Goal: Task Accomplishment & Management: Complete application form

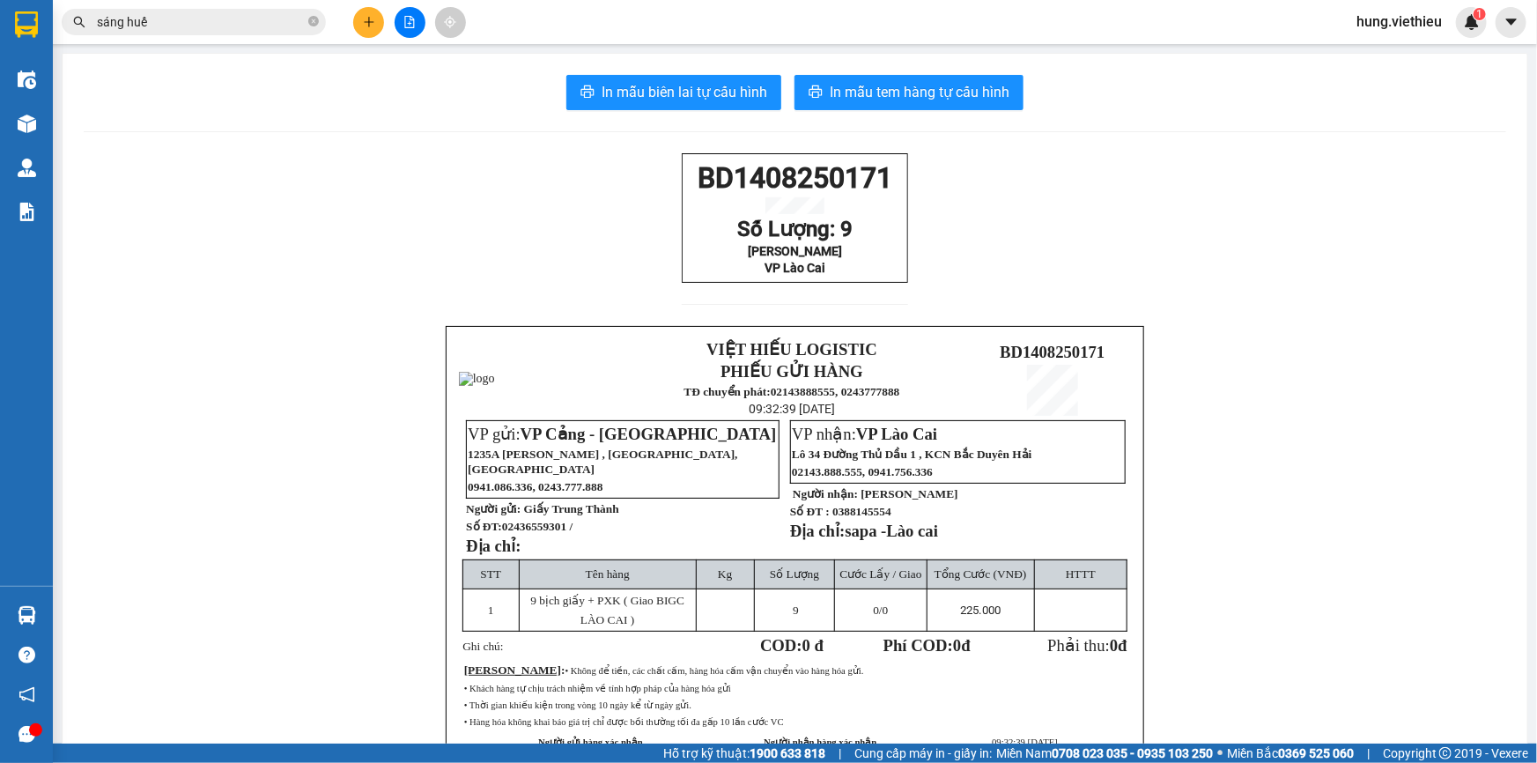
click at [365, 30] on button at bounding box center [368, 22] width 31 height 31
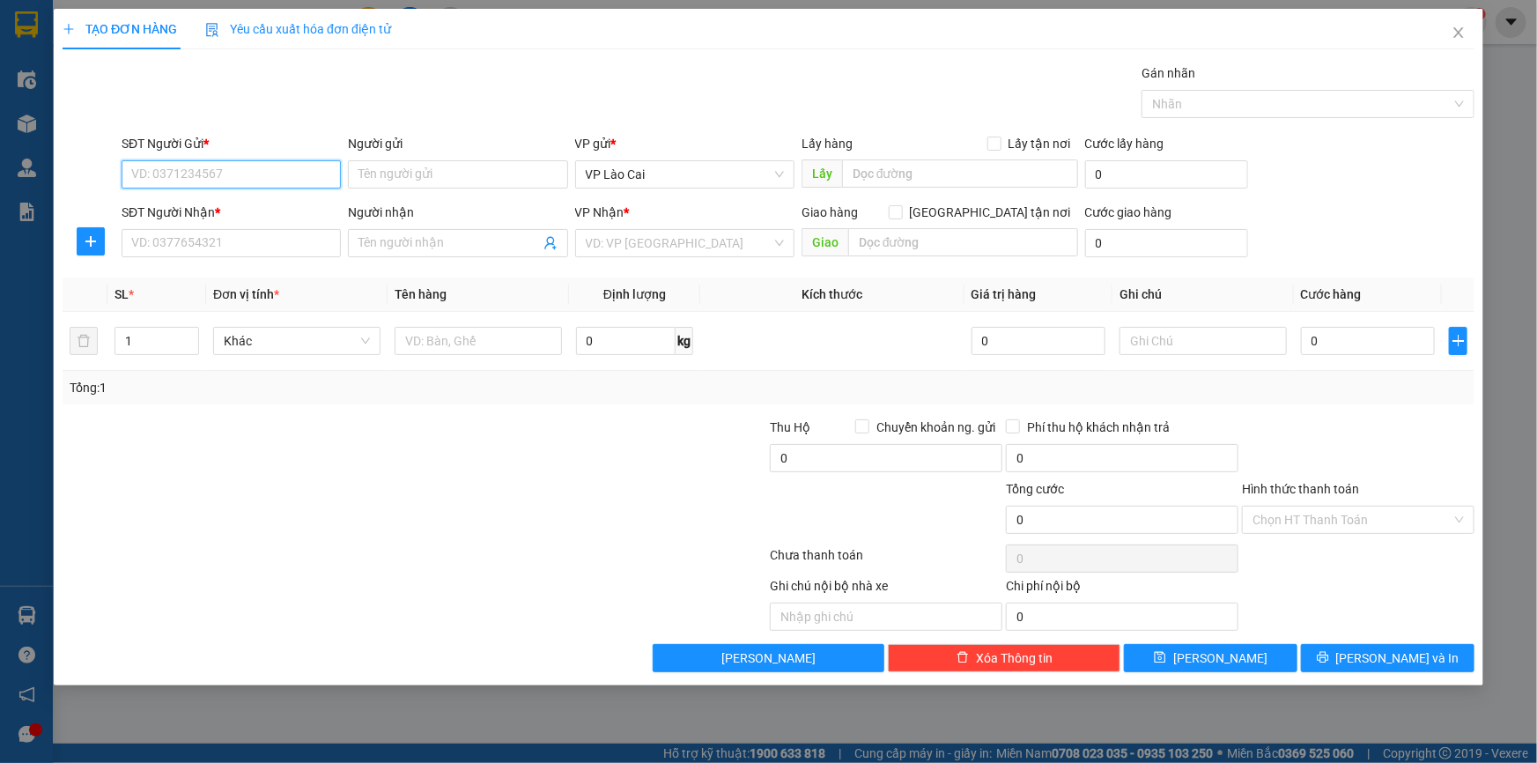
click at [207, 167] on input "SĐT Người Gửi *" at bounding box center [231, 174] width 219 height 28
click at [418, 185] on input "Người gửi" at bounding box center [457, 174] width 219 height 28
click at [418, 184] on input "Người gửi" at bounding box center [457, 174] width 219 height 28
type input "anh cao"
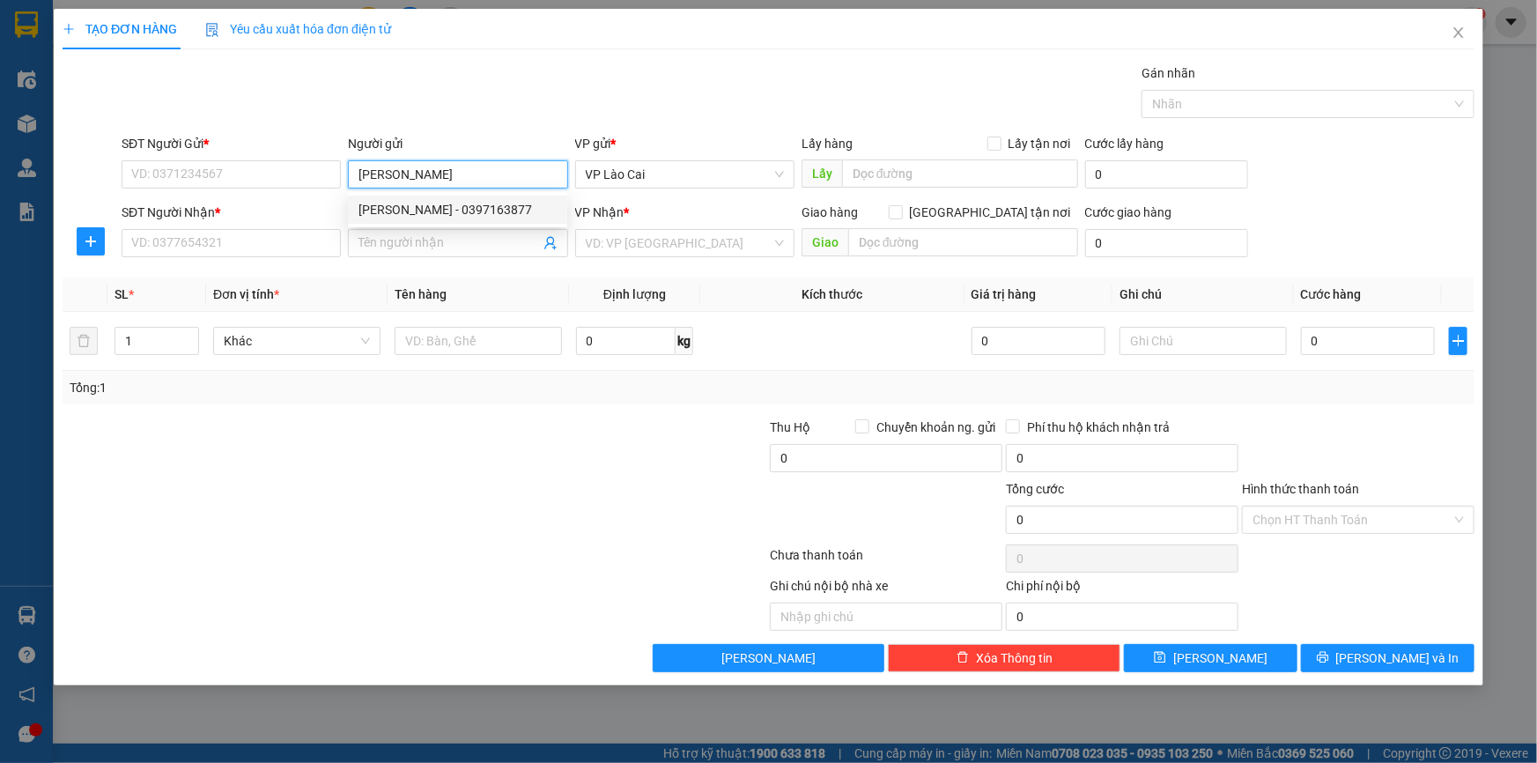
click at [442, 216] on div "Anh Cao - 0397163877" at bounding box center [457, 209] width 198 height 19
type input "0397163877"
type input "[PERSON_NAME]"
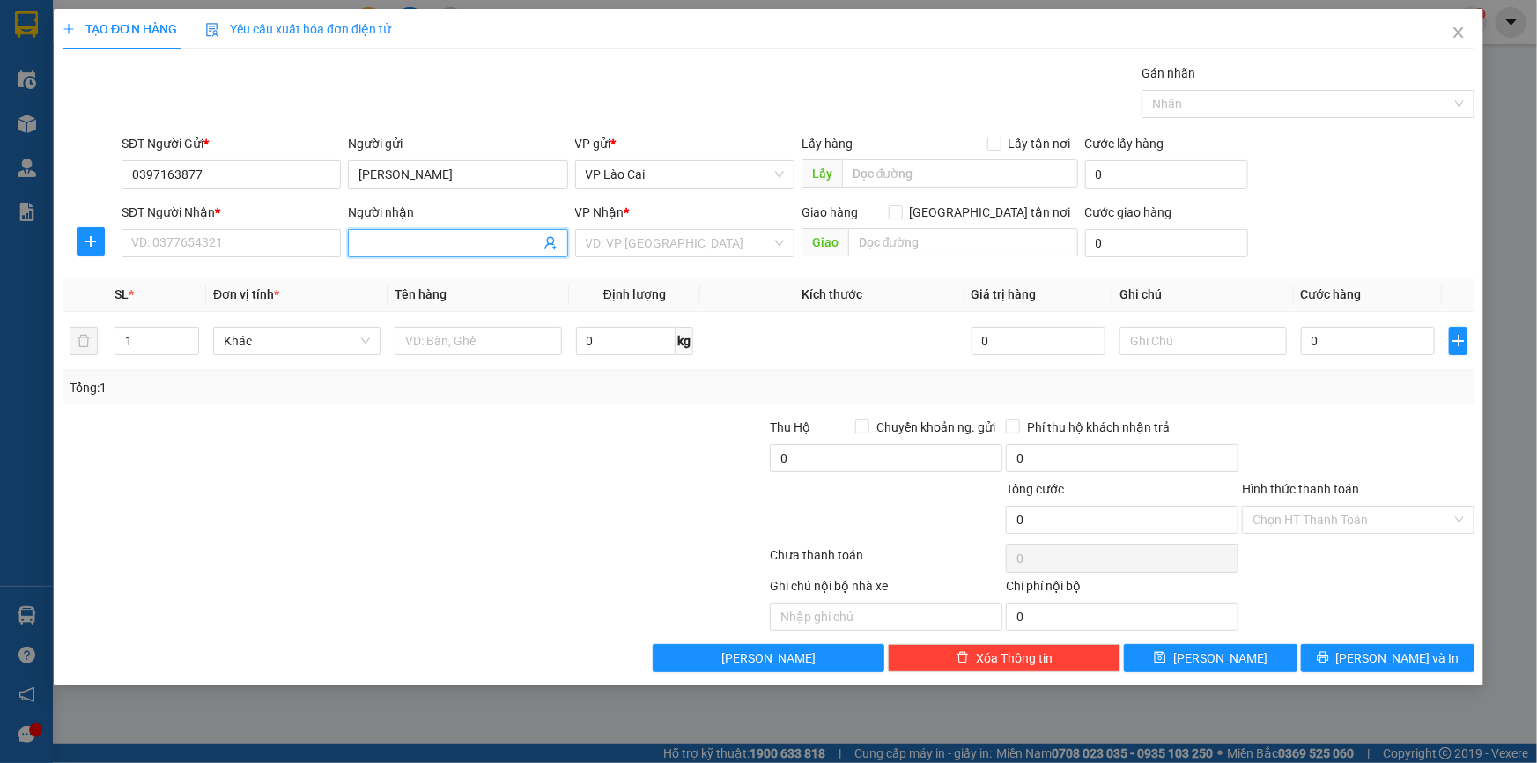
click at [559, 246] on span at bounding box center [457, 243] width 219 height 28
click at [551, 243] on icon "user-add" at bounding box center [549, 243] width 11 height 13
click at [572, 195] on span "[PERSON_NAME]" at bounding box center [616, 198] width 94 height 14
type input "0988970363"
type input "[PERSON_NAME]"
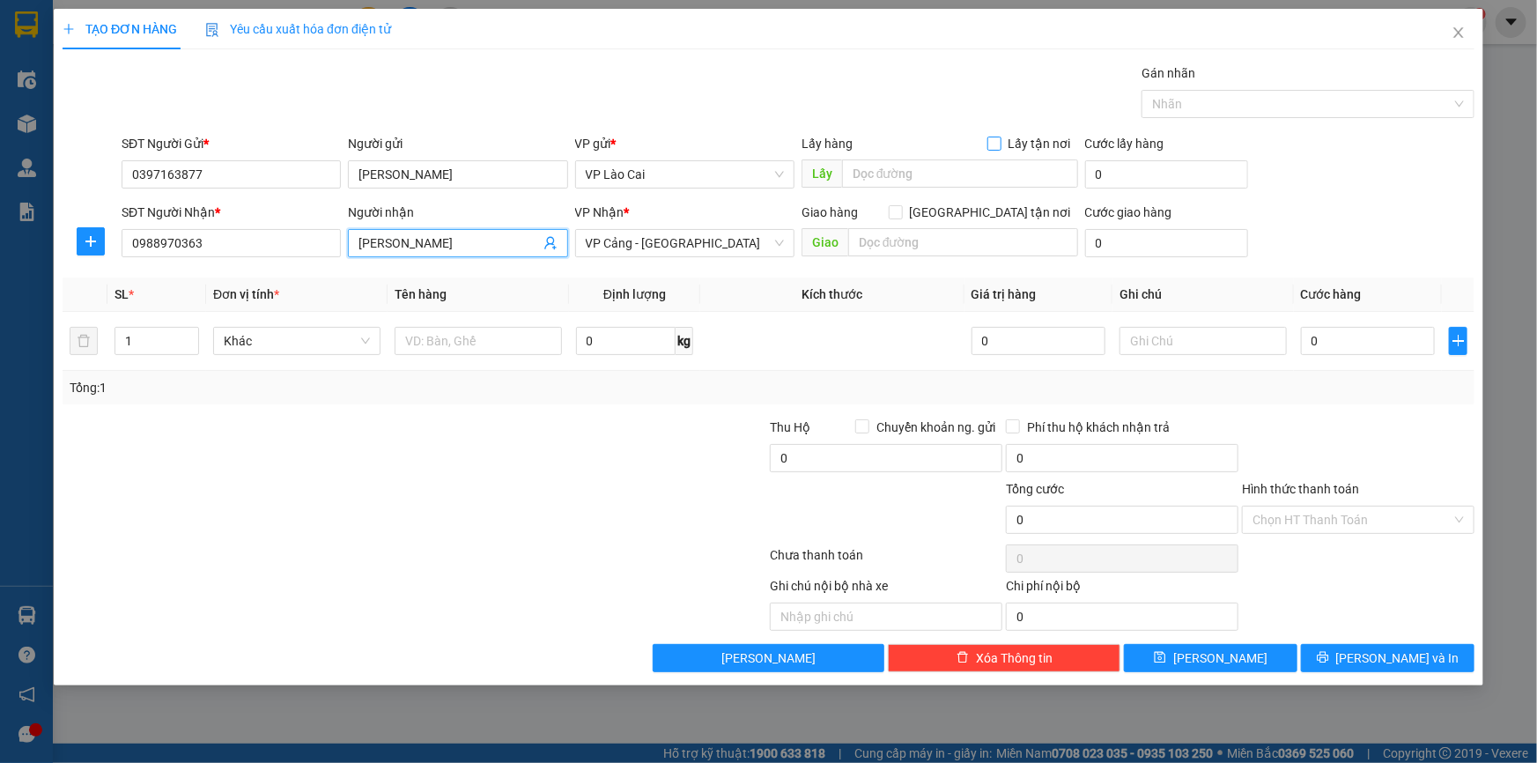
click at [1005, 142] on span "Lấy tận nơi" at bounding box center [1039, 143] width 77 height 19
click at [999, 142] on input "Lấy tận nơi" at bounding box center [993, 142] width 12 height 12
checkbox input "true"
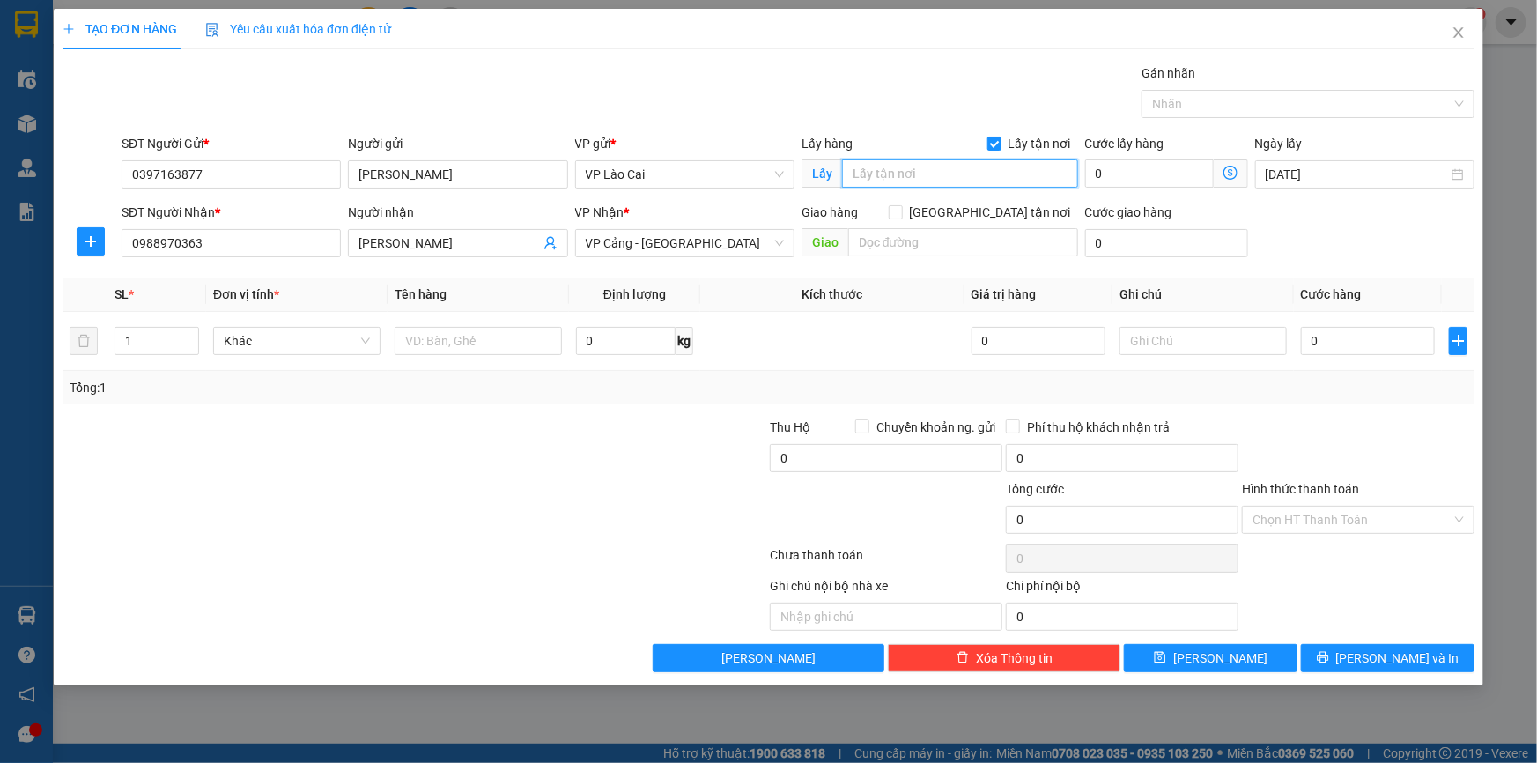
click at [983, 167] on input "text" at bounding box center [960, 173] width 236 height 28
type input "Sa Pa"
click at [1154, 176] on input "0" at bounding box center [1149, 173] width 129 height 28
type input "2"
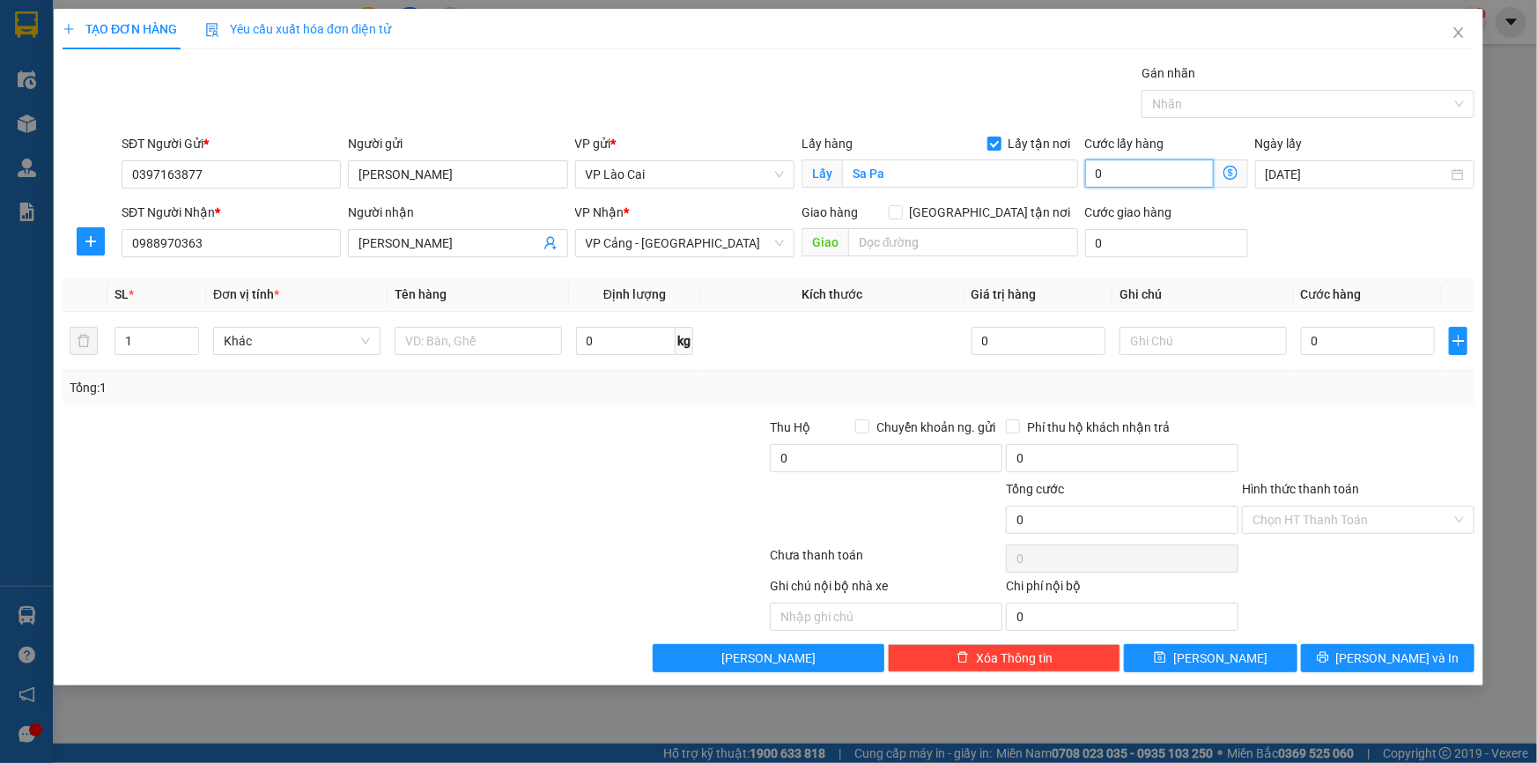
type input "2"
type input "25"
type input "250"
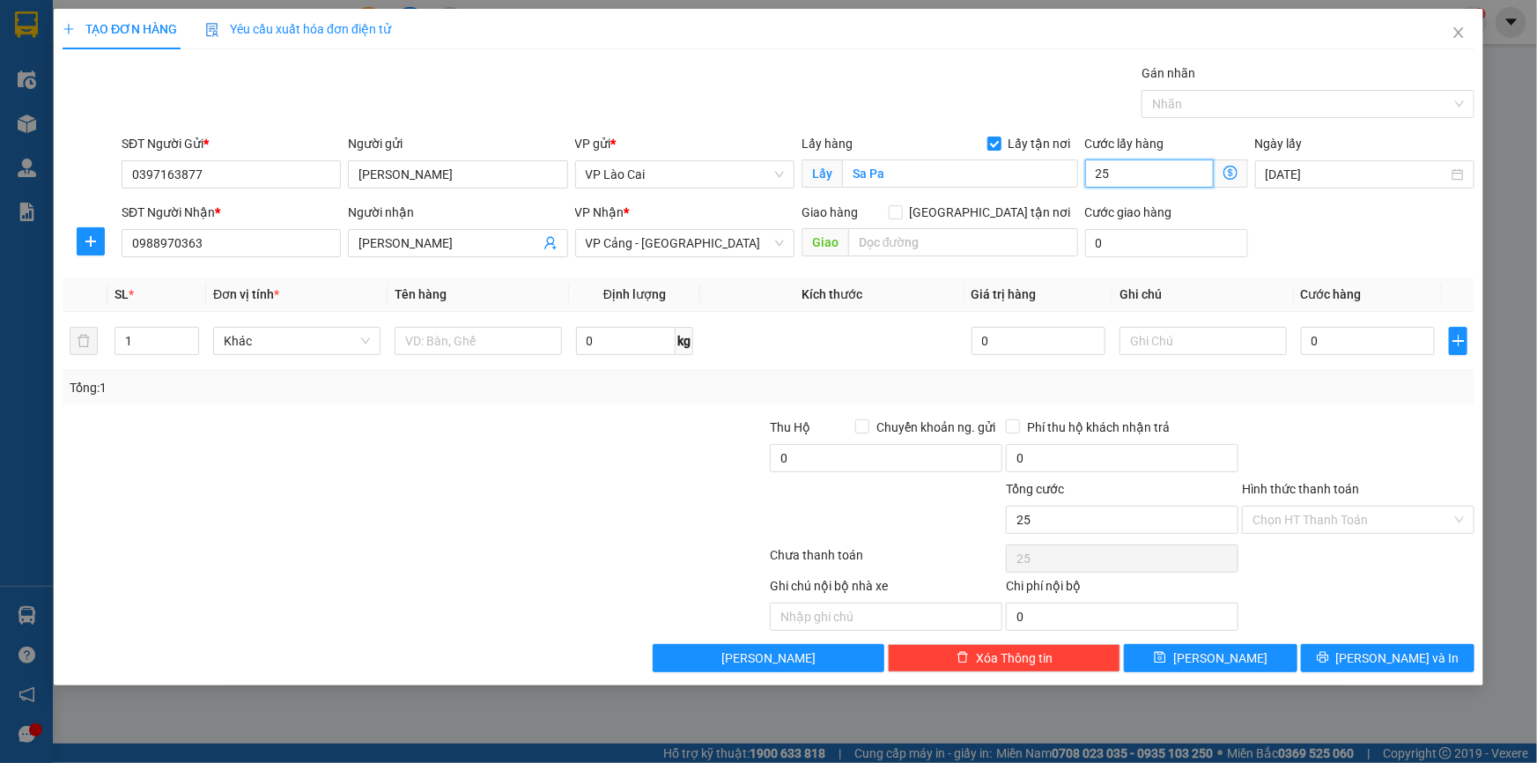
type input "250"
type input "2.500"
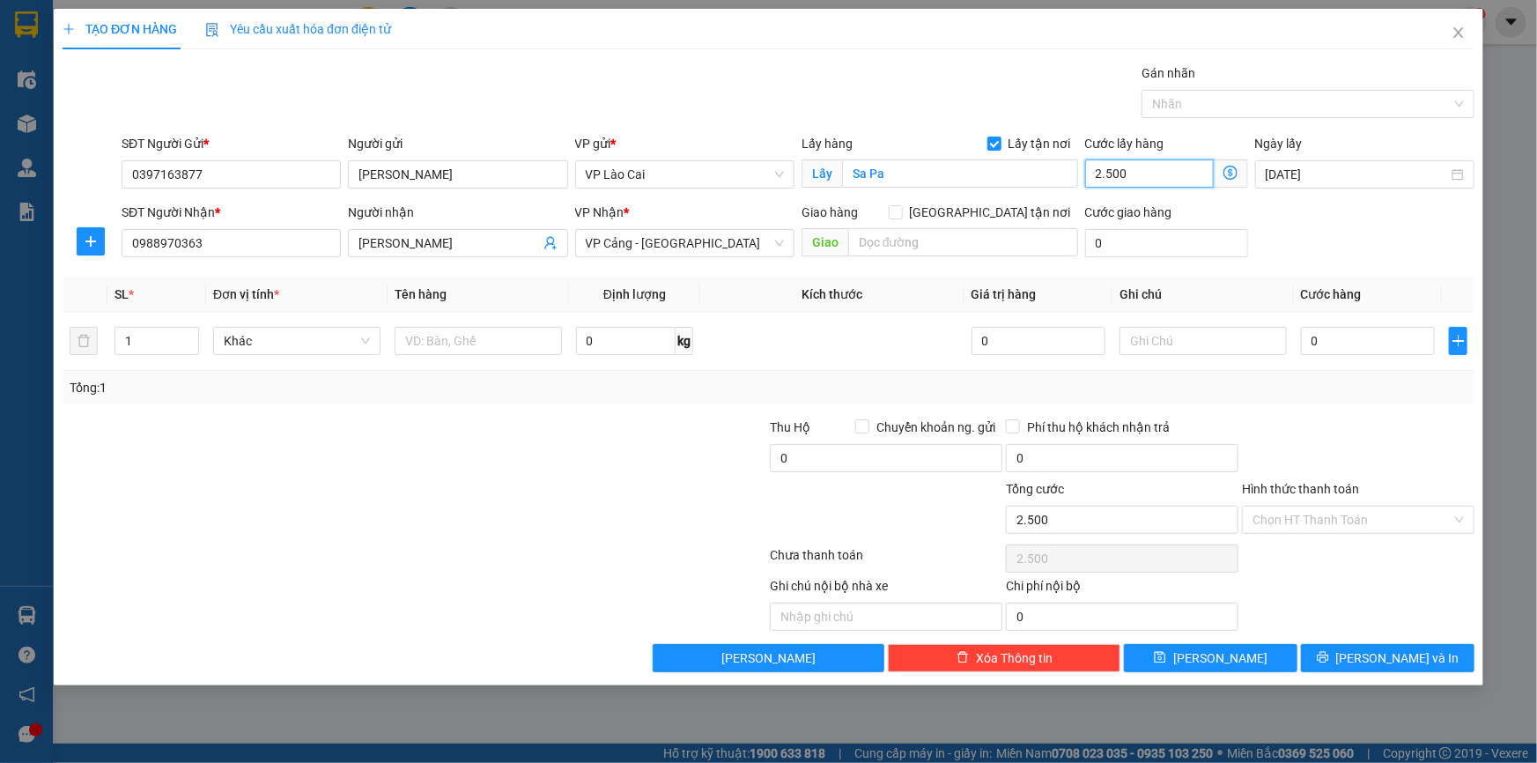
type input "25.000"
type input "250.000"
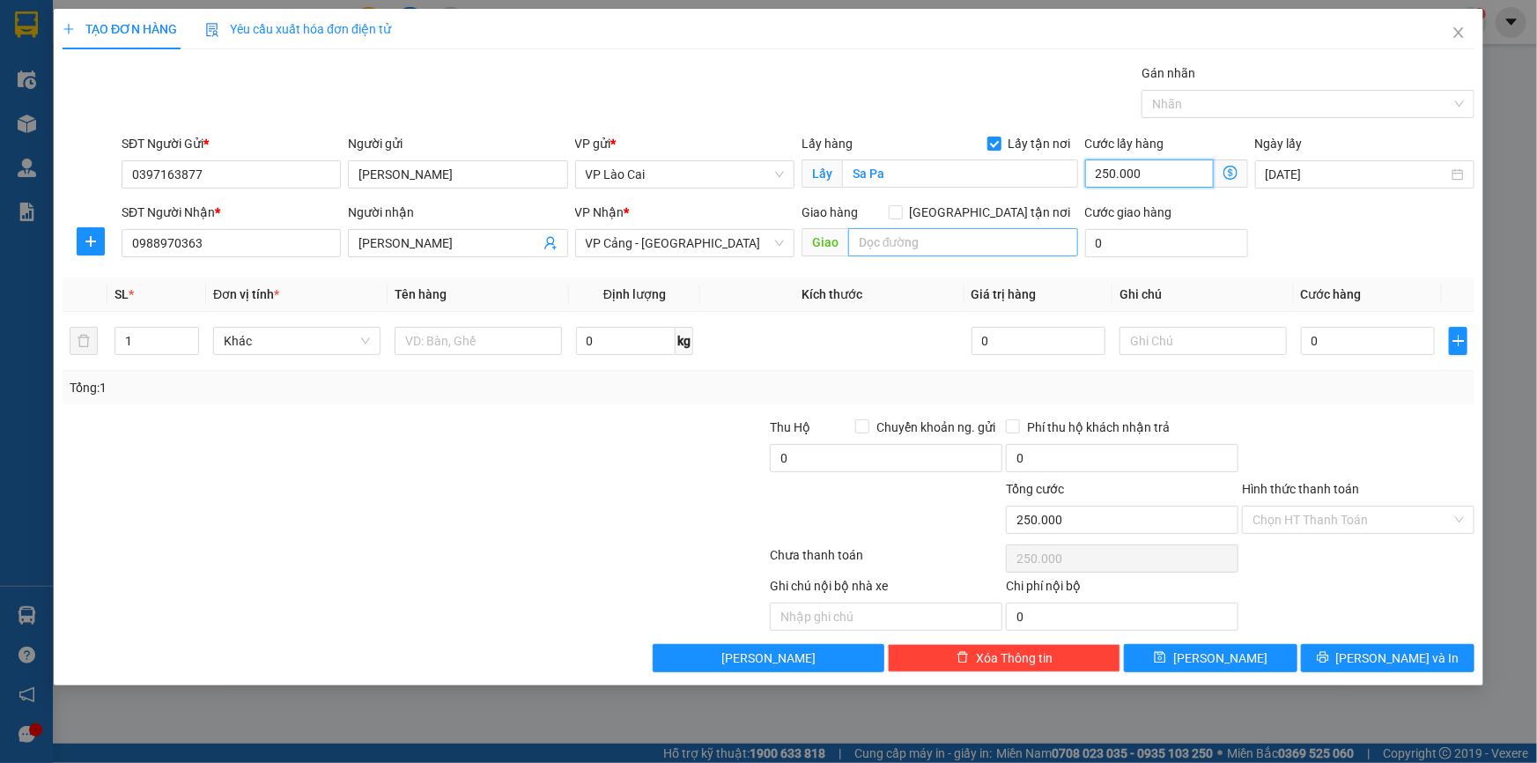
type input "250.000"
click at [963, 231] on input "text" at bounding box center [963, 242] width 230 height 28
click at [1347, 251] on div "SĐT Người Nhận * 0988970363 Người nhận Anh Lịch VP Nhận * VP Cảng - Hà Nội Giao…" at bounding box center [798, 234] width 1360 height 62
click at [133, 349] on input "1" at bounding box center [156, 341] width 83 height 26
drag, startPoint x: 133, startPoint y: 349, endPoint x: 107, endPoint y: 354, distance: 26.1
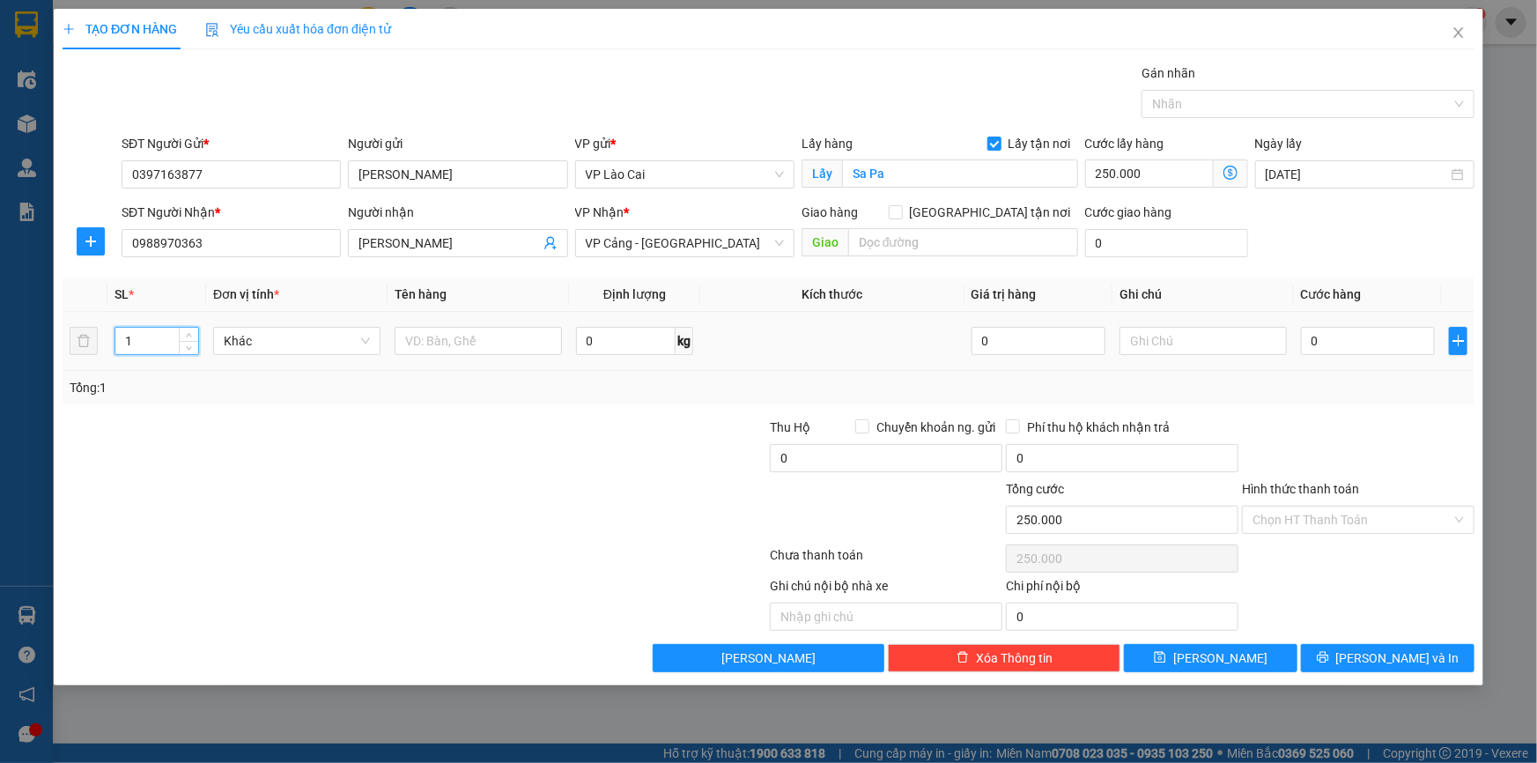
click at [107, 354] on td "1" at bounding box center [156, 341] width 99 height 59
type input "16"
click at [484, 339] on input "text" at bounding box center [478, 341] width 167 height 28
type input "Kiện"
click at [1176, 351] on input "text" at bounding box center [1202, 341] width 167 height 28
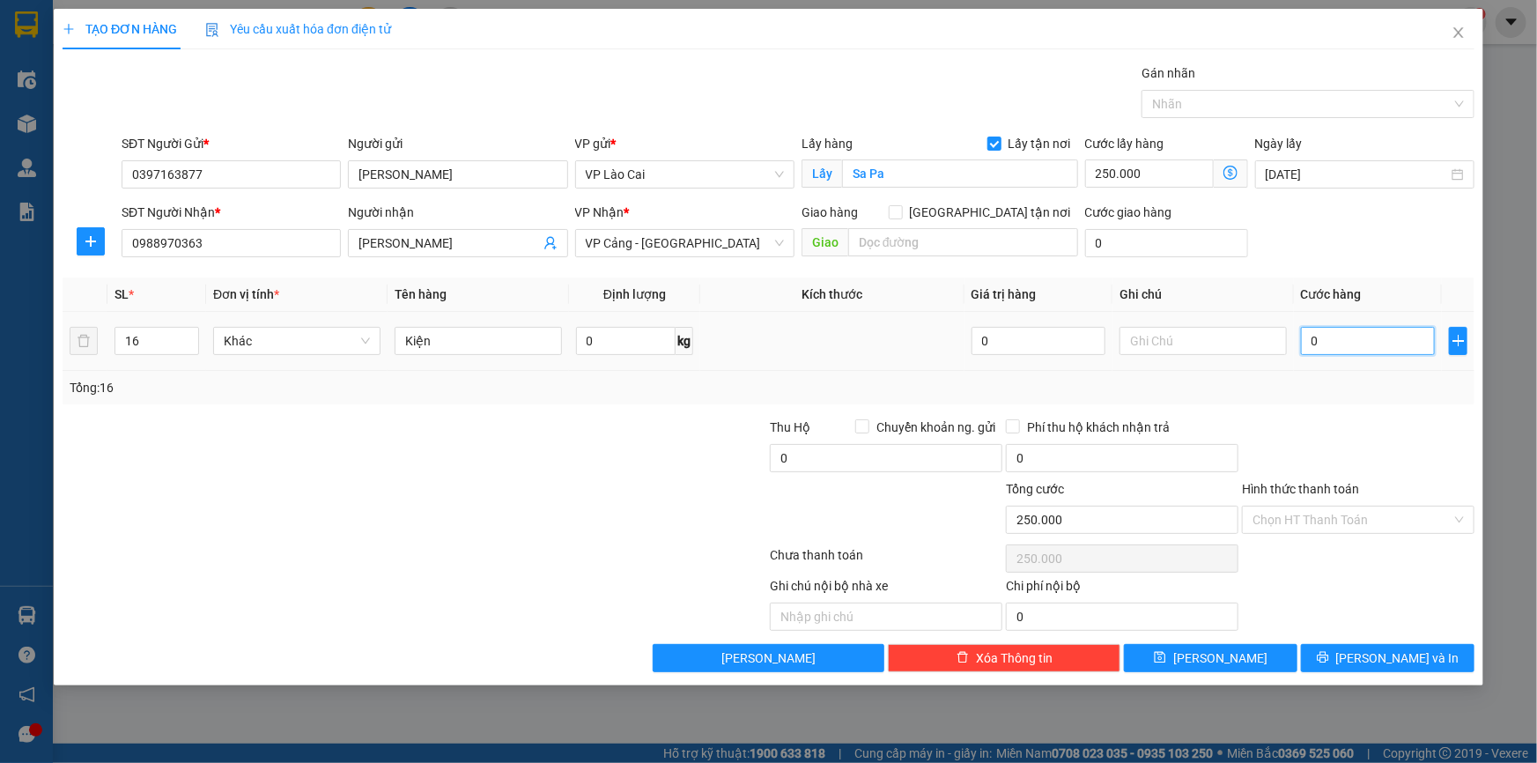
click at [1366, 345] on input "0" at bounding box center [1368, 341] width 134 height 28
type input "2"
type input "250.002"
type input "28"
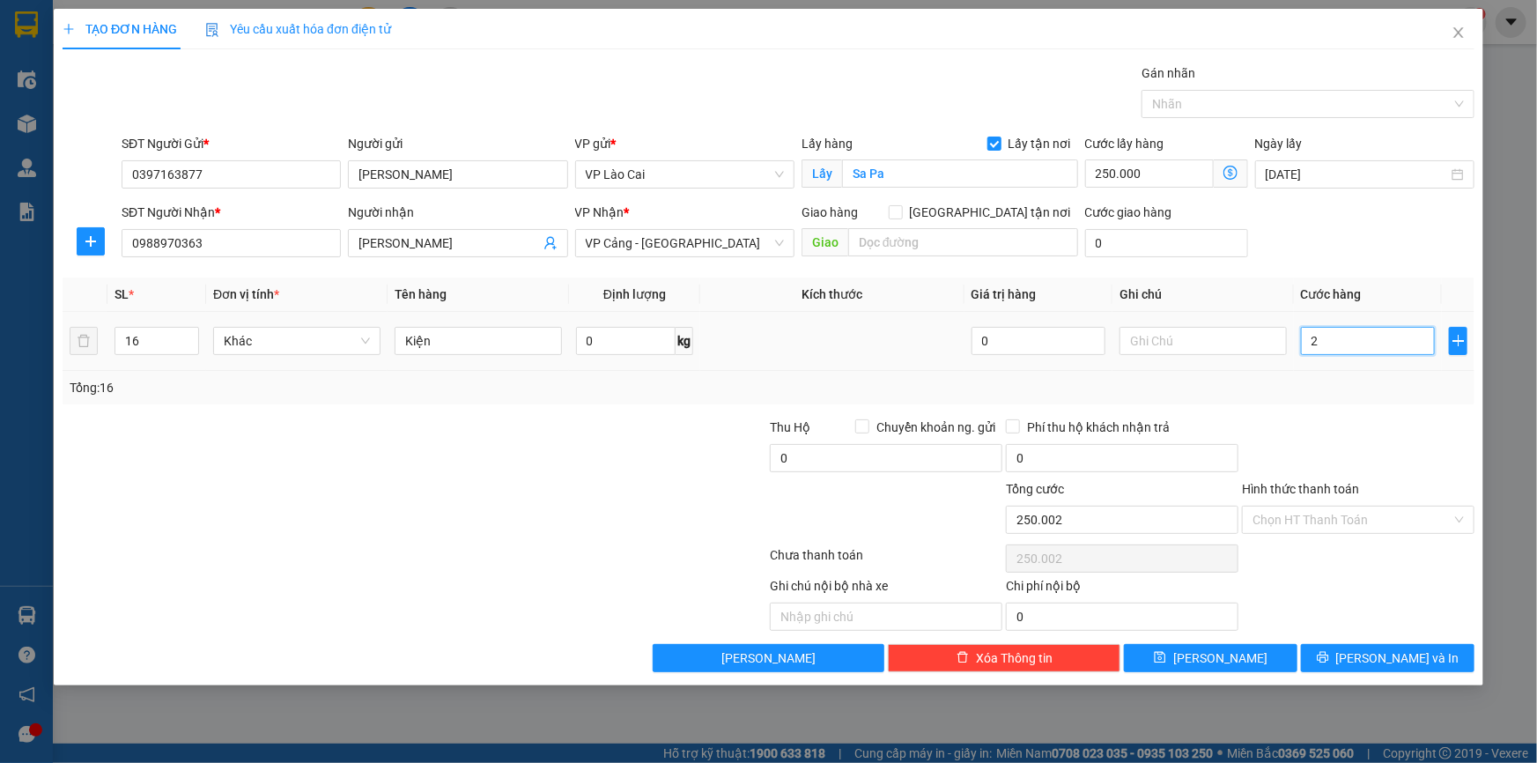
type input "250.028"
type input "280"
type input "250.280"
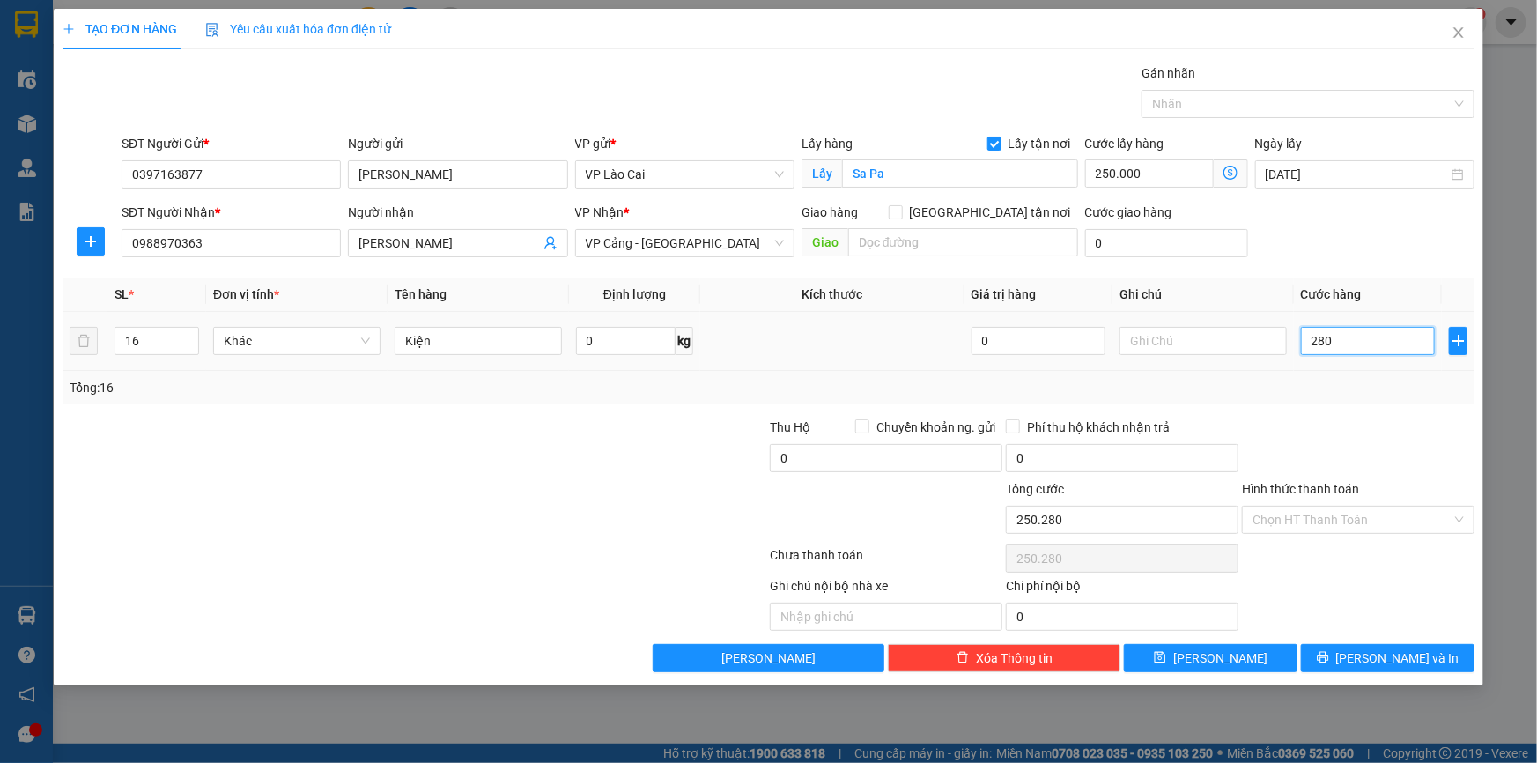
type input "2.800"
type input "252.800"
type input "28.000"
type input "278.000"
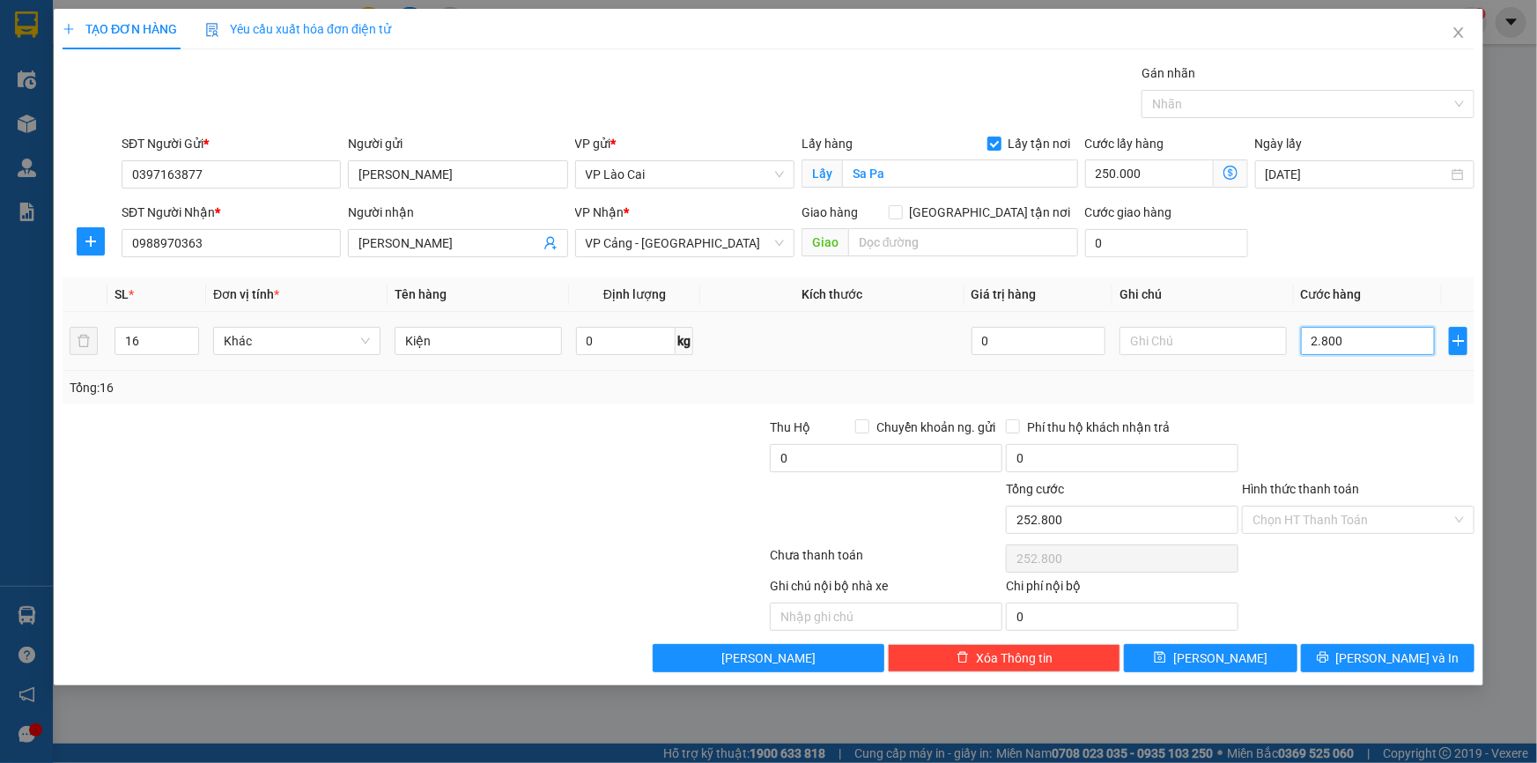
type input "278.000"
type input "280.000"
type input "530.000"
type input "280.000"
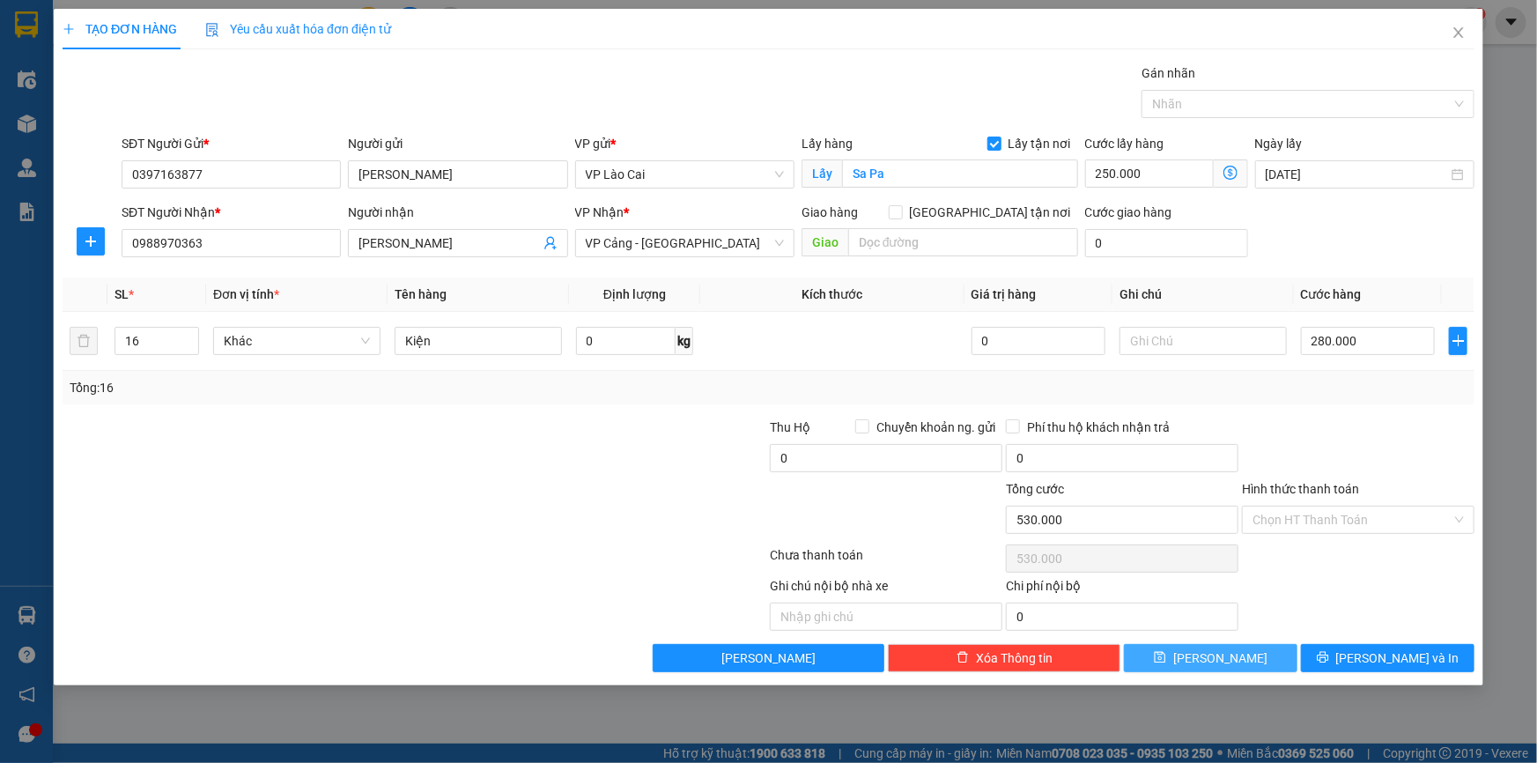
click at [1166, 659] on icon "save" at bounding box center [1160, 657] width 12 height 12
checkbox input "false"
type input "1"
type input "0"
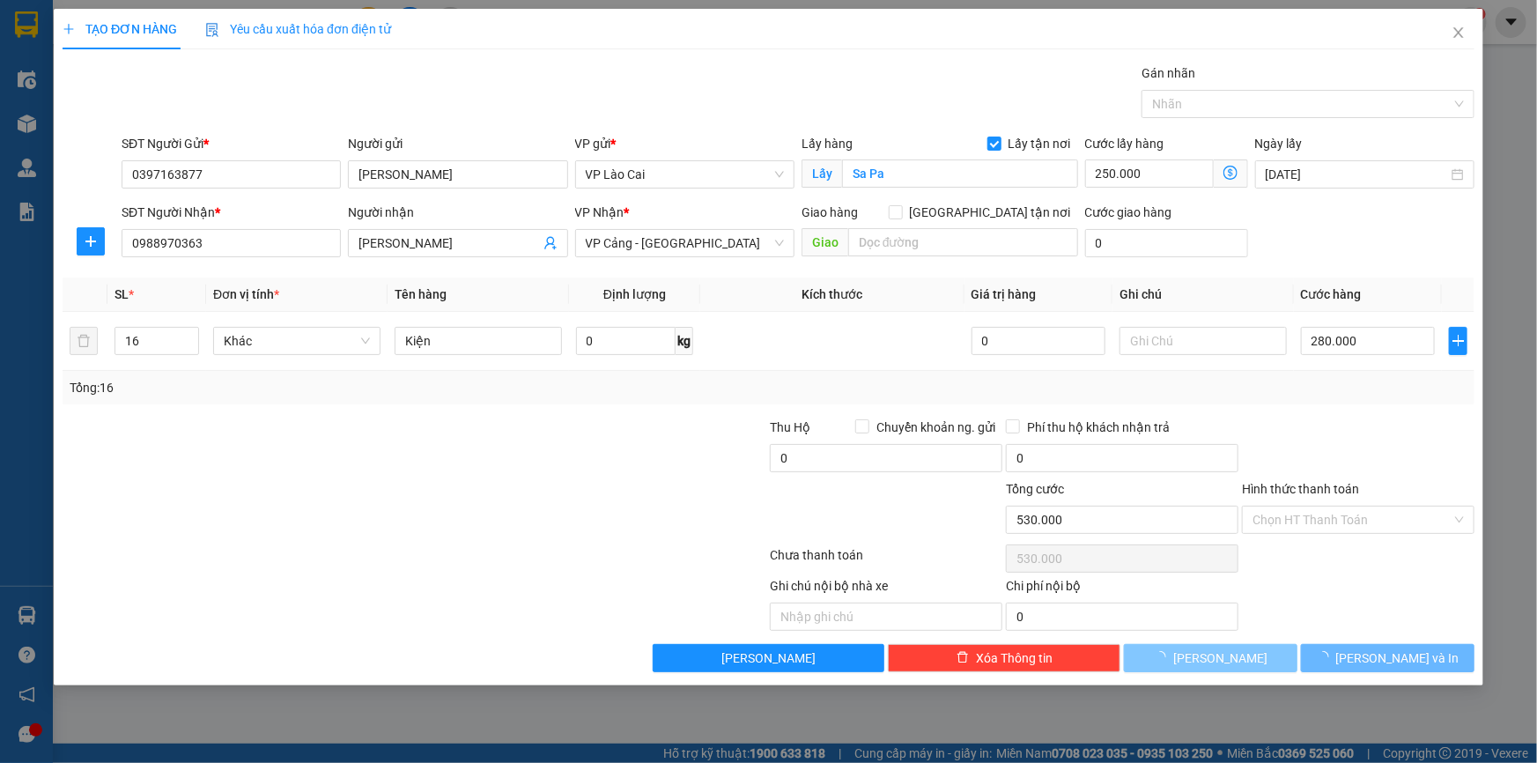
type input "0"
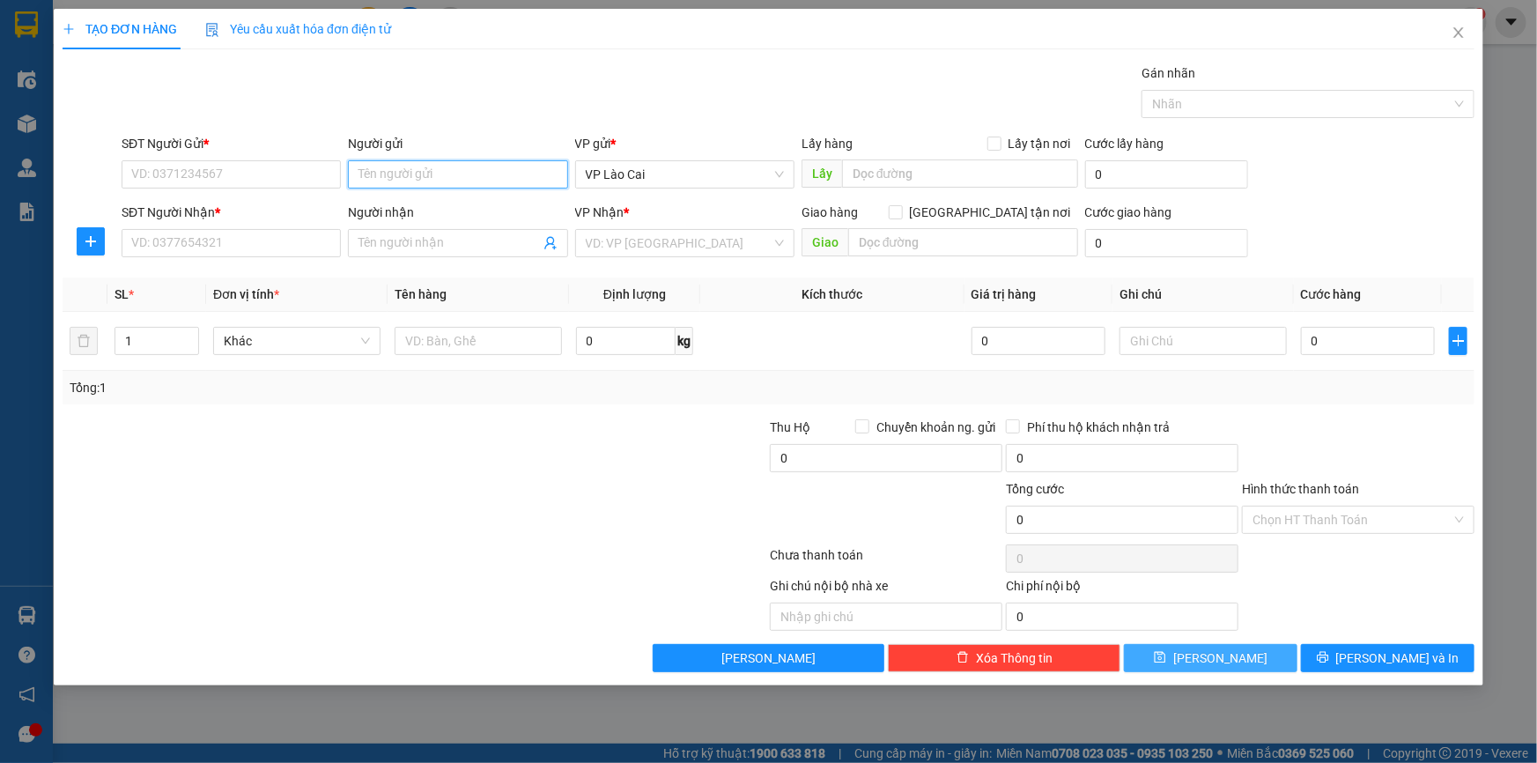
click at [452, 178] on input "Người gửi" at bounding box center [457, 174] width 219 height 28
type input "Thức"
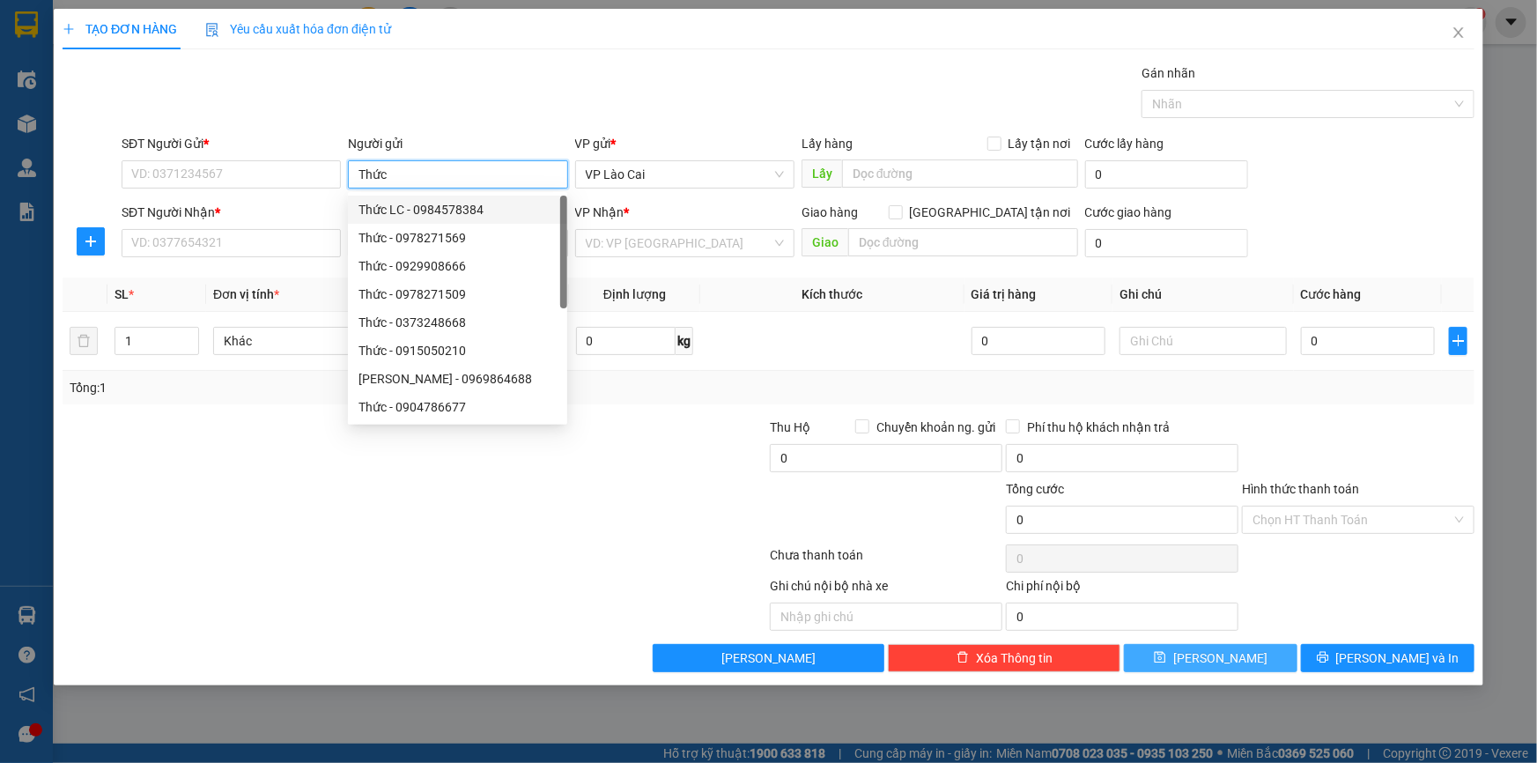
click at [446, 210] on div "Thức LC - 0984578384" at bounding box center [457, 209] width 198 height 19
type input "0984578384"
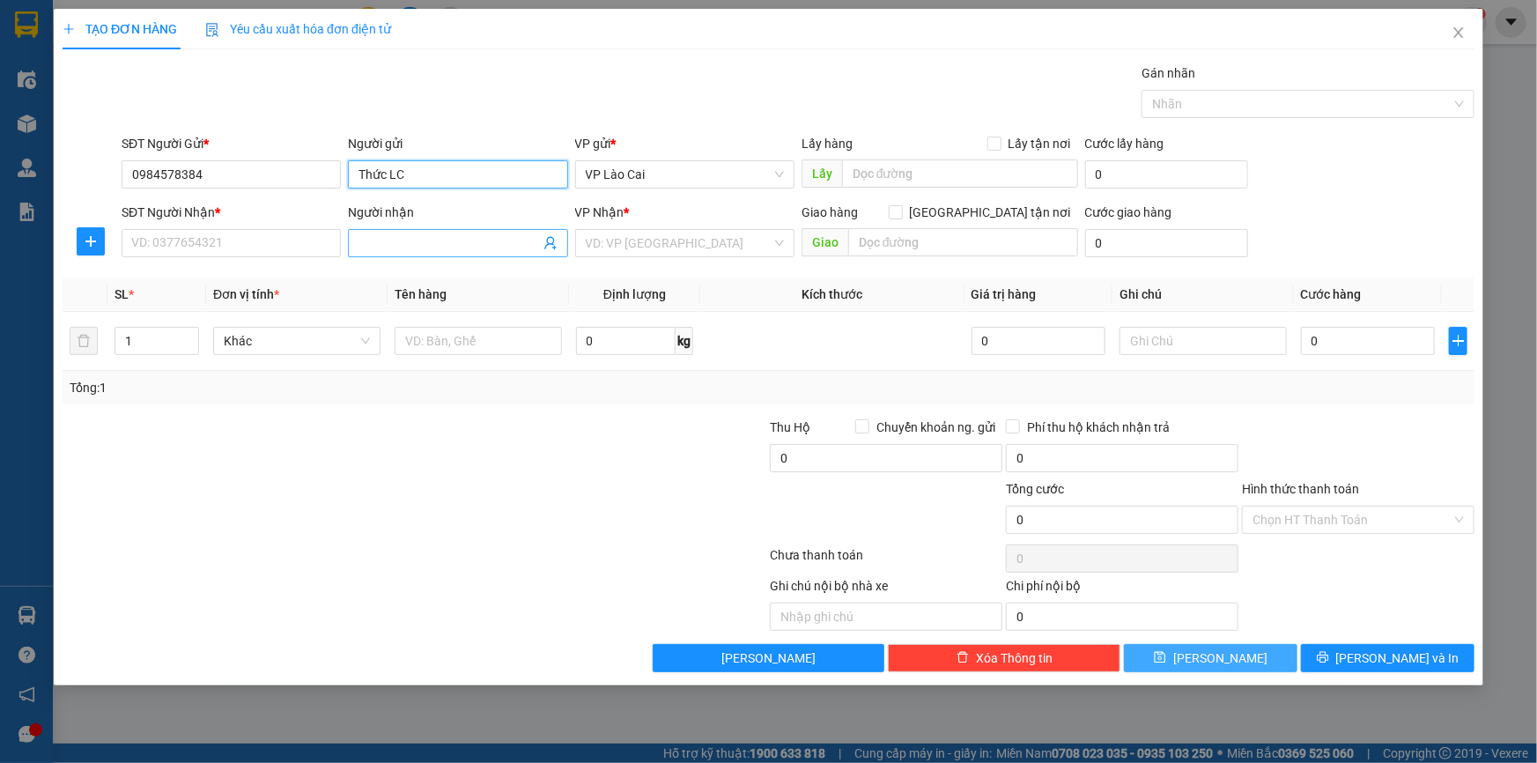
type input "Thức LC"
click at [549, 247] on icon "user-add" at bounding box center [550, 243] width 14 height 14
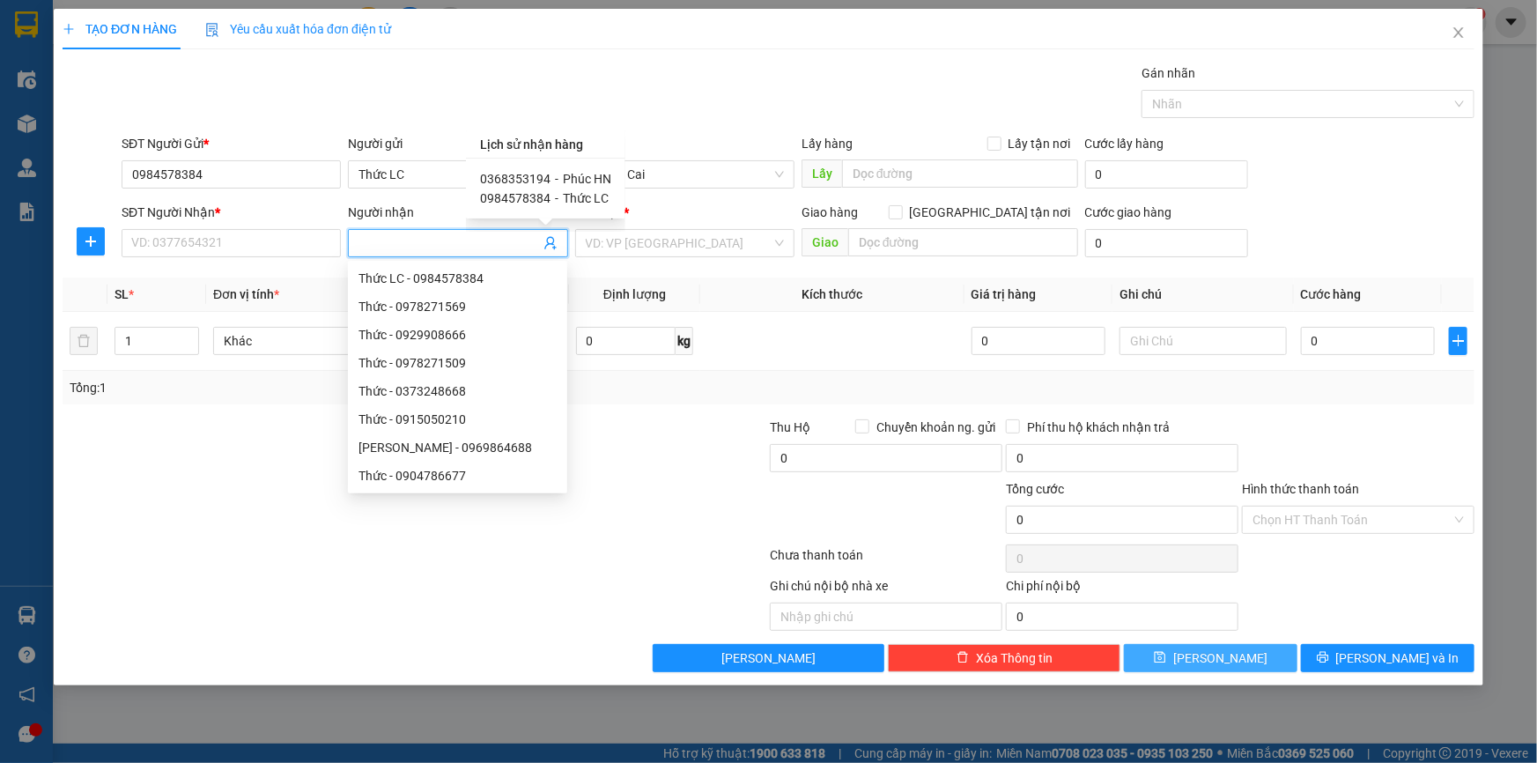
click at [568, 172] on span "Phúc HN" at bounding box center [587, 179] width 48 height 14
type input "0368353194"
type input "Phúc HN"
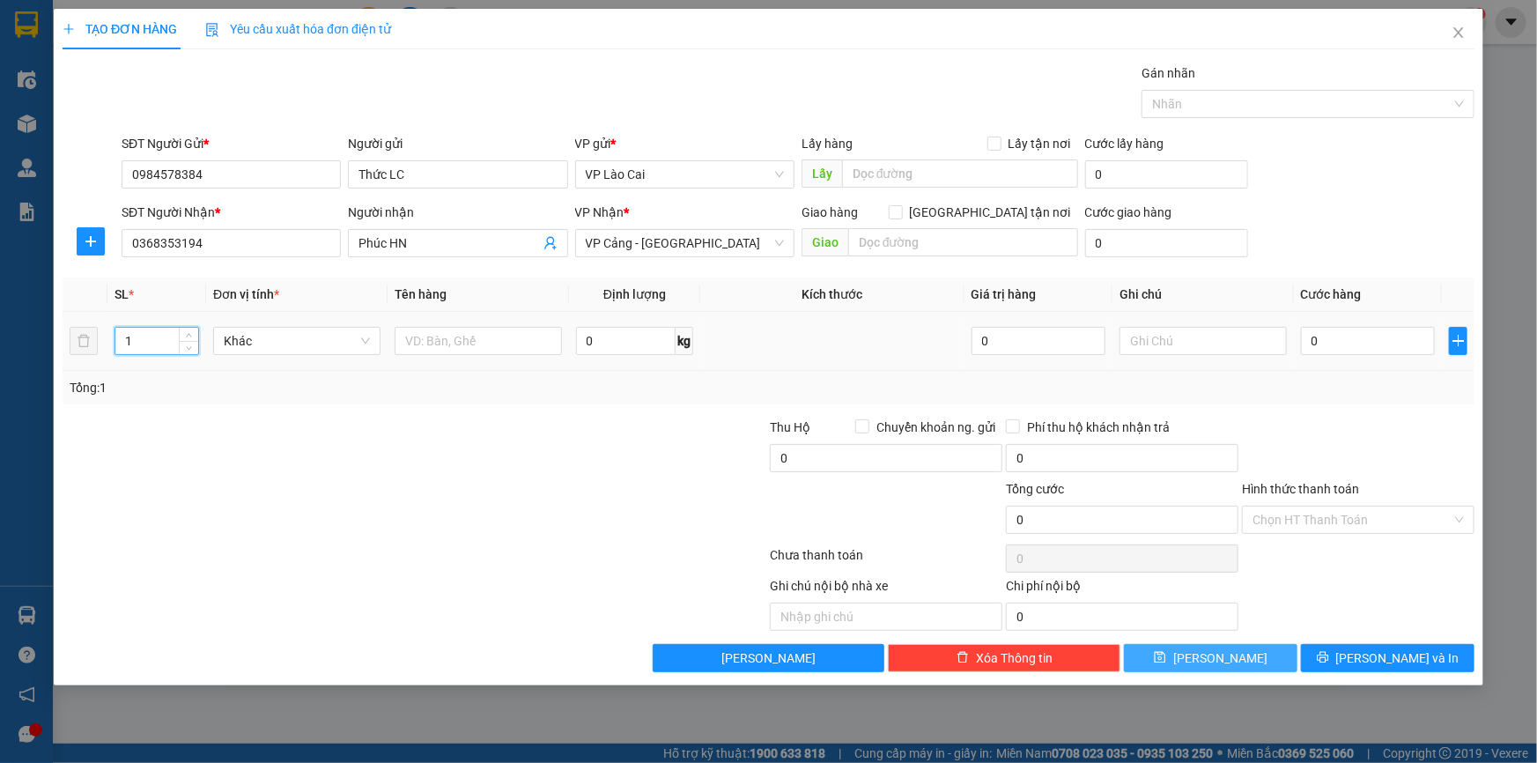
click at [176, 341] on input "1" at bounding box center [156, 341] width 83 height 26
type input "14"
click at [479, 337] on input "text" at bounding box center [478, 341] width 167 height 28
click at [461, 347] on input "text" at bounding box center [478, 341] width 167 height 28
type input "Kiện"
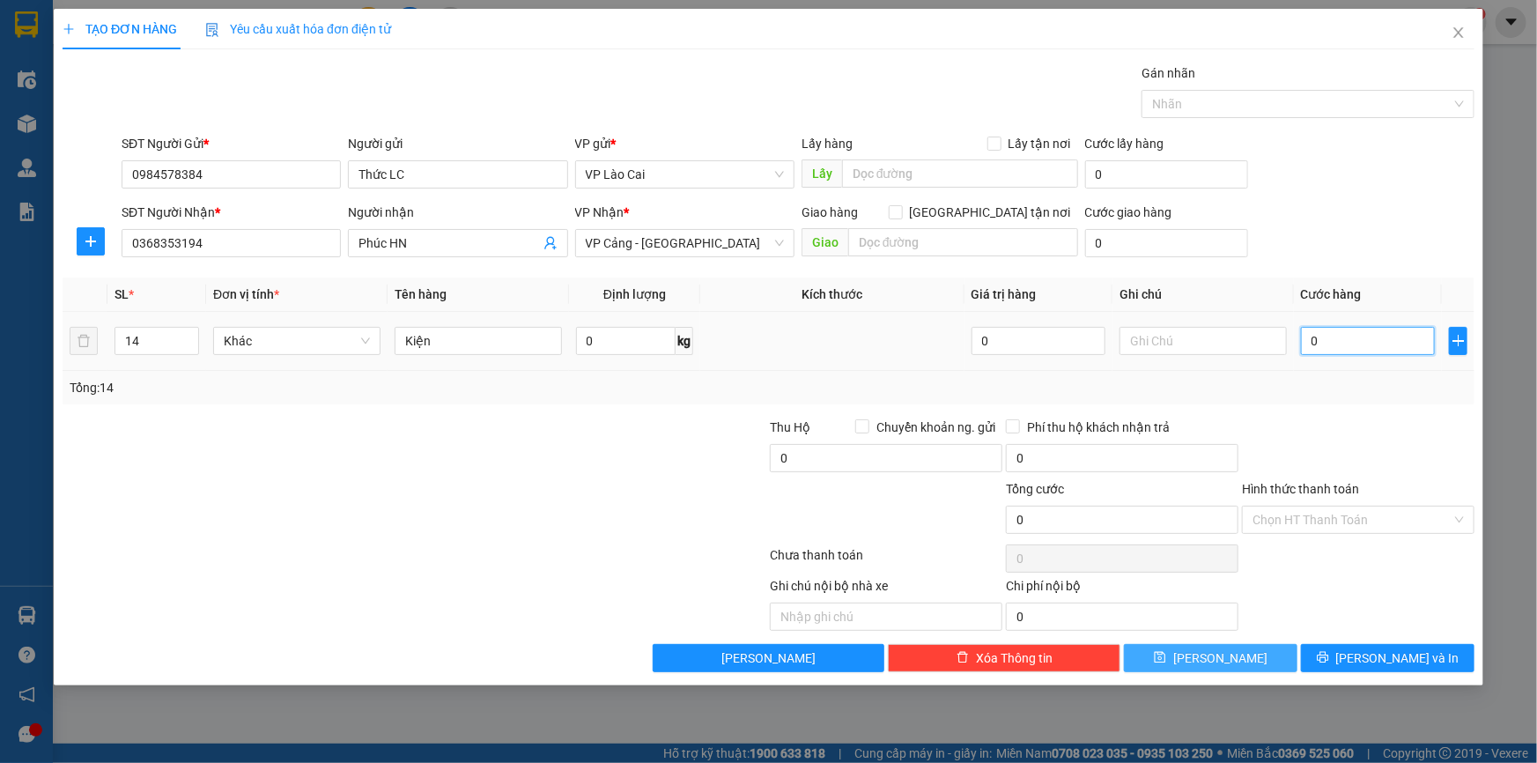
click at [1405, 336] on input "0" at bounding box center [1368, 341] width 134 height 28
type input "2"
type input "28"
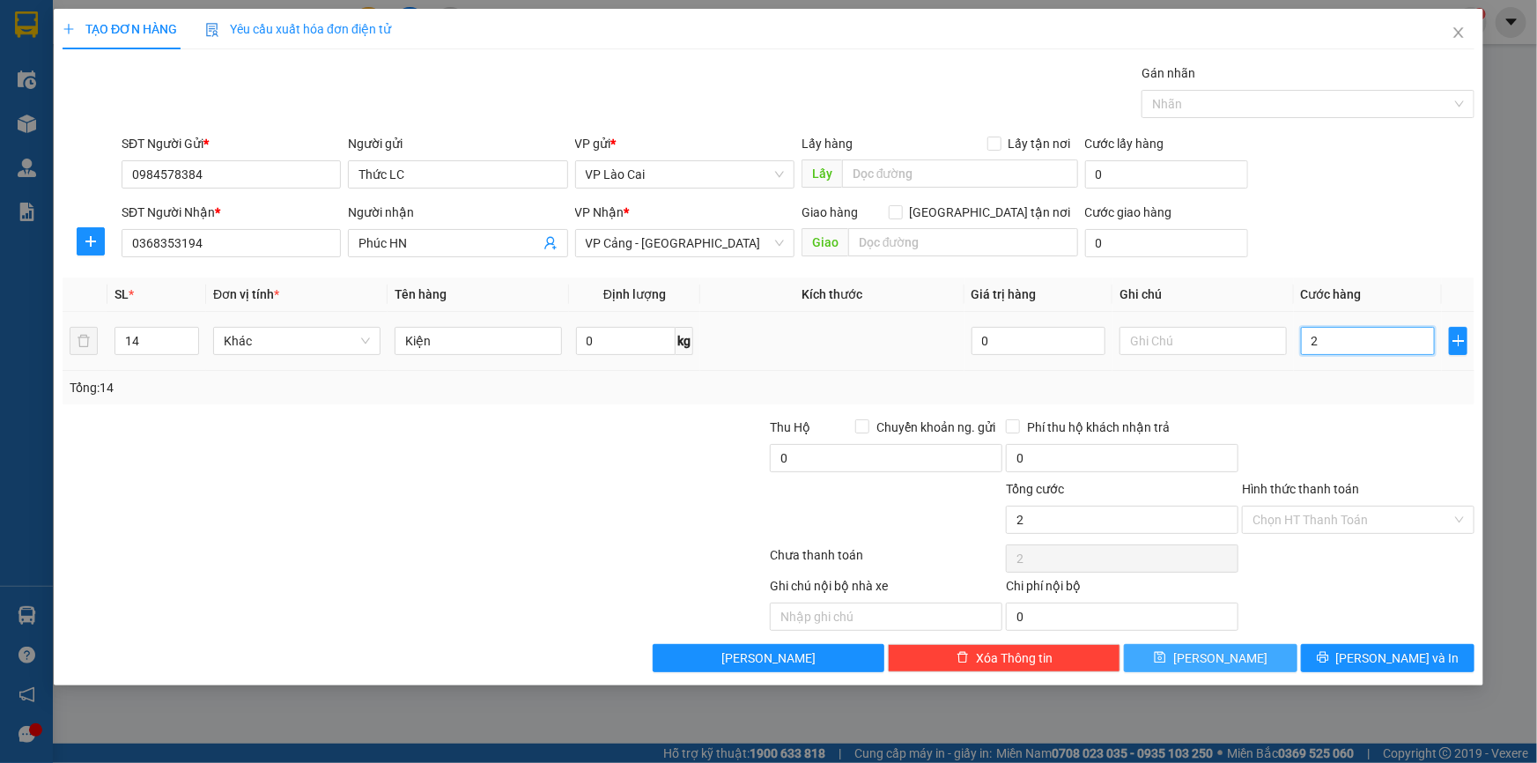
type input "28"
type input "280"
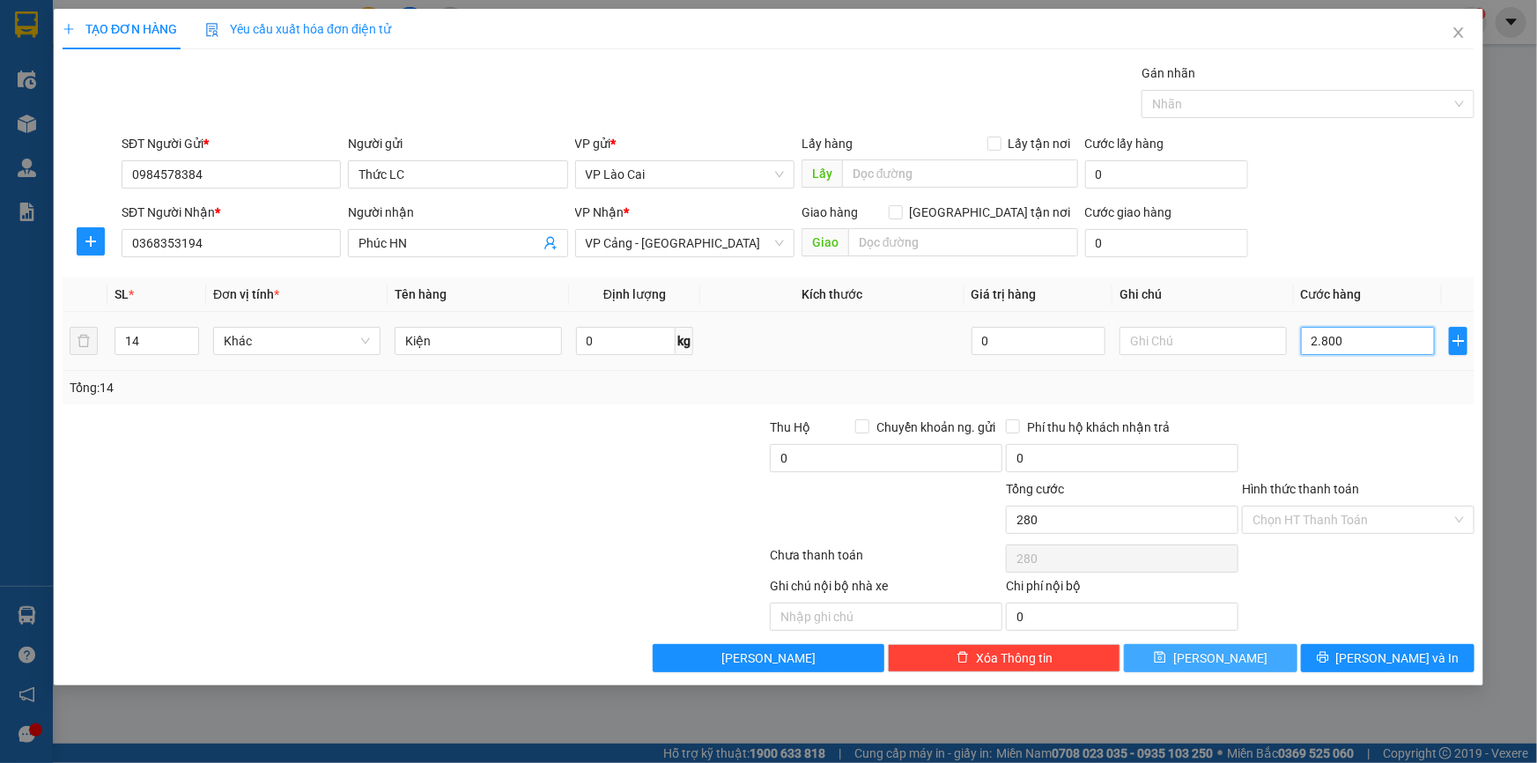
type input "28.001"
type input "280.010"
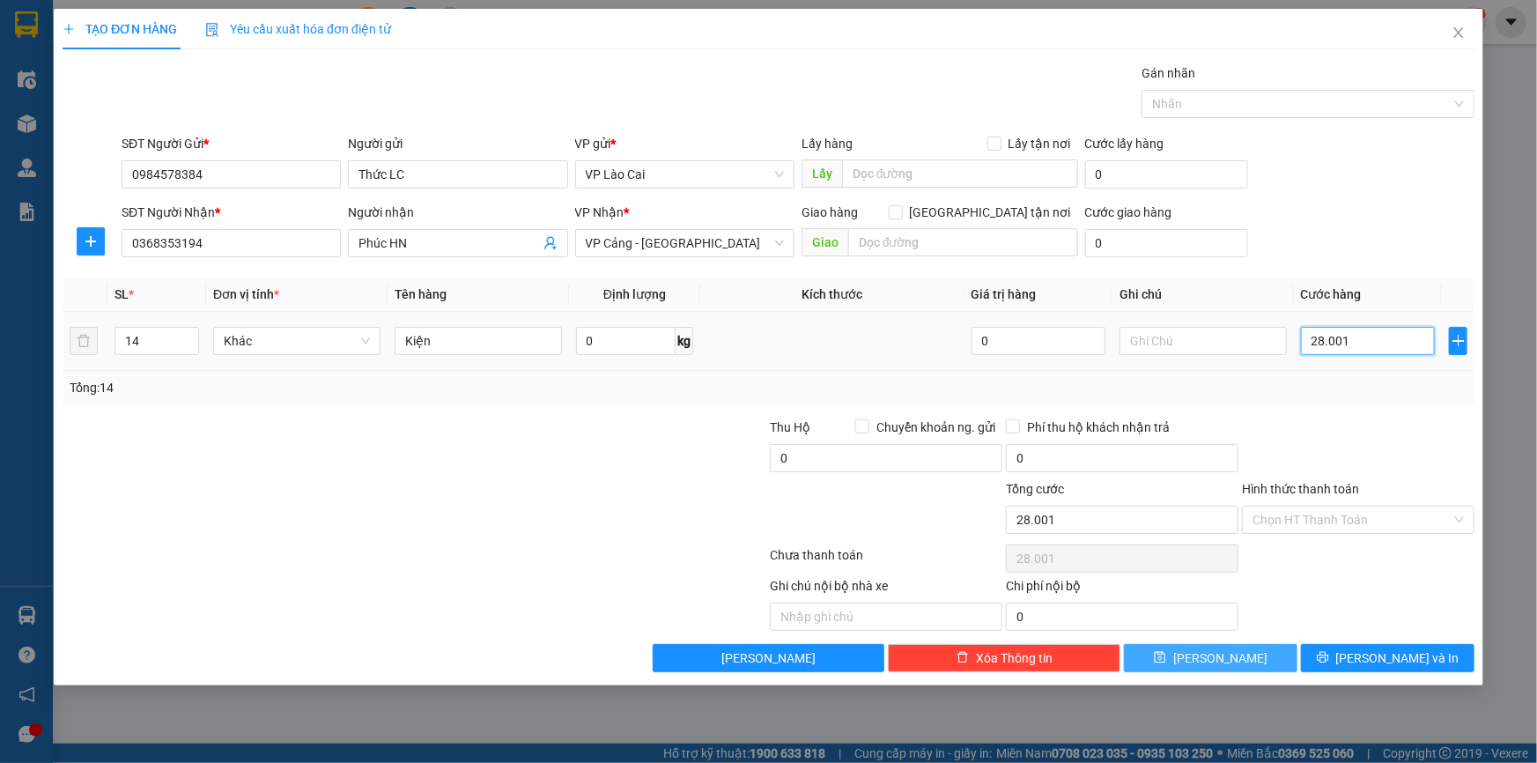
type input "280.010"
type input "2.800.100"
type input "280.010"
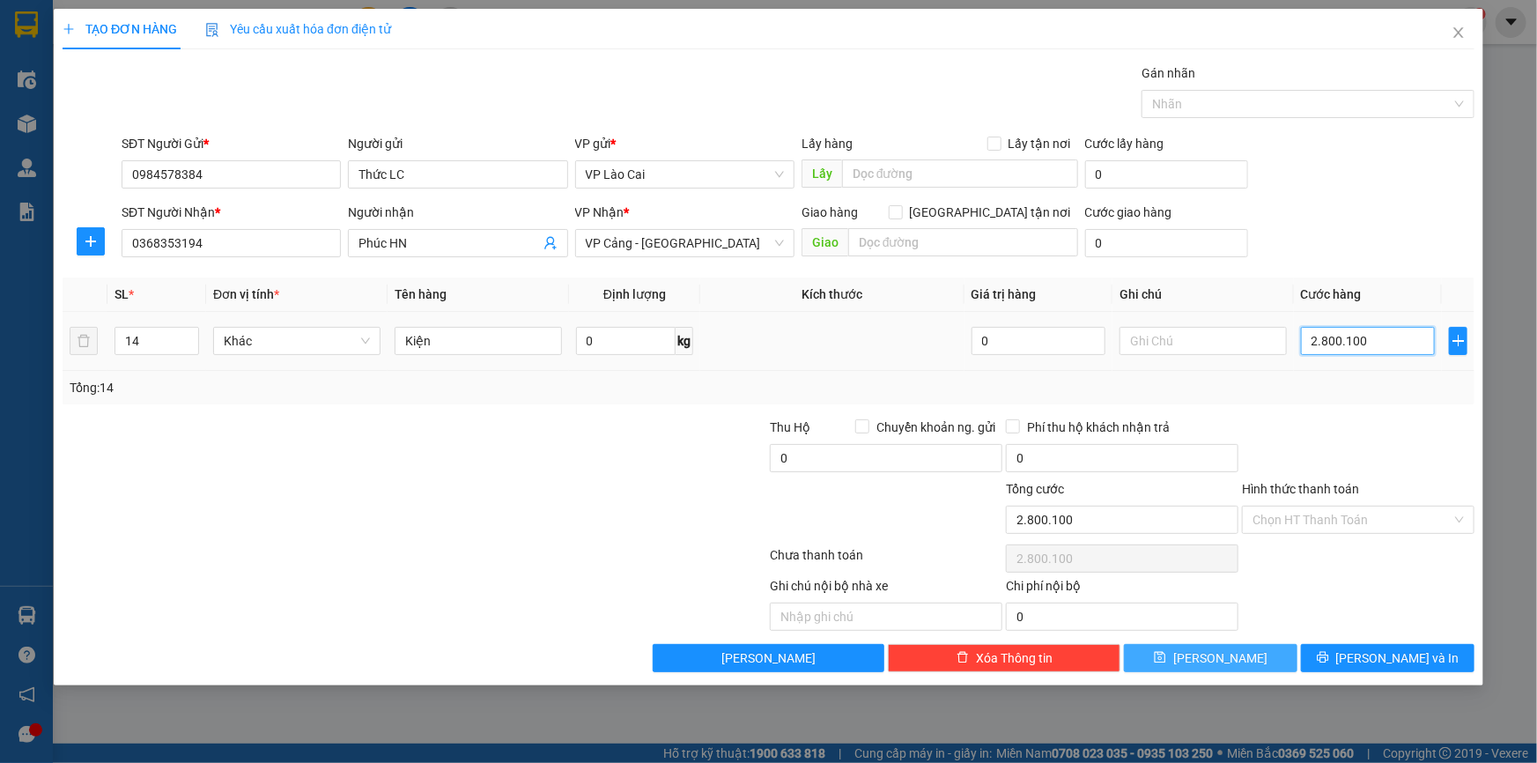
type input "280.010"
type input "28.001"
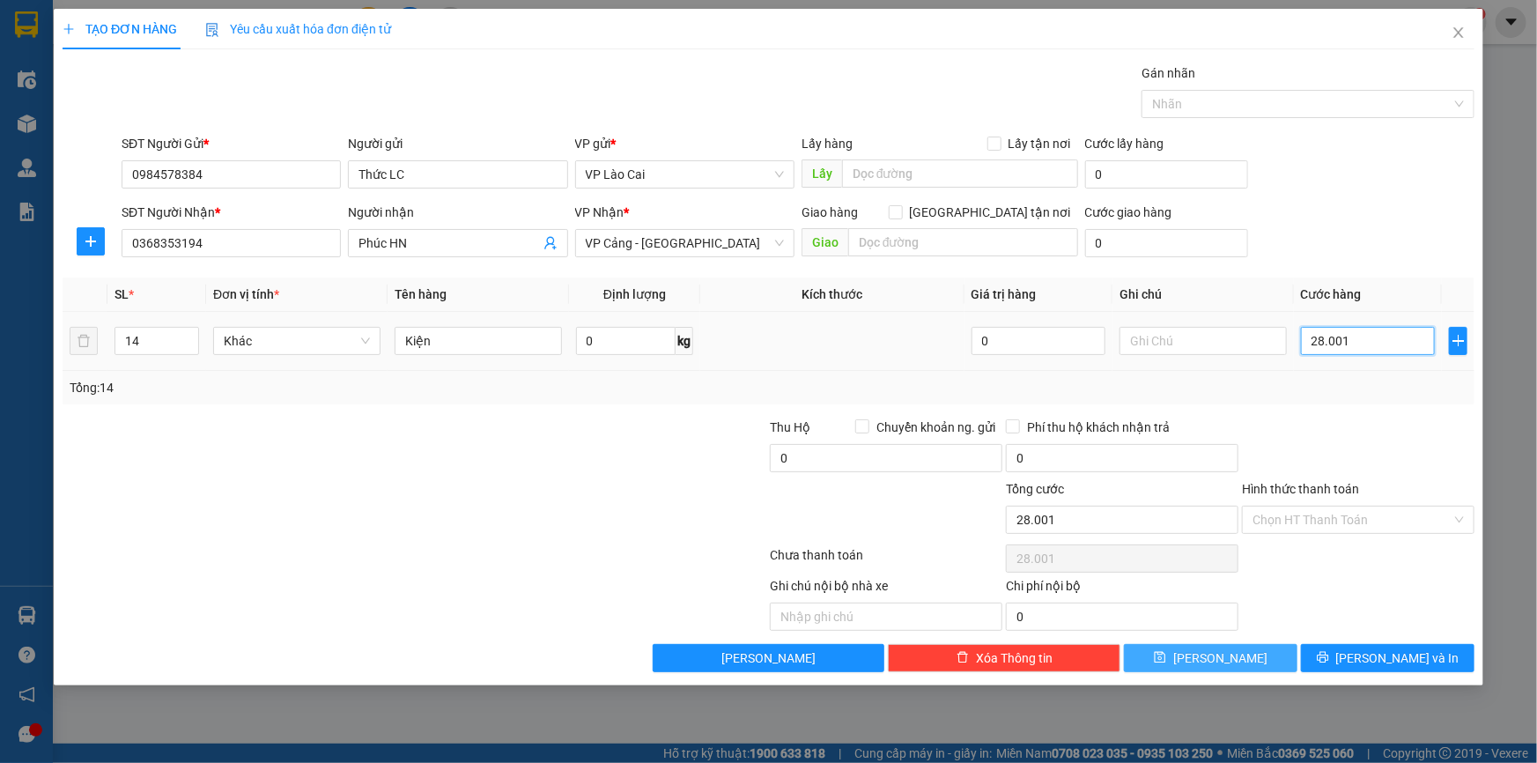
type input "2.800"
type input "280"
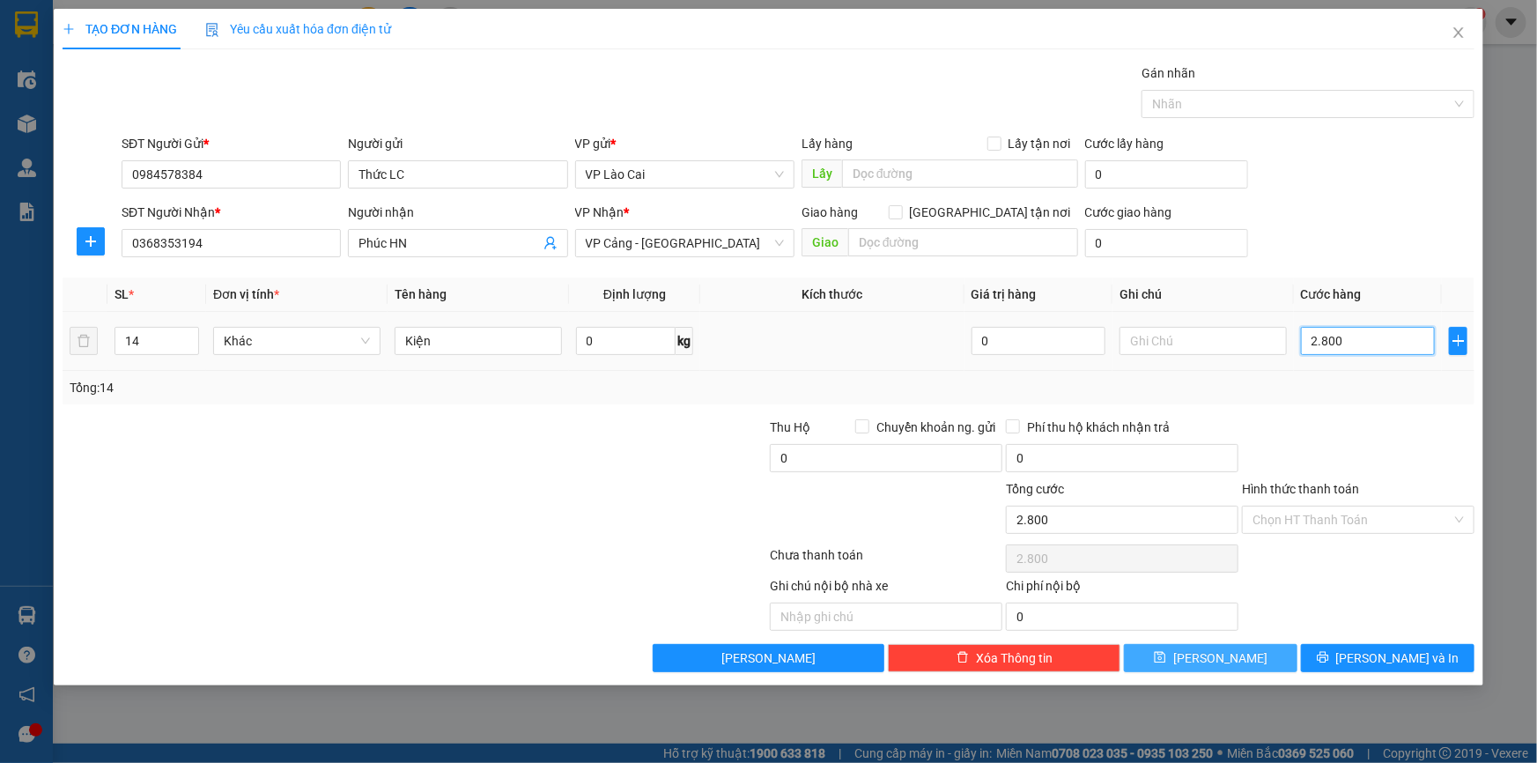
type input "280"
type input "28"
type input "2"
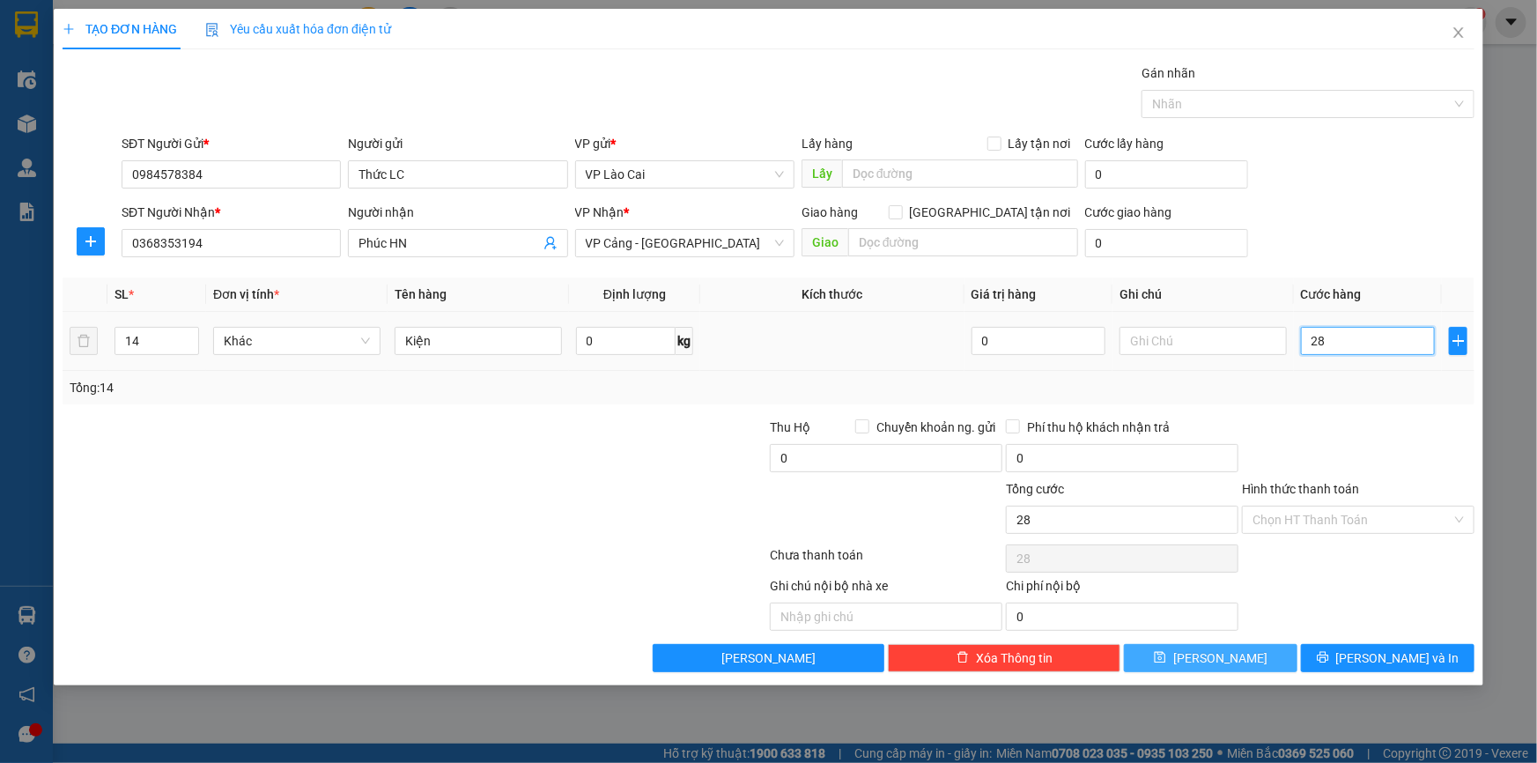
type input "2"
type input "0"
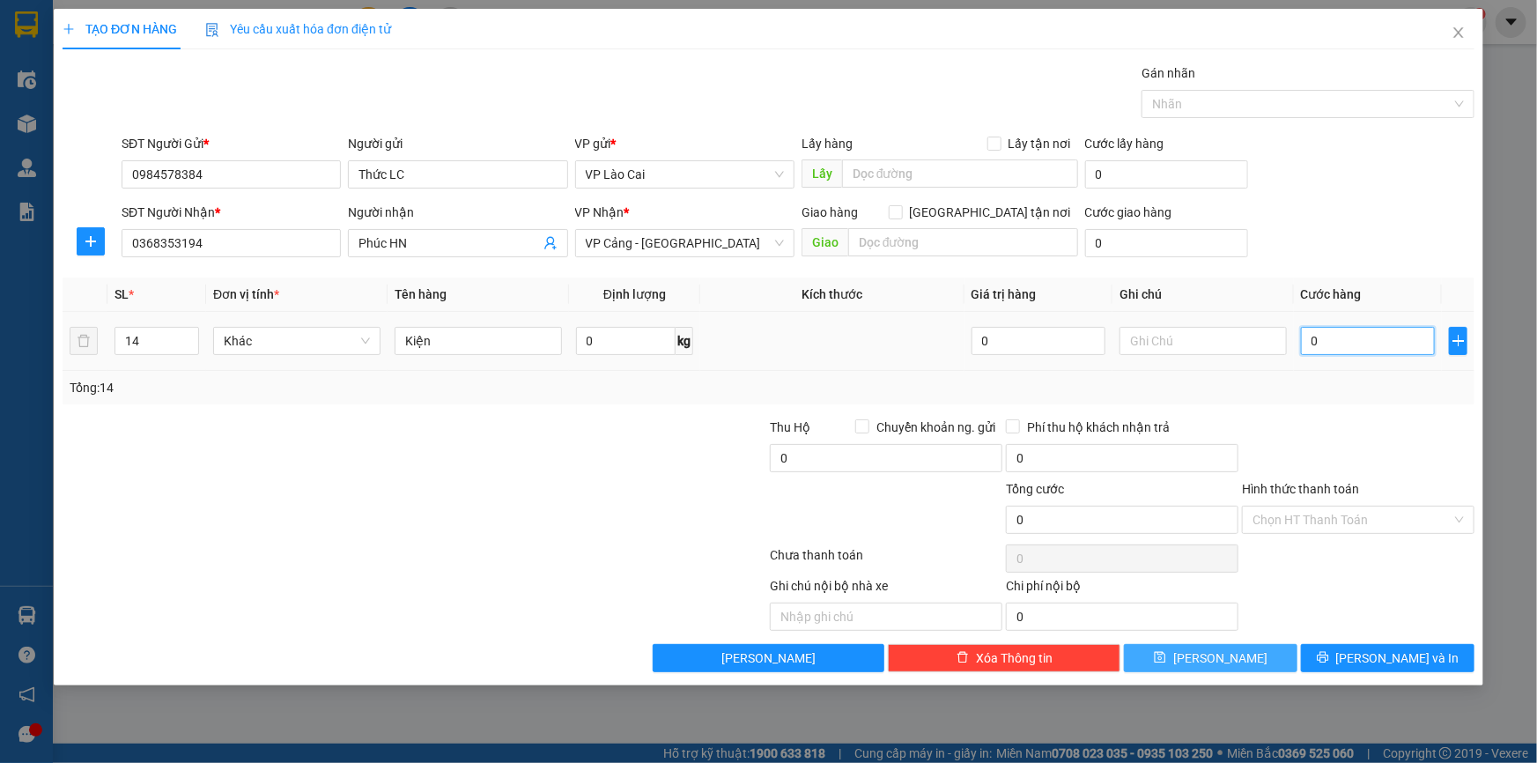
click at [1312, 350] on input "0" at bounding box center [1368, 341] width 134 height 28
type input "20"
type input "280"
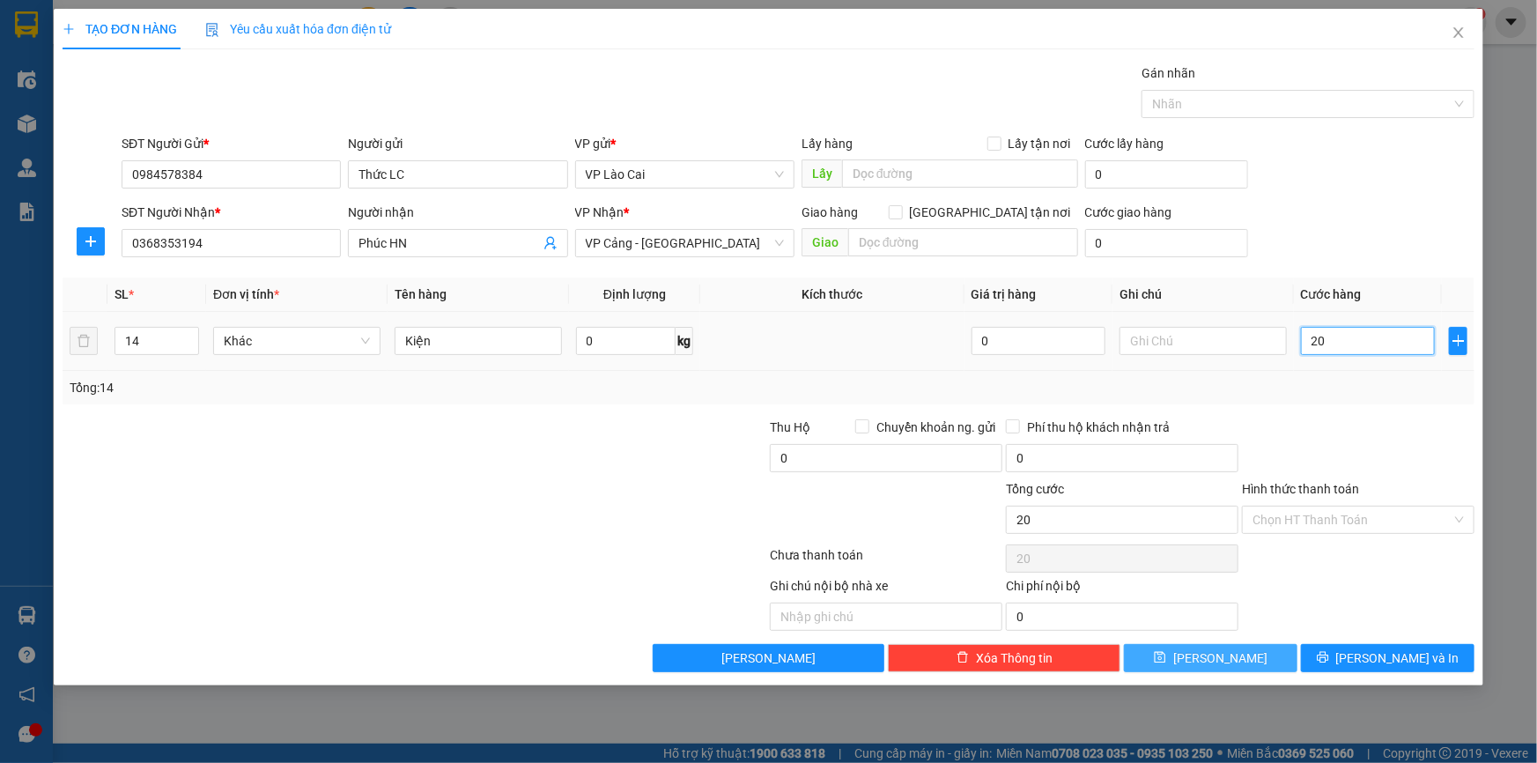
type input "280"
type input "2.800"
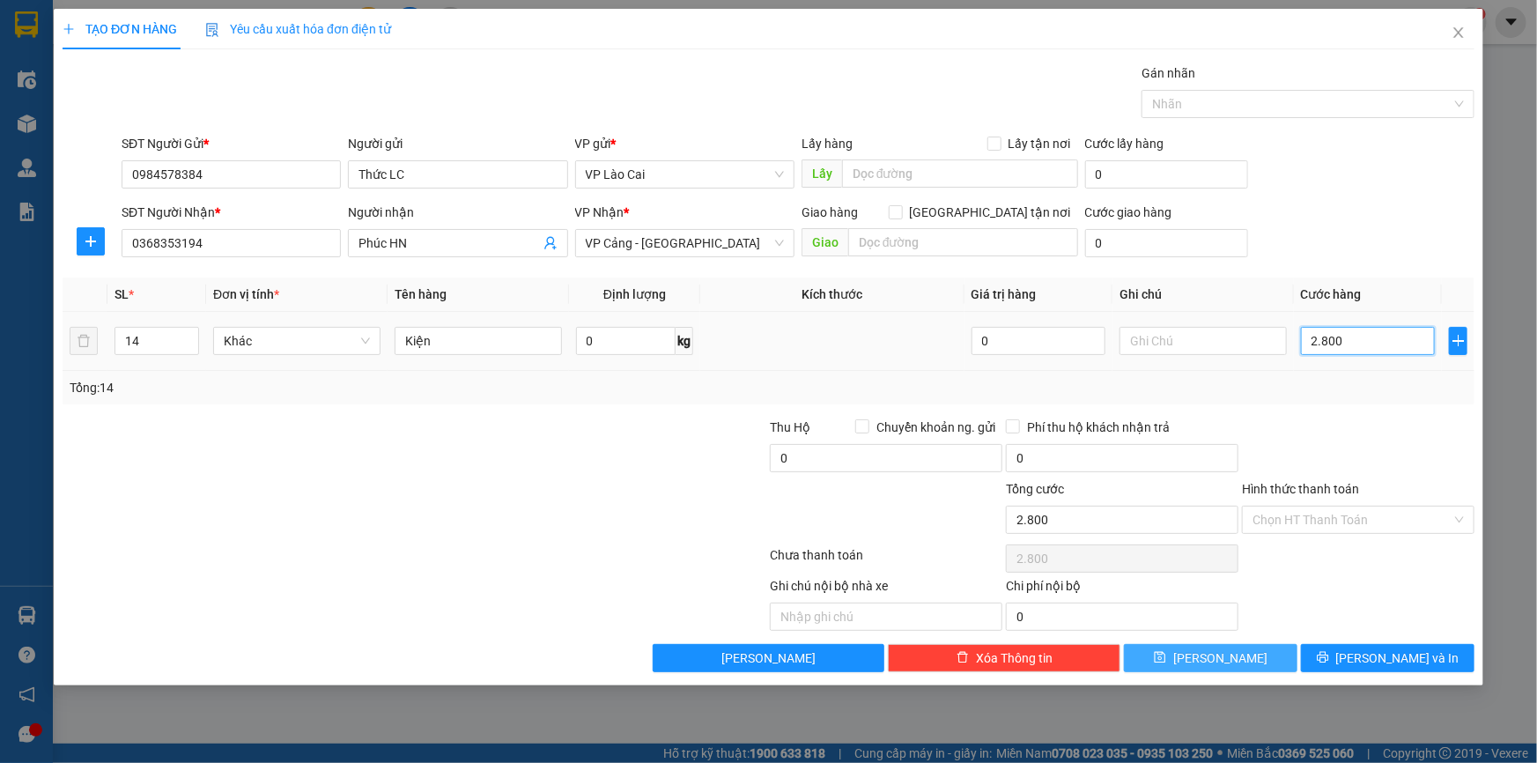
type input "28.000"
type input "280.000"
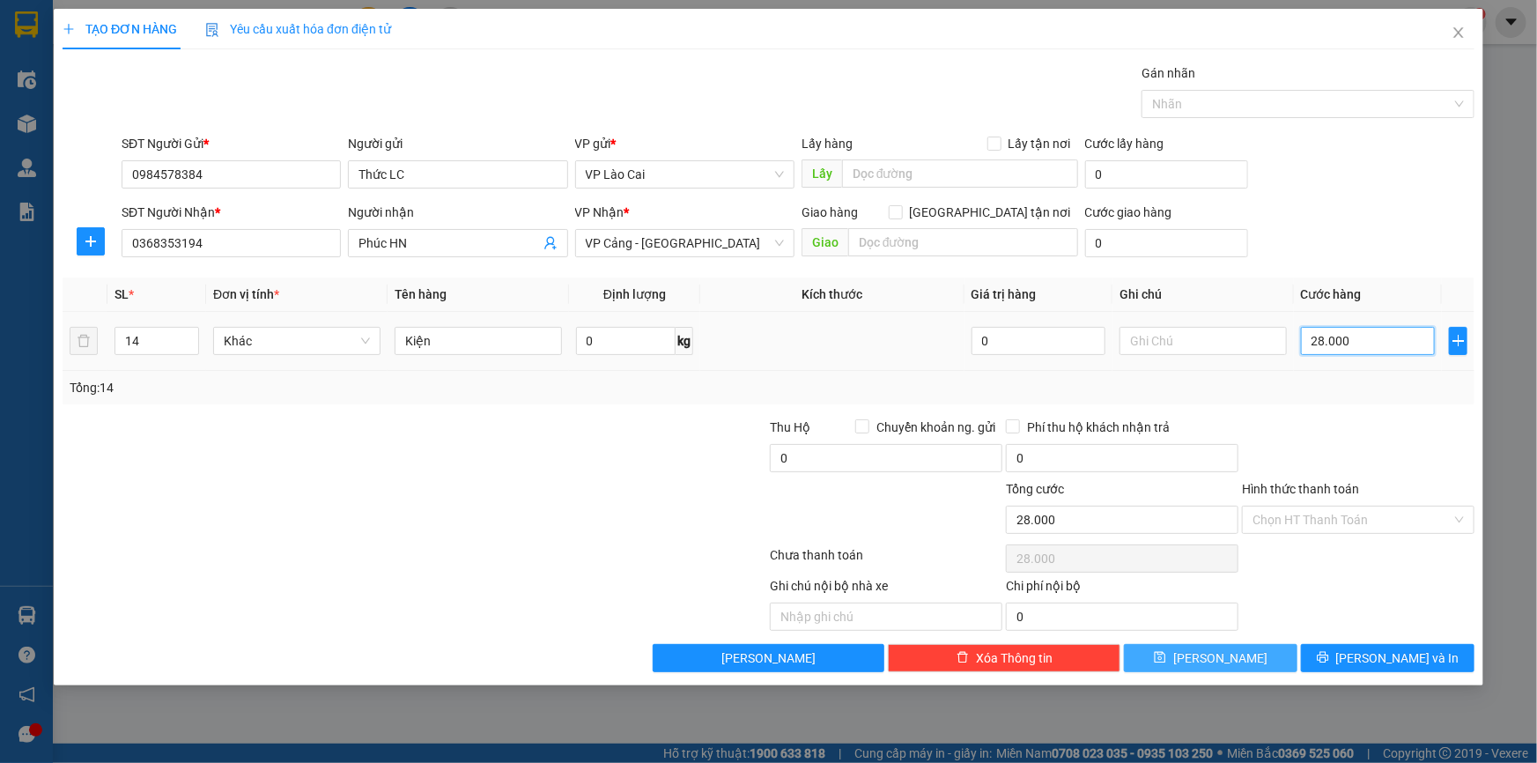
type input "280.000"
type input "2.800.000"
type input "280.000"
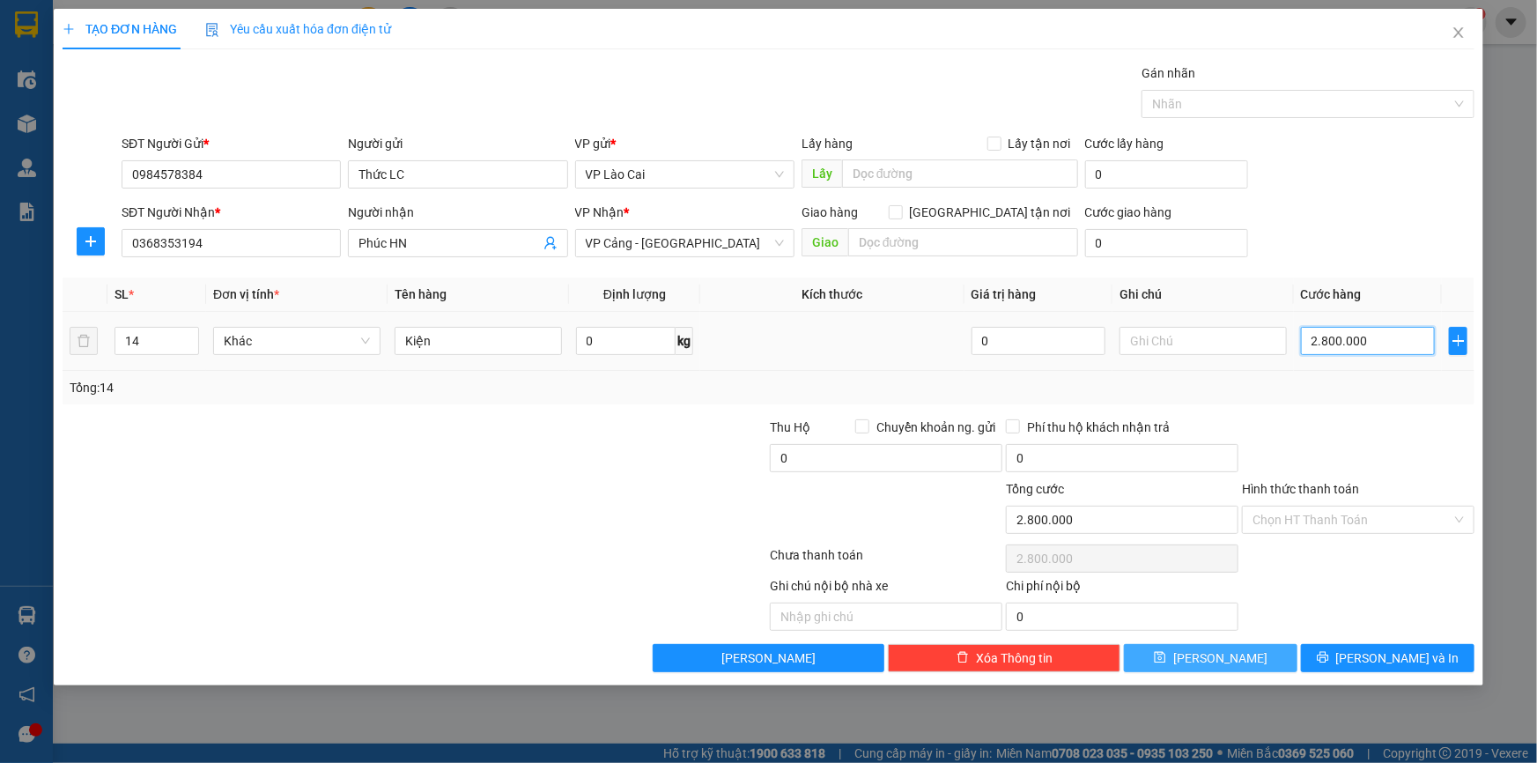
type input "280.000"
click at [1211, 345] on input "text" at bounding box center [1202, 341] width 167 height 28
click at [1059, 462] on input "0" at bounding box center [1122, 458] width 232 height 28
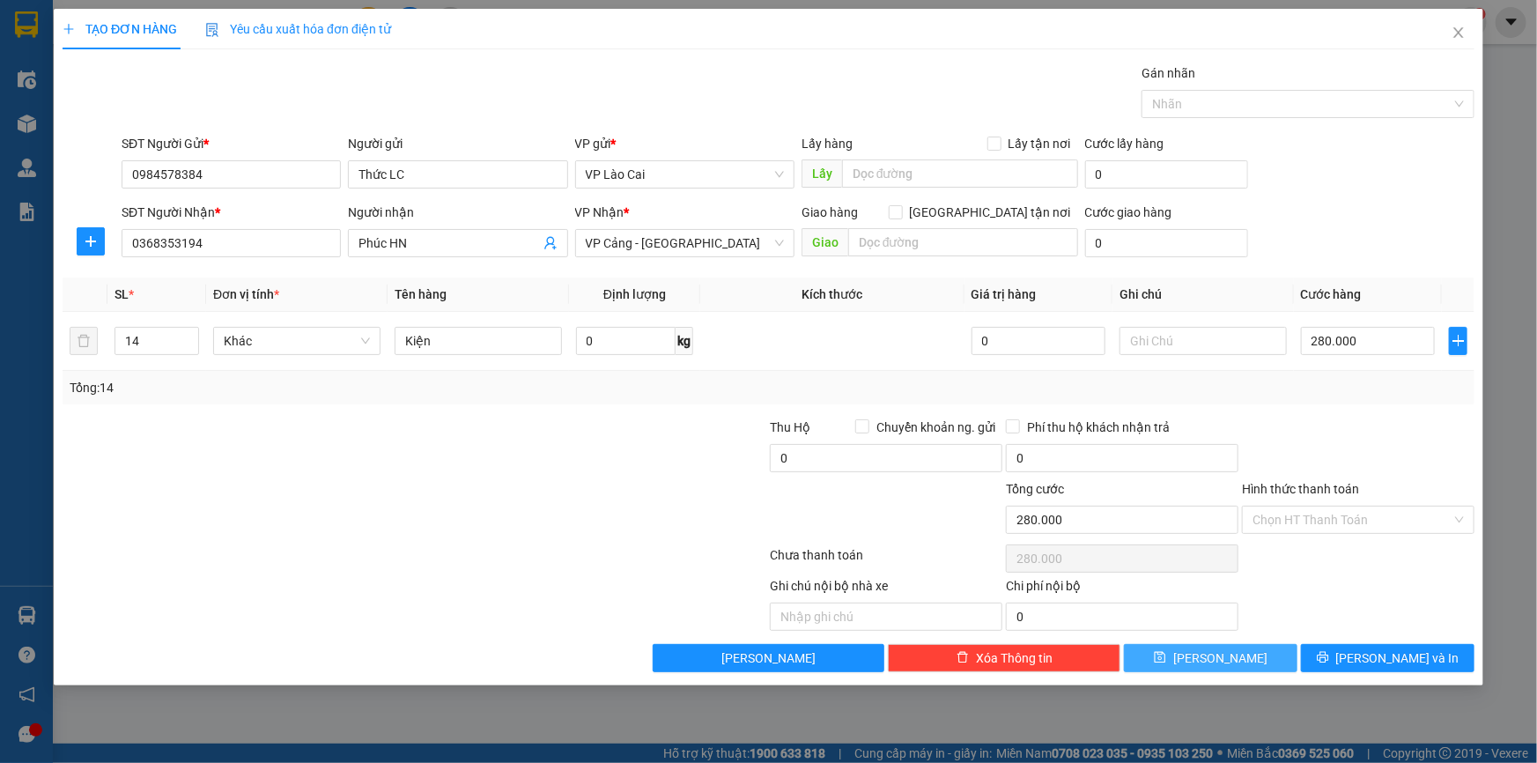
click at [765, 459] on div at bounding box center [651, 448] width 236 height 62
click at [786, 459] on input "0" at bounding box center [886, 458] width 232 height 28
type input "14.470.000"
click at [1382, 664] on span "[PERSON_NAME] và In" at bounding box center [1397, 657] width 123 height 19
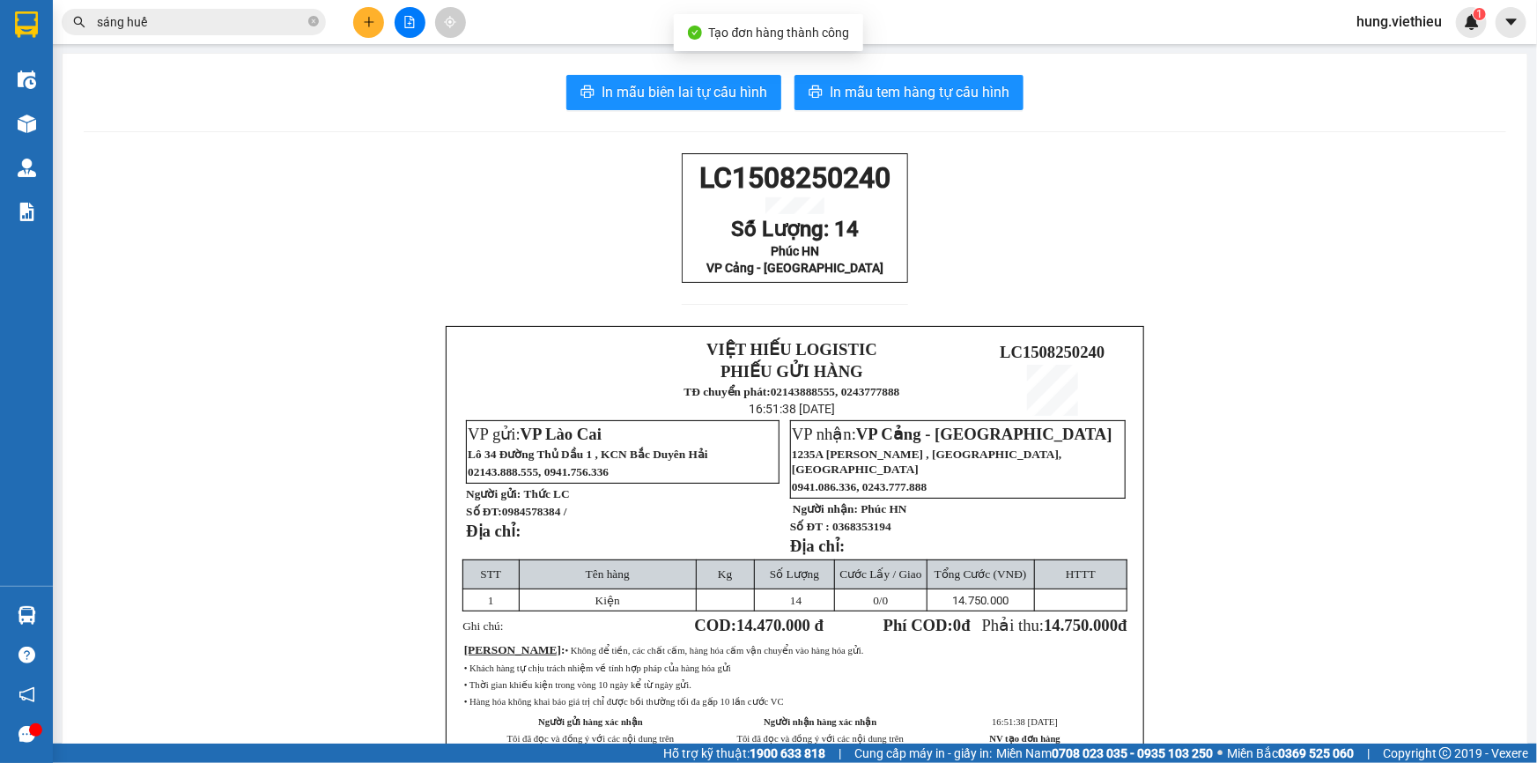
scroll to position [145, 0]
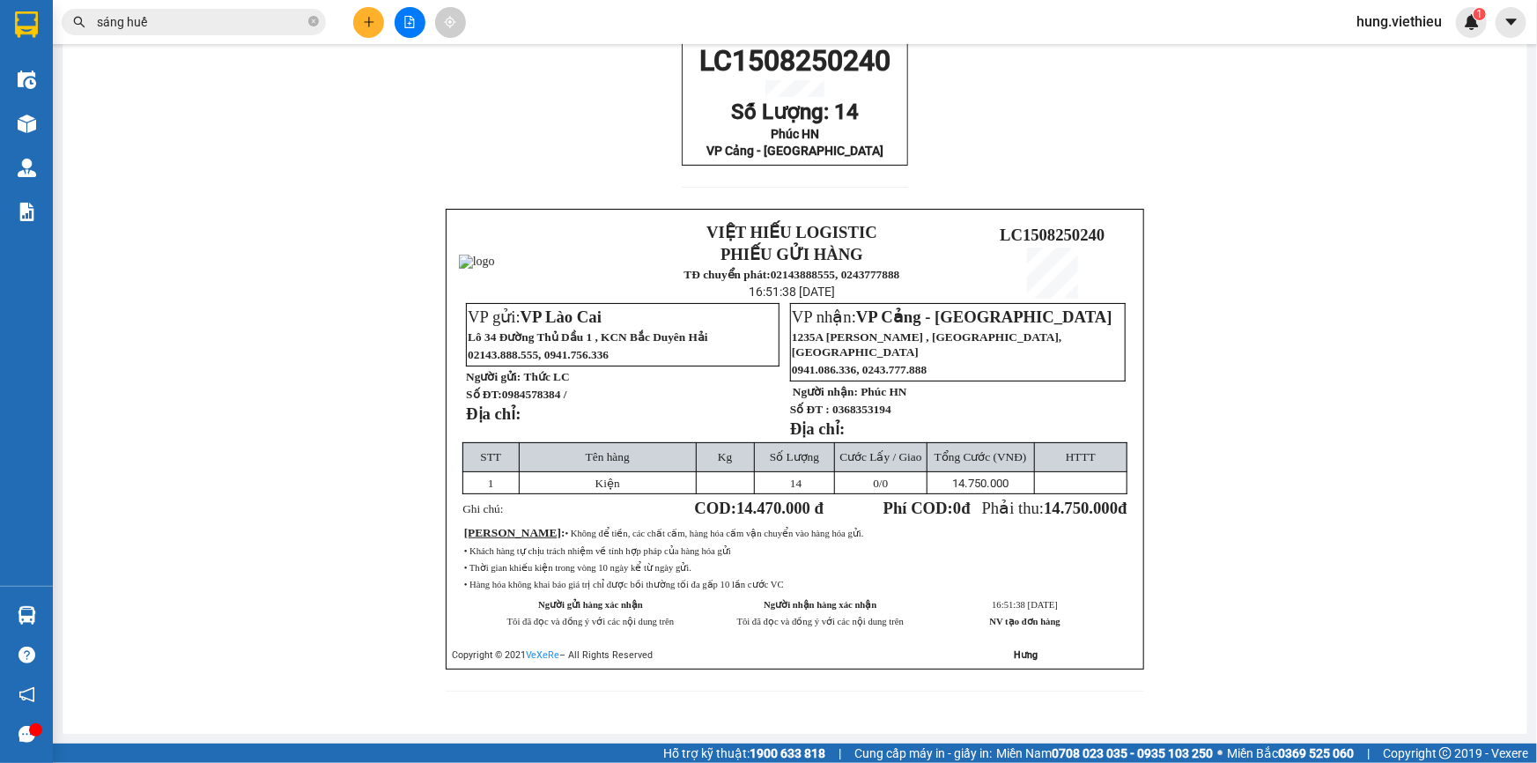
click at [375, 18] on button at bounding box center [368, 22] width 31 height 31
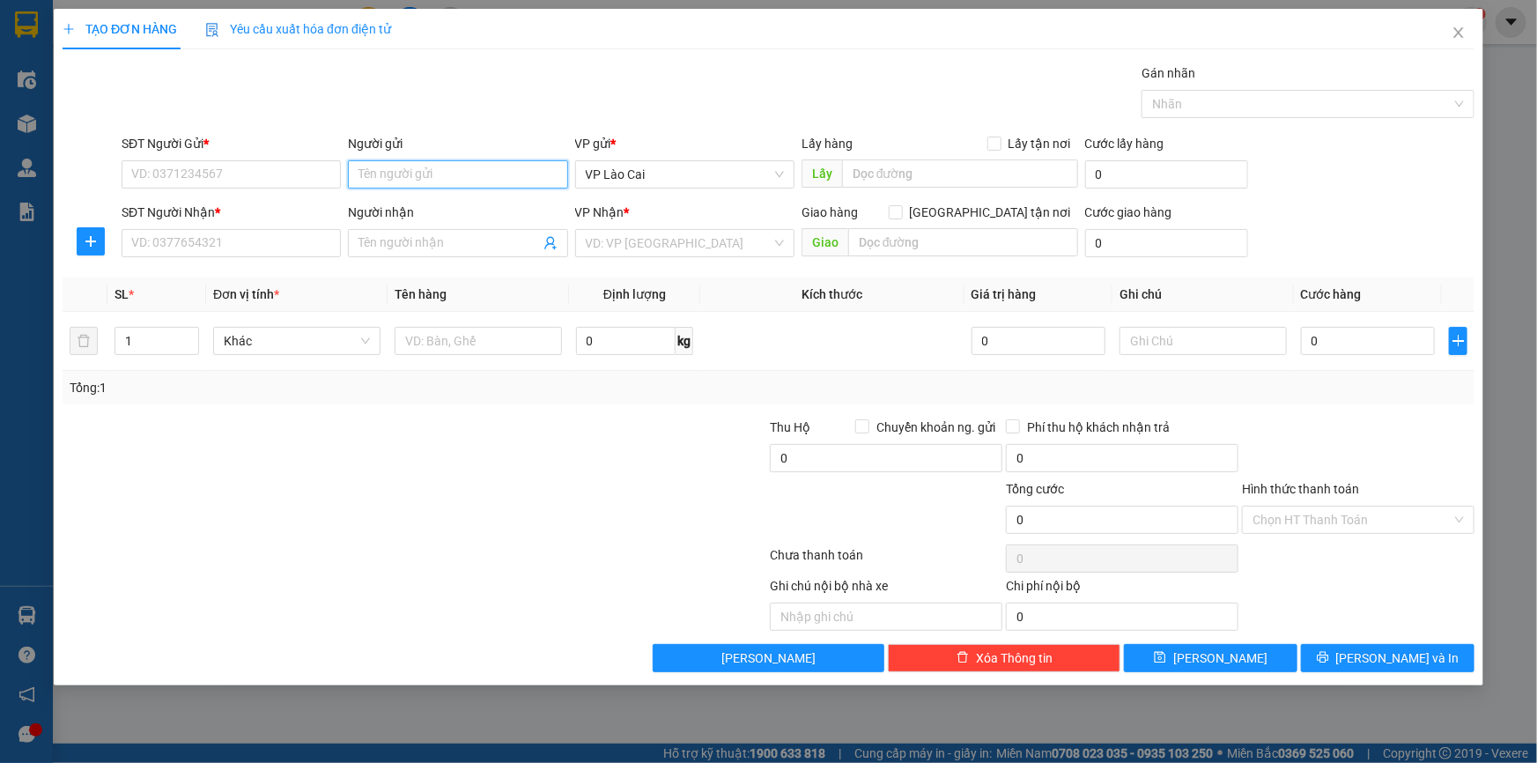
click at [462, 174] on input "Người gửi" at bounding box center [457, 174] width 219 height 28
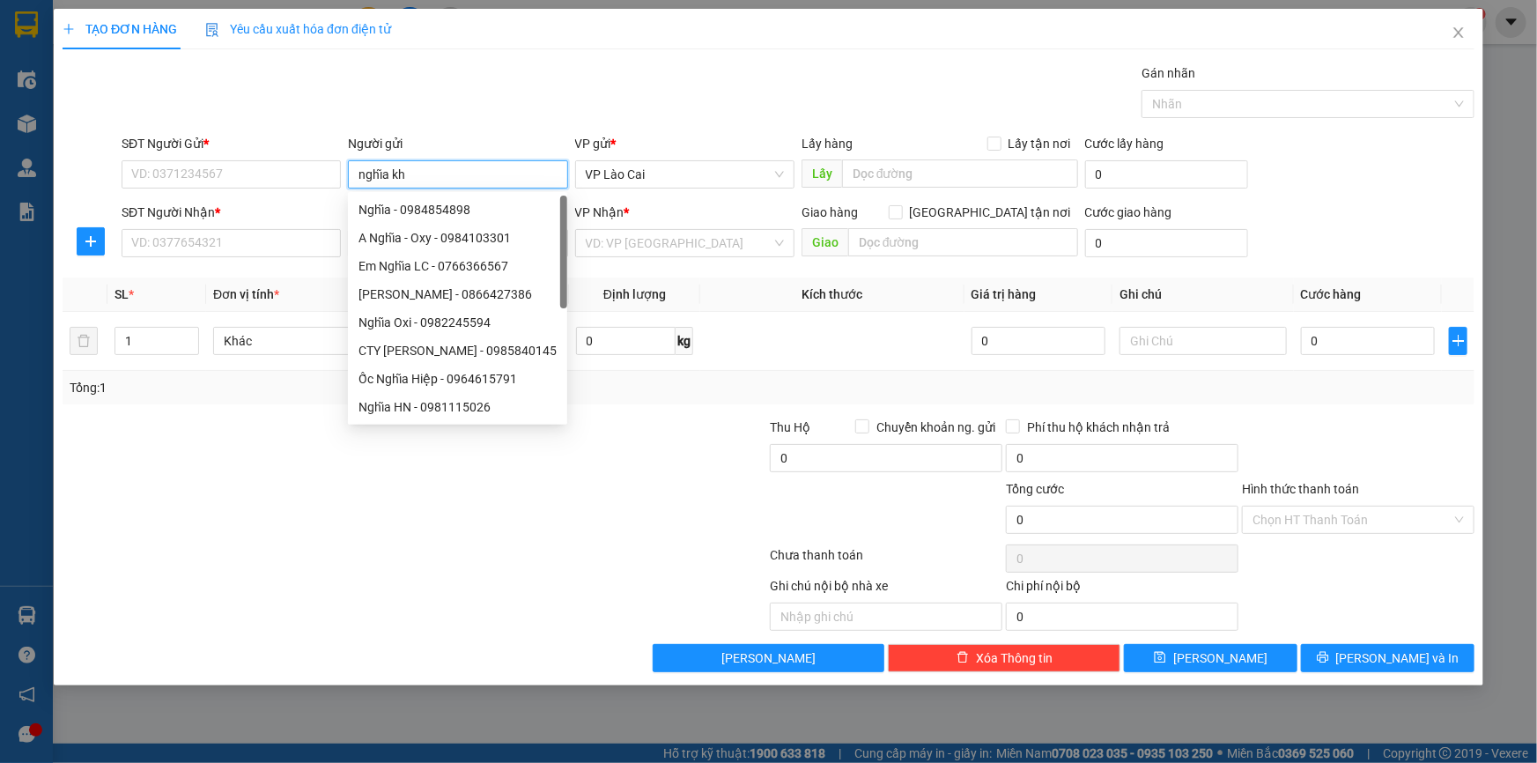
type input "nghĩa kho"
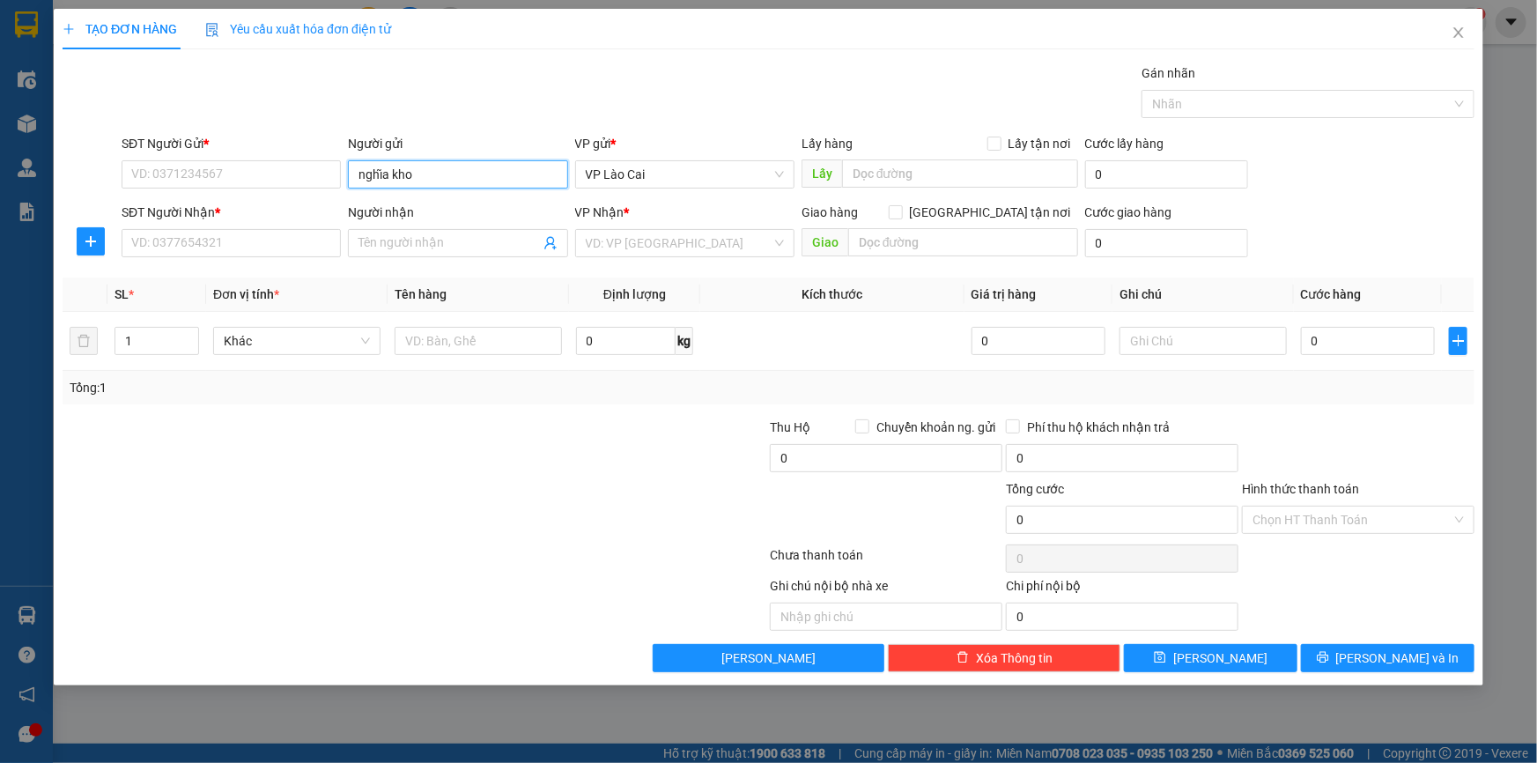
drag, startPoint x: 428, startPoint y: 181, endPoint x: 344, endPoint y: 178, distance: 83.7
click at [344, 178] on div "Người gửi nghĩa kho nghĩa kho" at bounding box center [457, 165] width 226 height 62
click at [299, 176] on input "SĐT Người Gửi *" at bounding box center [231, 174] width 219 height 28
click at [284, 194] on div "0766366567 0766366567 - Em Nghĩa LC" at bounding box center [231, 209] width 219 height 35
click at [280, 203] on div "SĐT Người Nhận *" at bounding box center [231, 212] width 219 height 19
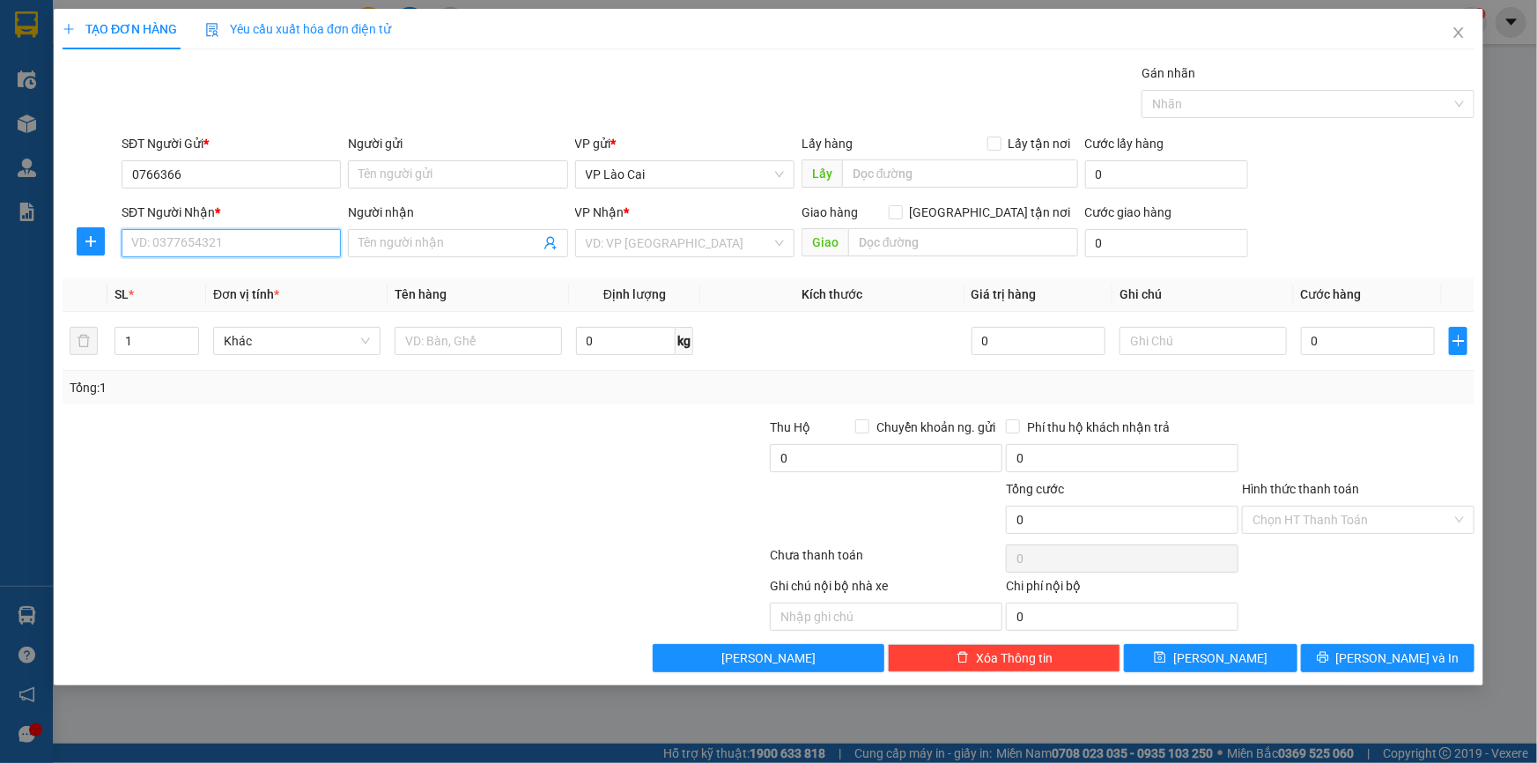
click at [280, 229] on input "SĐT Người Nhận *" at bounding box center [231, 243] width 219 height 28
click at [277, 173] on input "0766366" at bounding box center [231, 174] width 219 height 28
click at [263, 224] on div "0766366567 0766366567 - Em Nghĩa LC" at bounding box center [231, 209] width 219 height 35
click at [268, 214] on div "SĐT Người Nhận *" at bounding box center [231, 212] width 219 height 19
click at [268, 229] on input "SĐT Người Nhận *" at bounding box center [231, 243] width 219 height 28
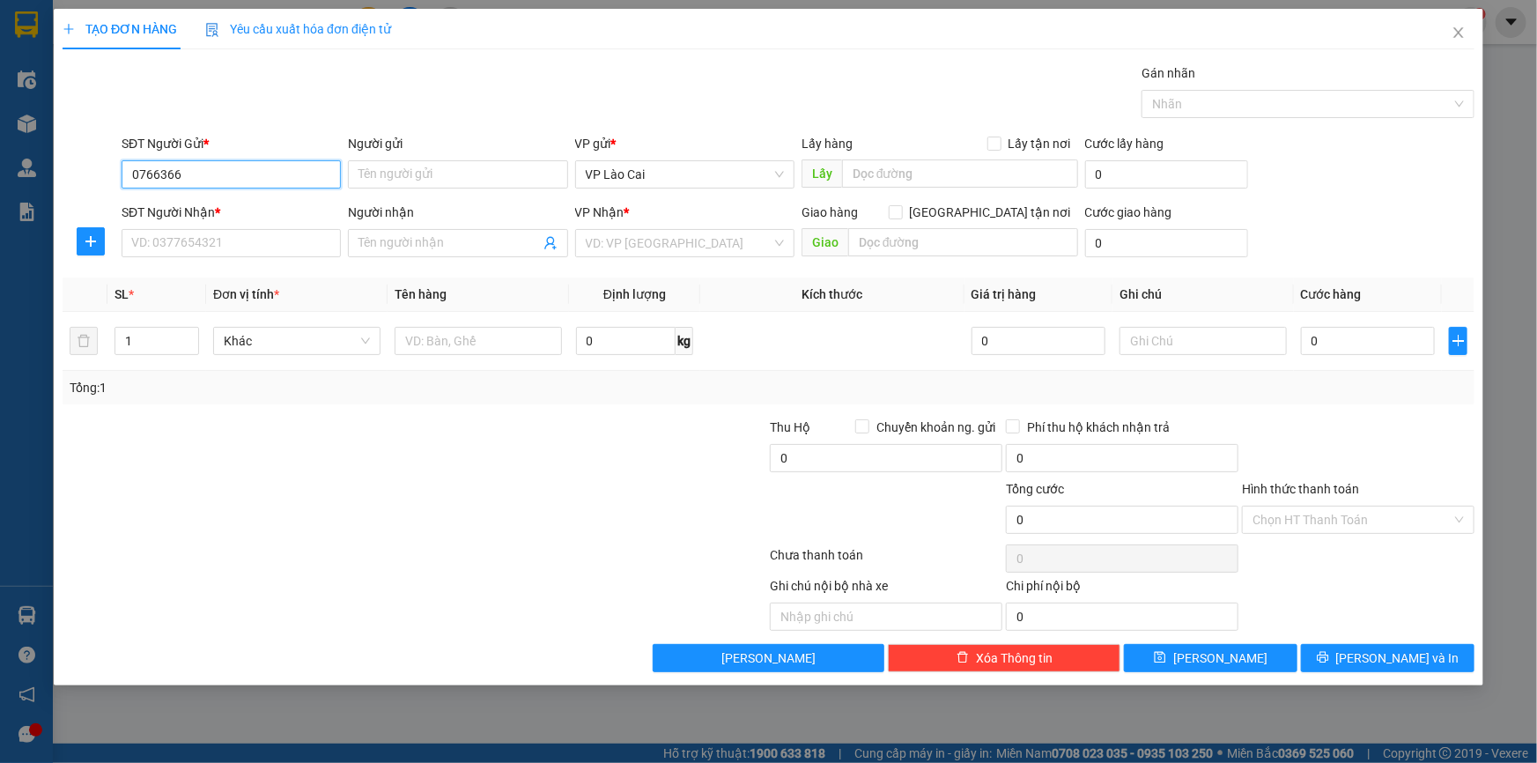
click at [271, 174] on input "0766366" at bounding box center [231, 174] width 219 height 28
click at [251, 213] on div "0766366567 - Em Nghĩa LC" at bounding box center [231, 209] width 198 height 19
type input "0766366567"
type input "Em Nghĩa LC"
click at [551, 246] on icon "user-add" at bounding box center [550, 243] width 14 height 14
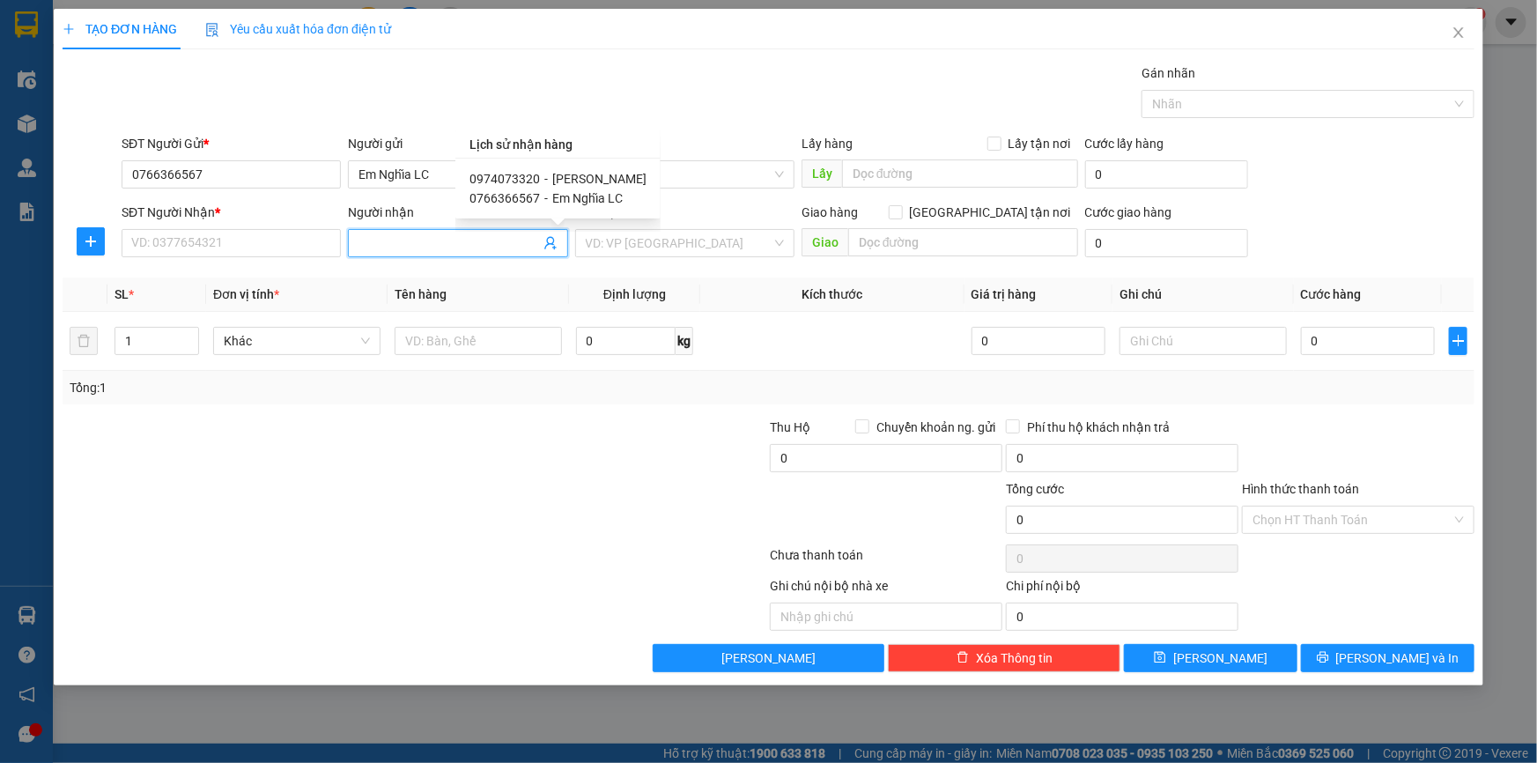
click at [552, 203] on span "Em Nghĩa LC" at bounding box center [587, 198] width 70 height 14
type input "0766366567"
type input "Em Nghĩa LC"
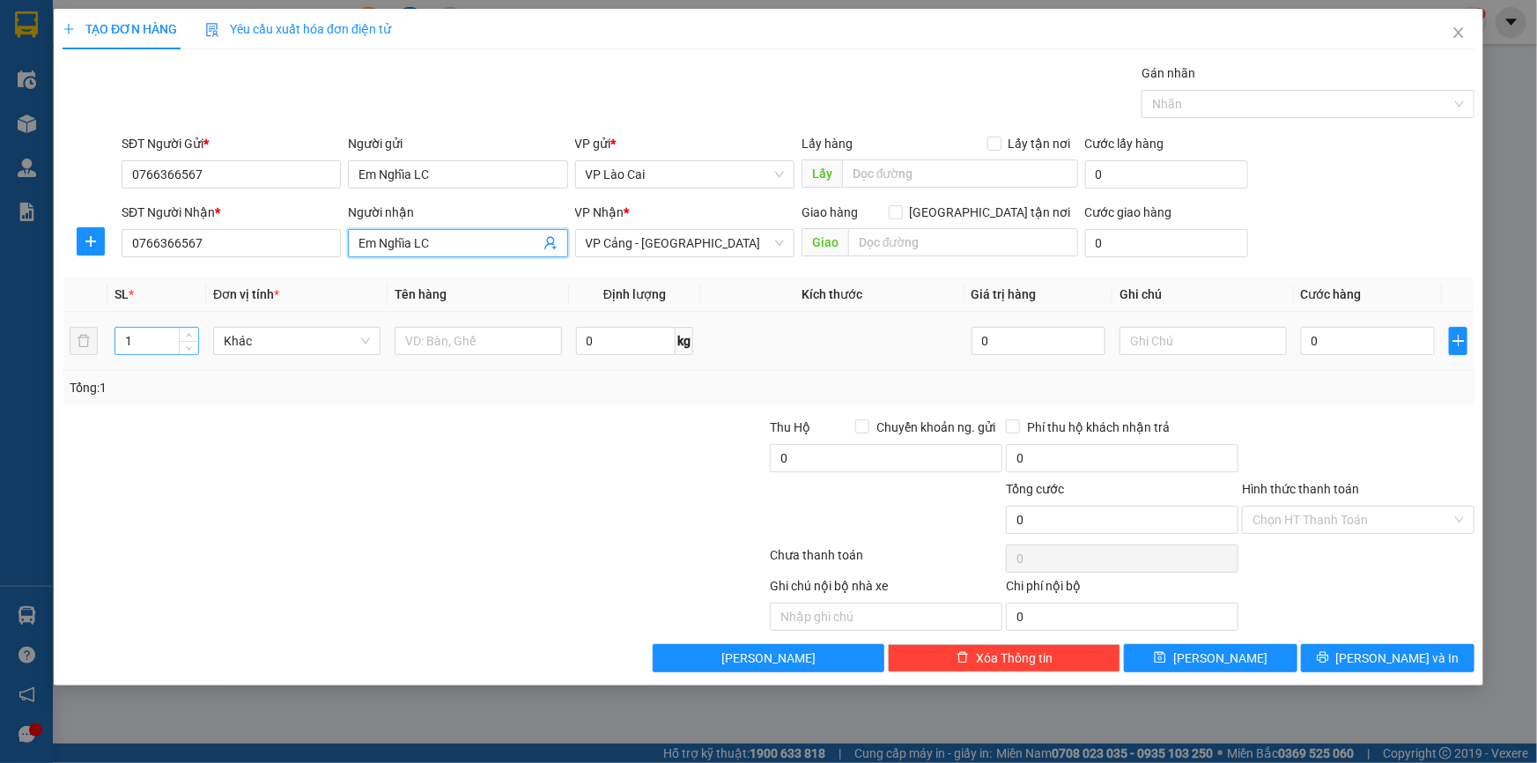
click at [139, 342] on input "1" at bounding box center [156, 341] width 83 height 26
type input "12"
click at [472, 343] on input "text" at bounding box center [478, 341] width 167 height 28
type input "Kiện"
click at [1347, 343] on input "0" at bounding box center [1368, 341] width 134 height 28
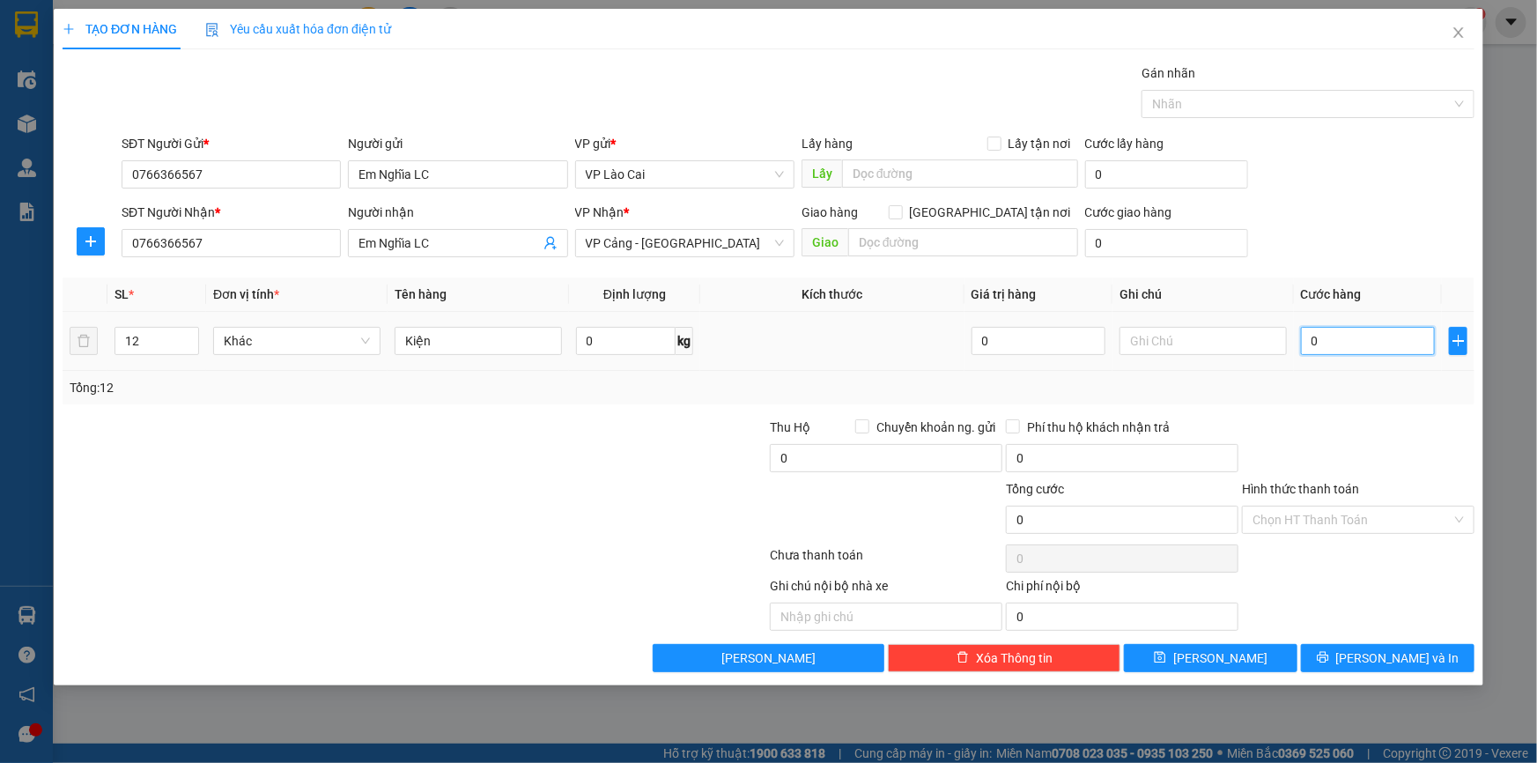
type input "1"
type input "18"
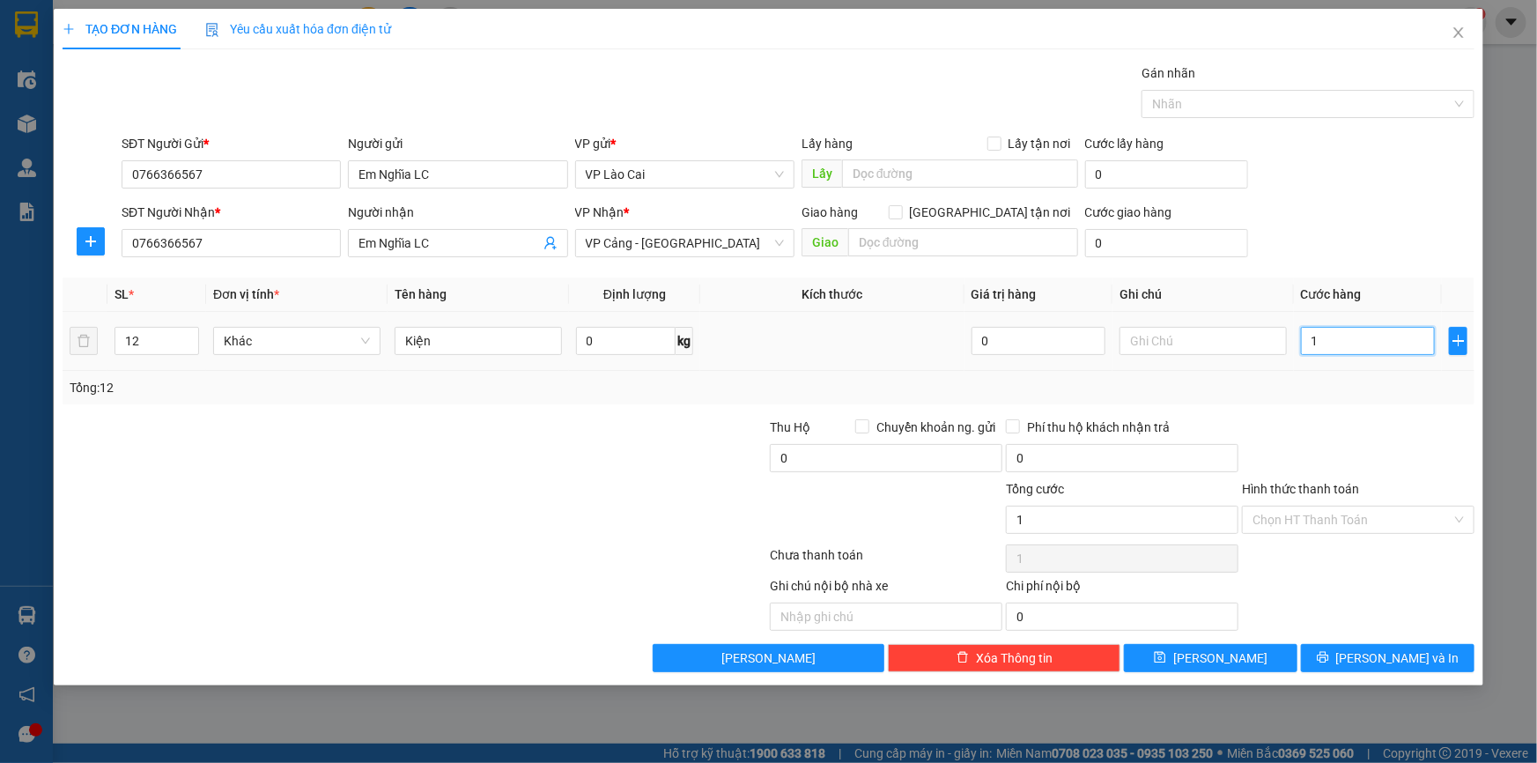
type input "18"
type input "180"
type input "1.800"
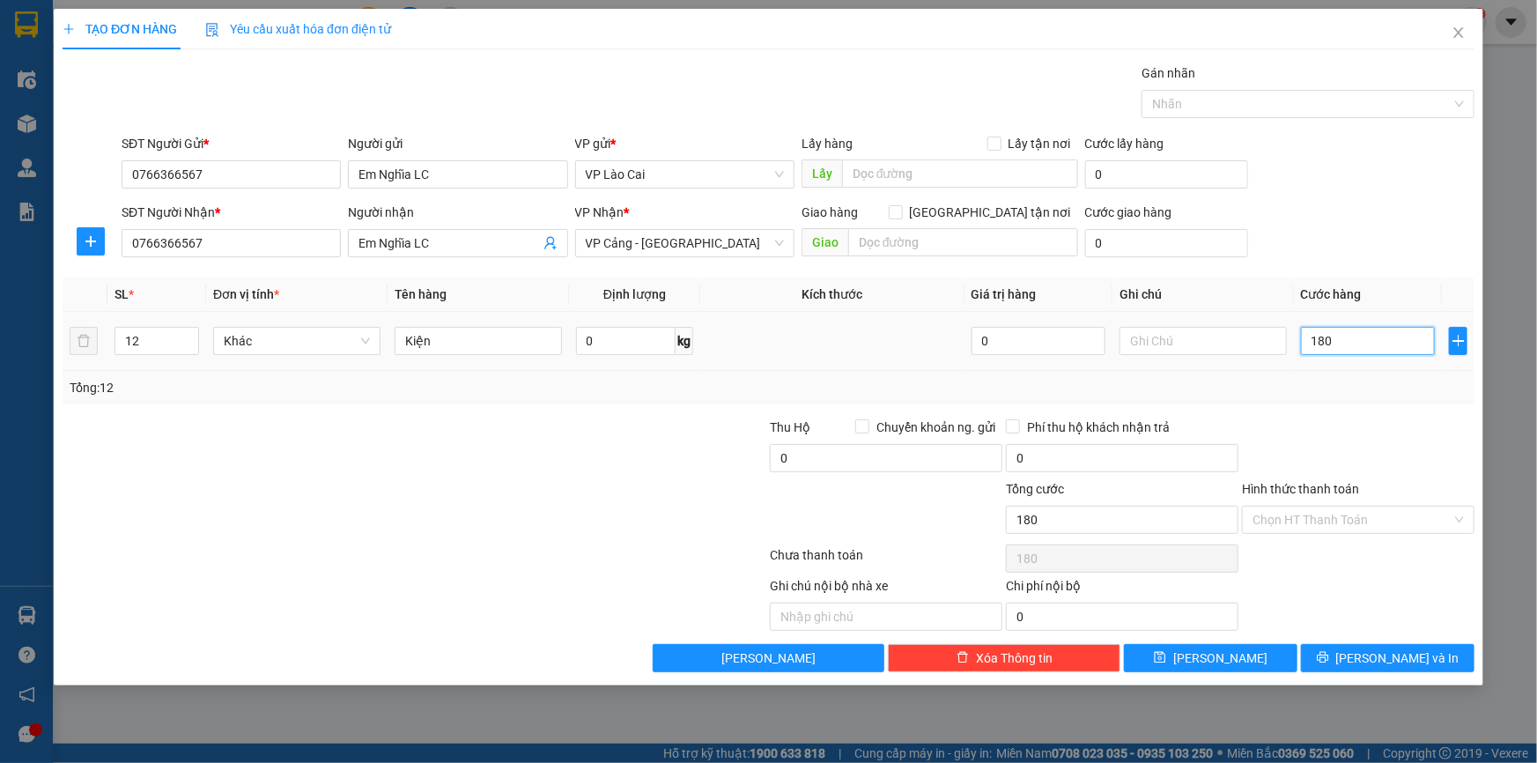
type input "1.800"
type input "18.000"
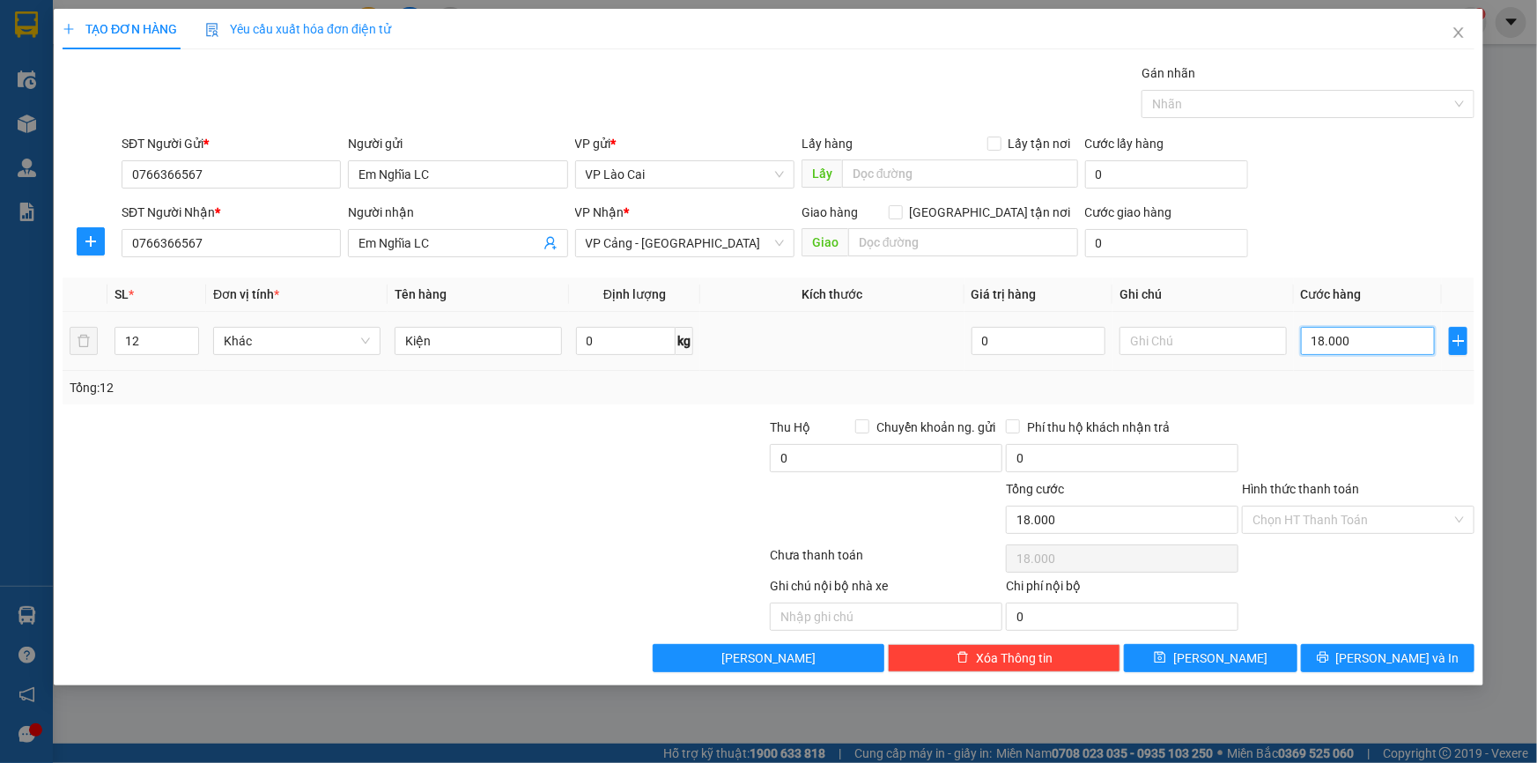
type input "180.000"
type input "1.800.000"
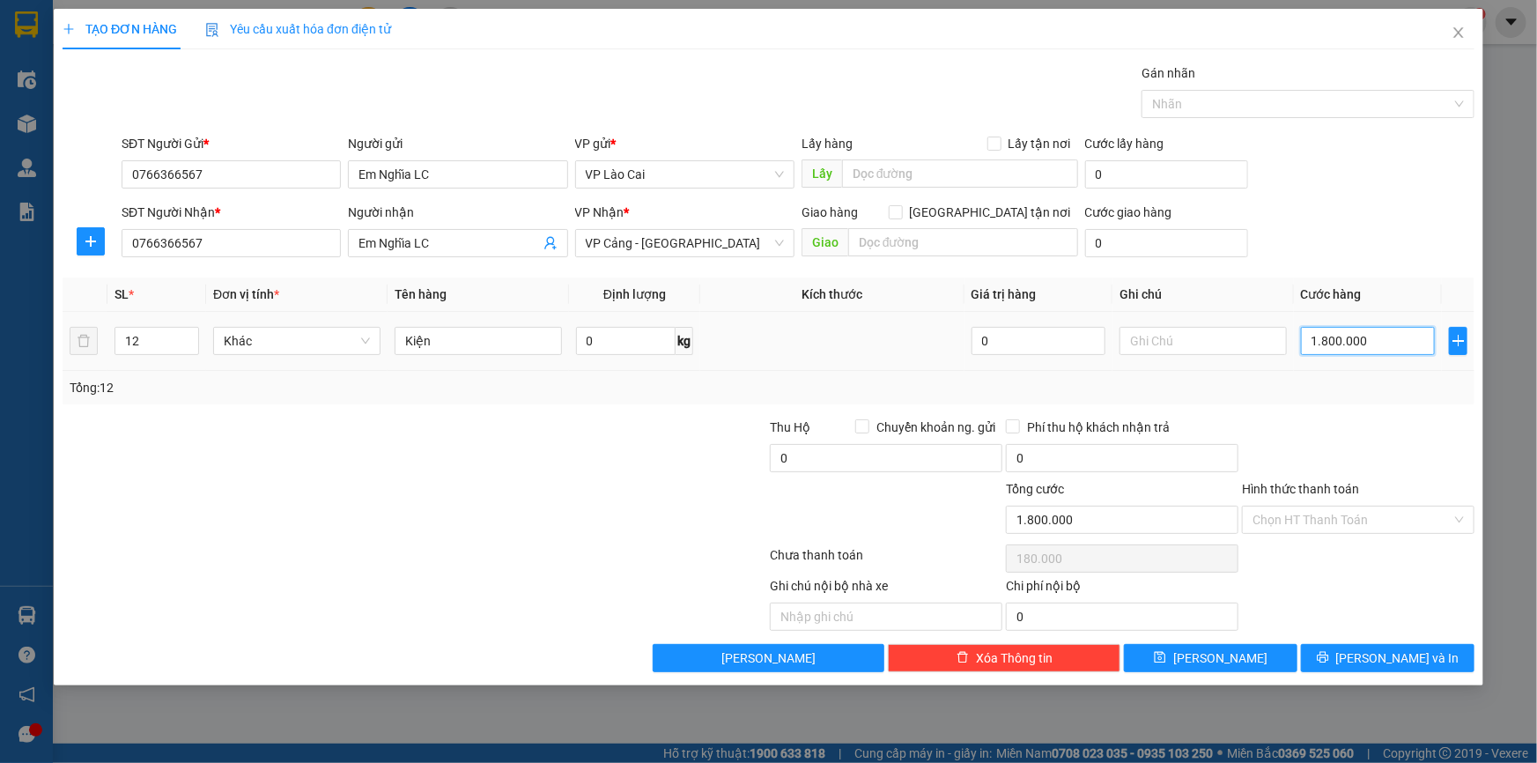
type input "1.800.000"
type input "180.000"
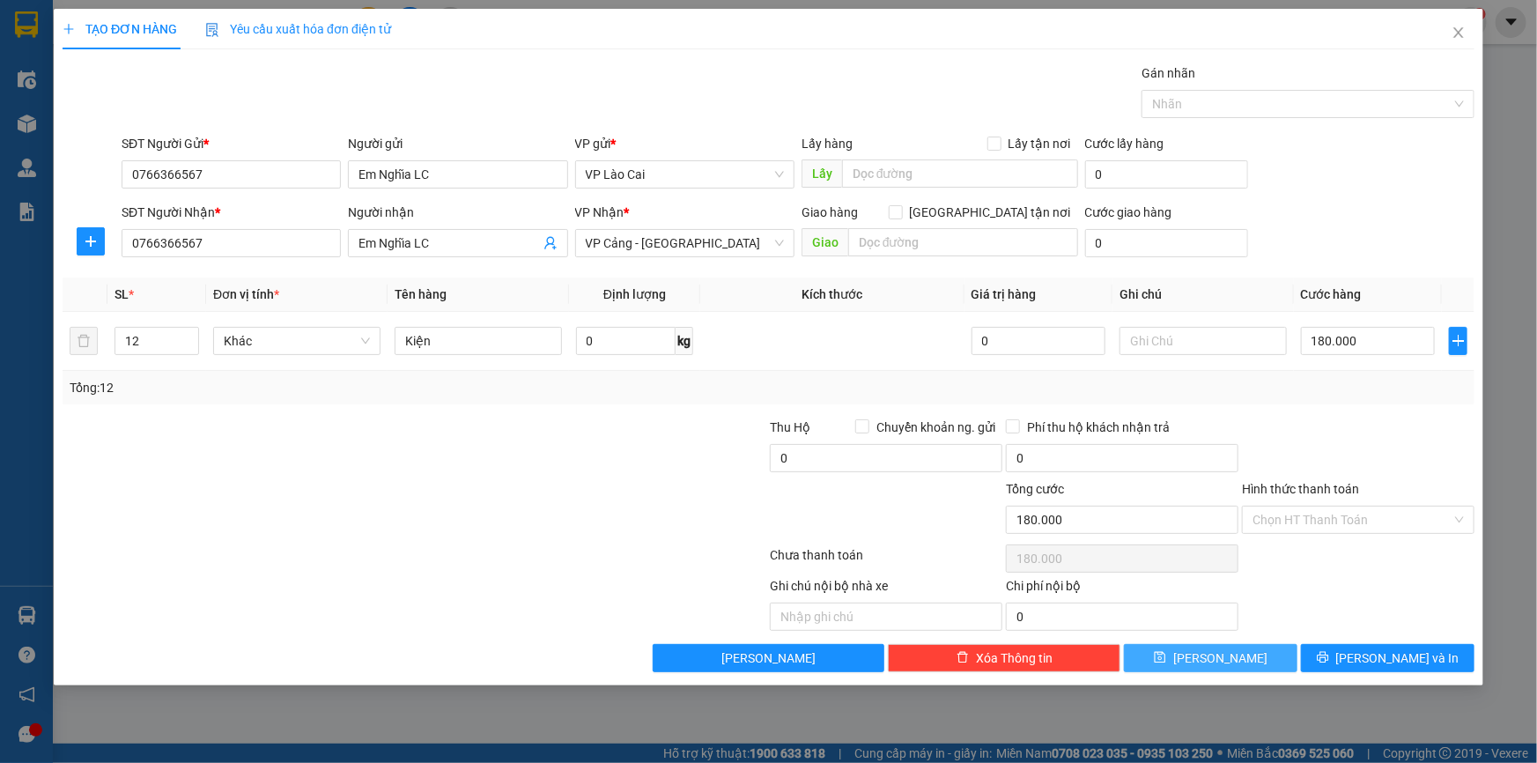
click at [1245, 665] on button "[PERSON_NAME]" at bounding box center [1210, 658] width 173 height 28
type input "1"
type input "0"
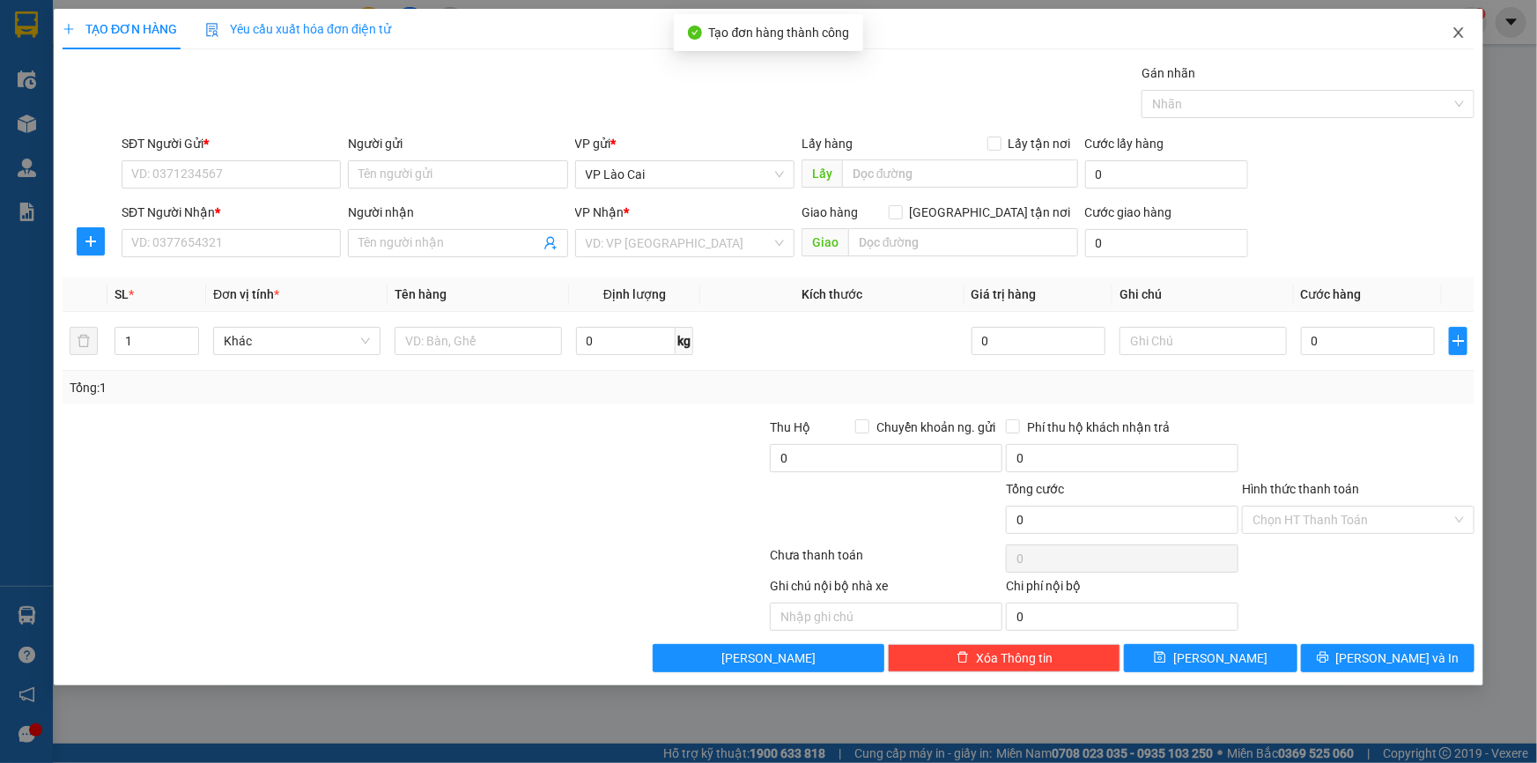
click at [1457, 31] on icon "close" at bounding box center [1458, 33] width 14 height 14
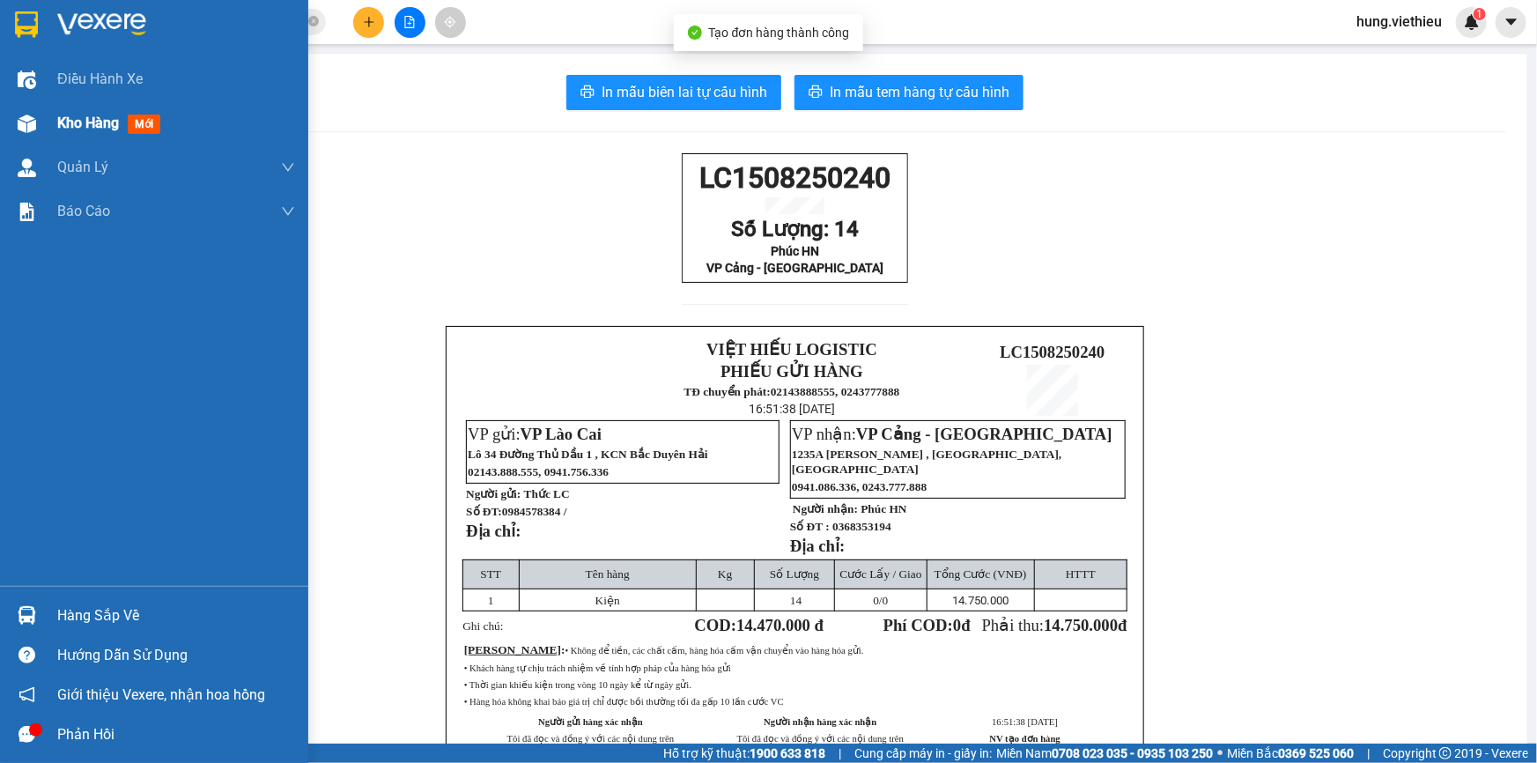
click at [79, 127] on span "Kho hàng" at bounding box center [88, 122] width 62 height 17
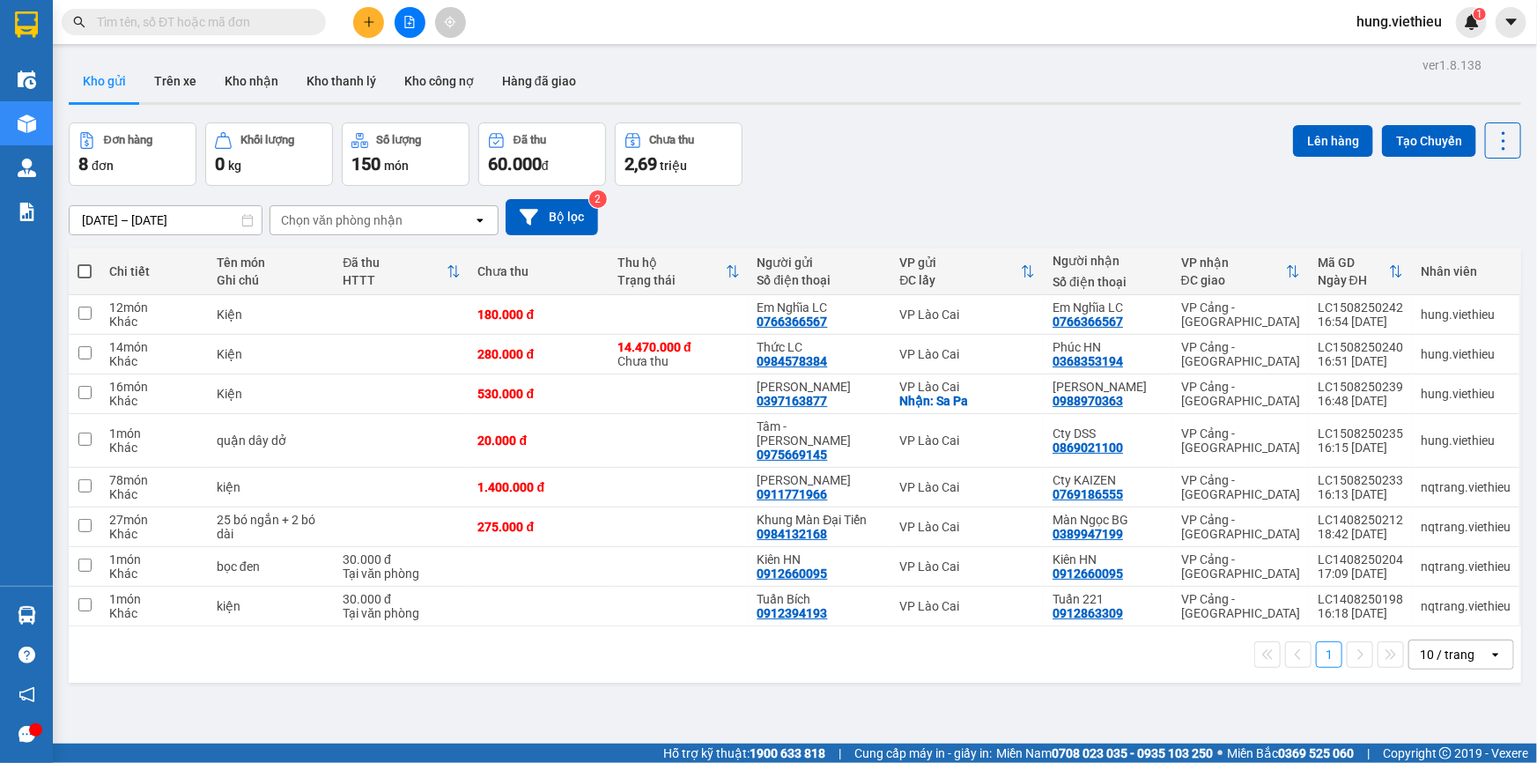
click at [1469, 645] on div "10 / trang" at bounding box center [1448, 654] width 79 height 28
click at [1442, 512] on span "20 / trang" at bounding box center [1438, 507] width 56 height 18
click at [941, 205] on div "[DATE] – [DATE] Press the down arrow key to interact with the calendar and sele…" at bounding box center [795, 217] width 1452 height 36
click at [579, 221] on button "Bộ lọc" at bounding box center [551, 217] width 92 height 36
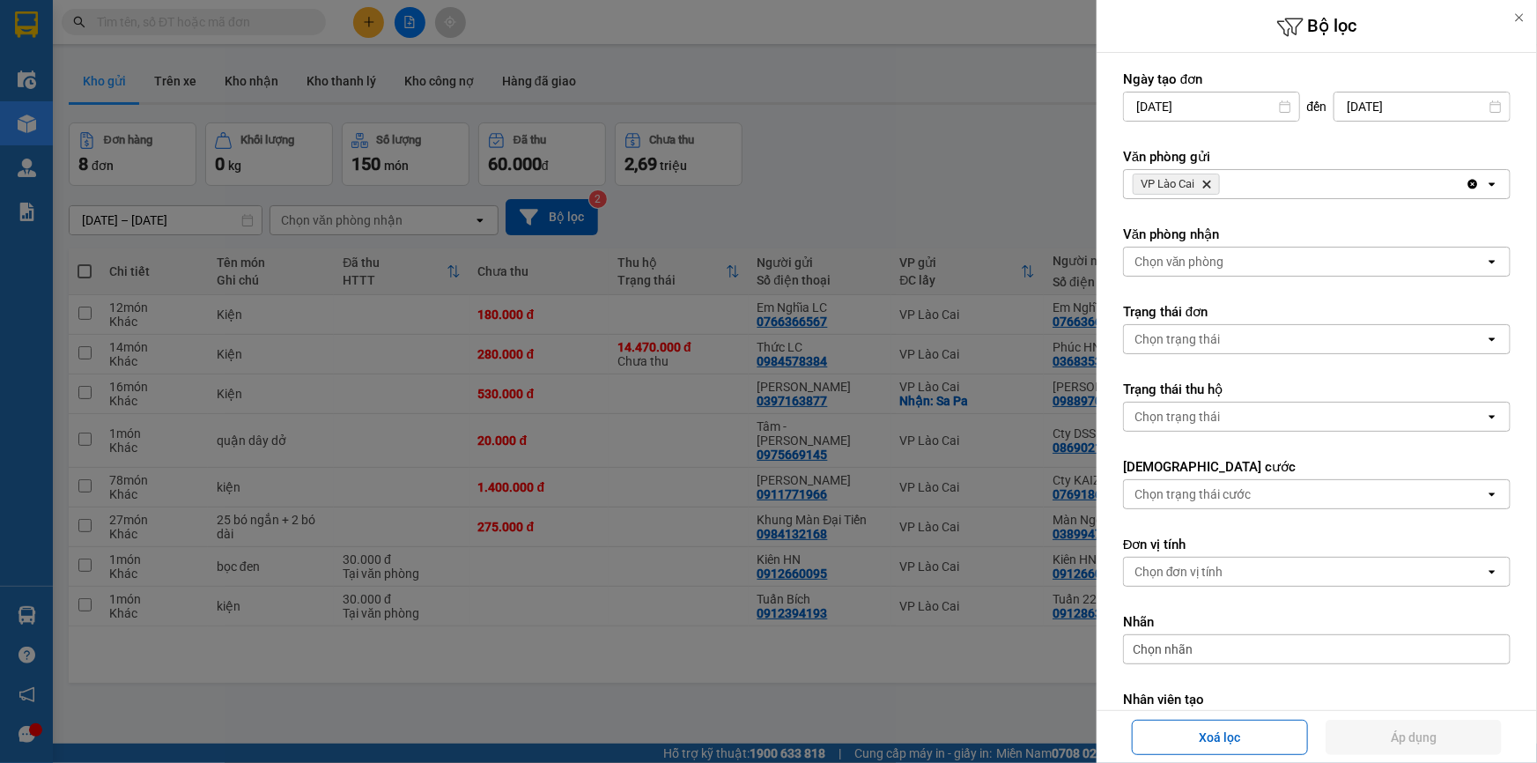
click at [1515, 24] on div at bounding box center [1518, 17] width 35 height 35
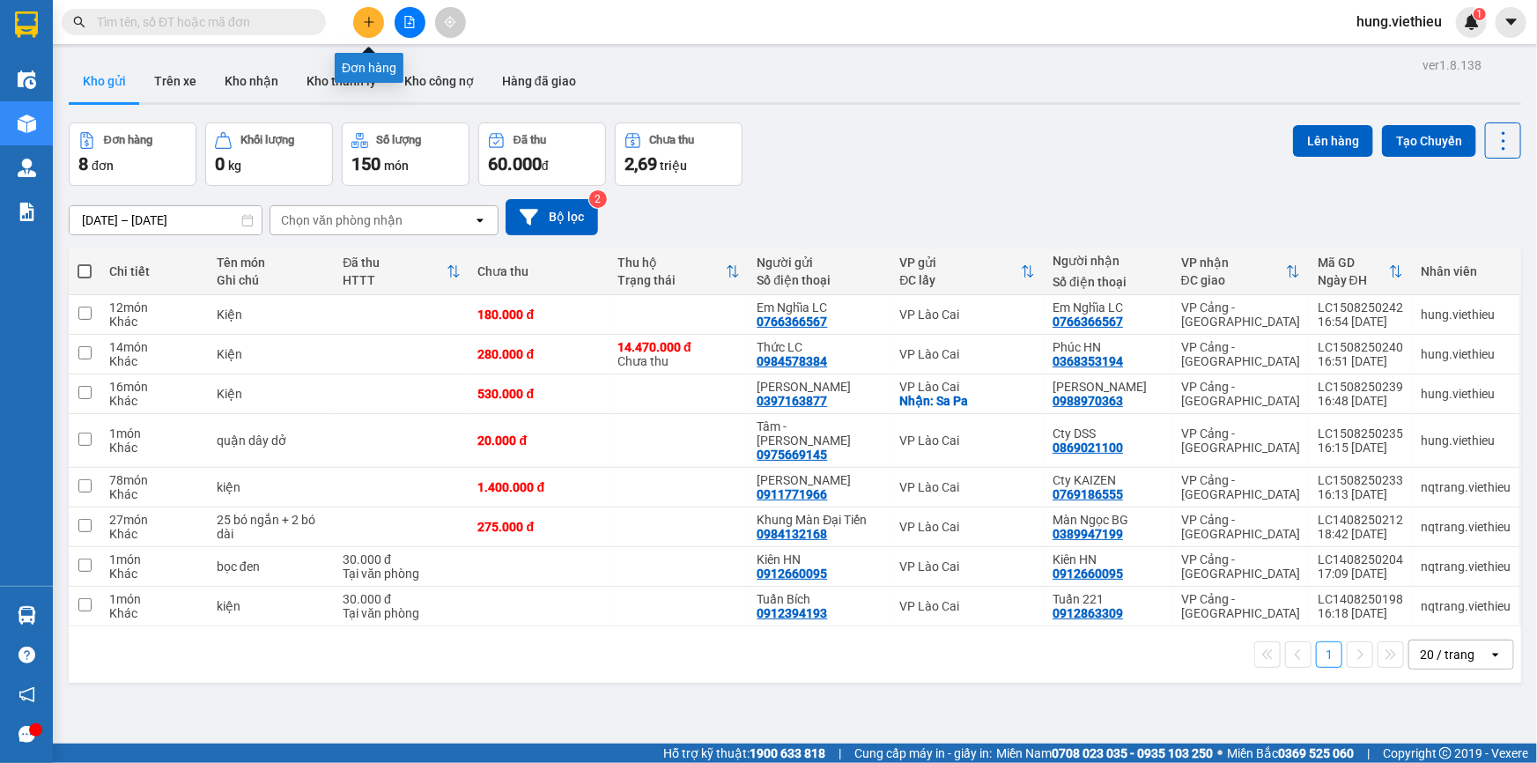
click at [373, 21] on icon "plus" at bounding box center [369, 22] width 12 height 12
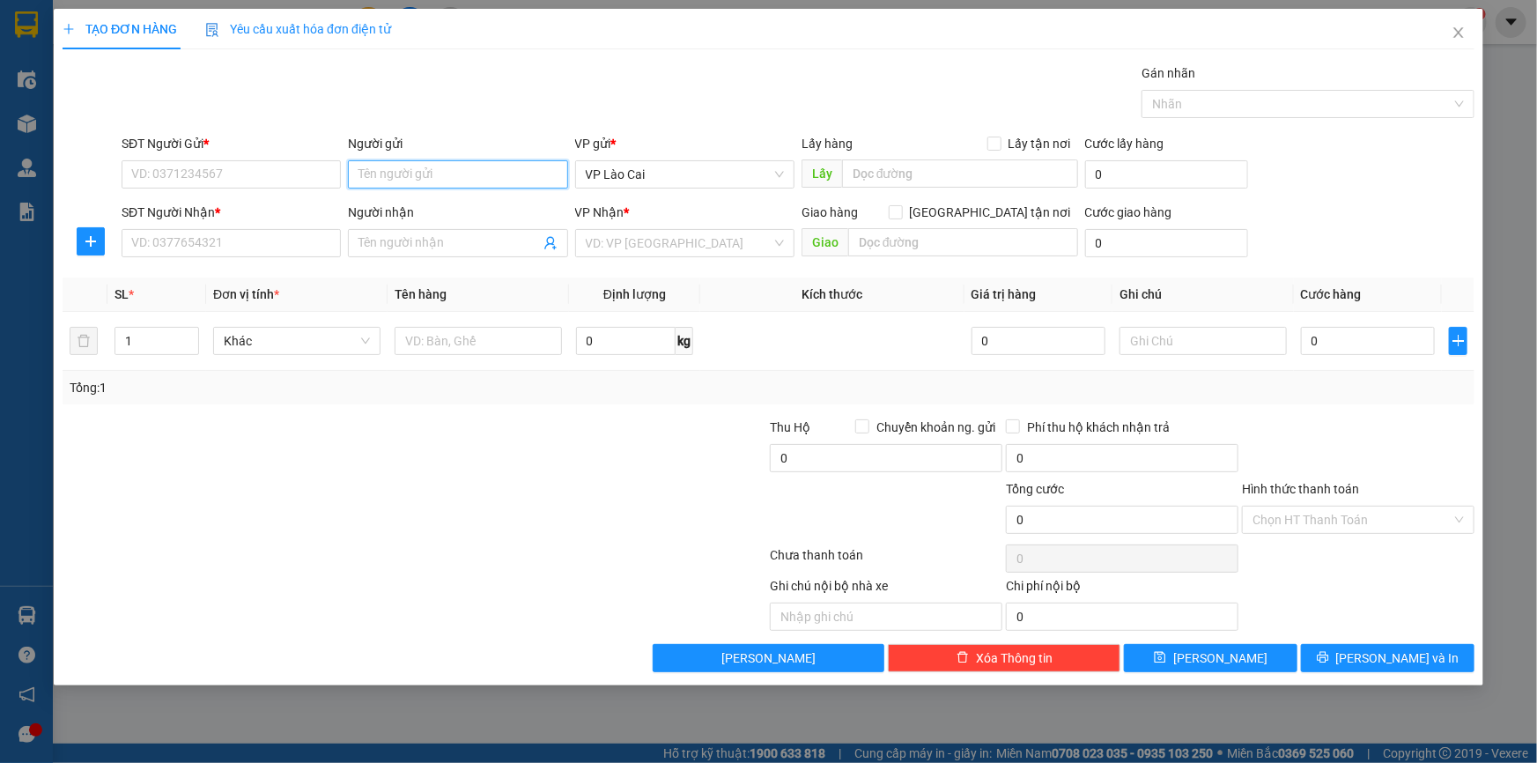
click at [395, 171] on input "Người gửi" at bounding box center [457, 174] width 219 height 28
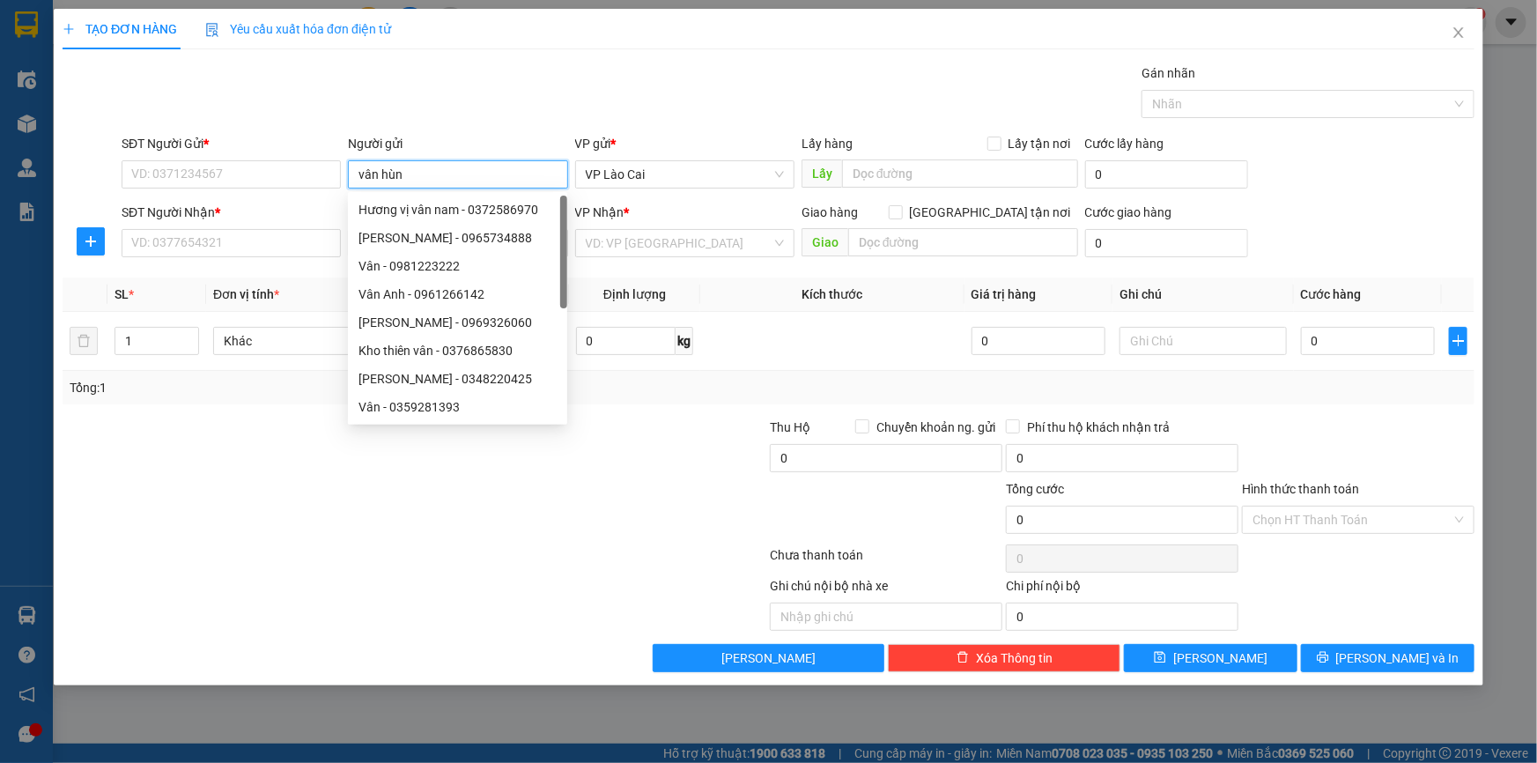
type input "[PERSON_NAME]"
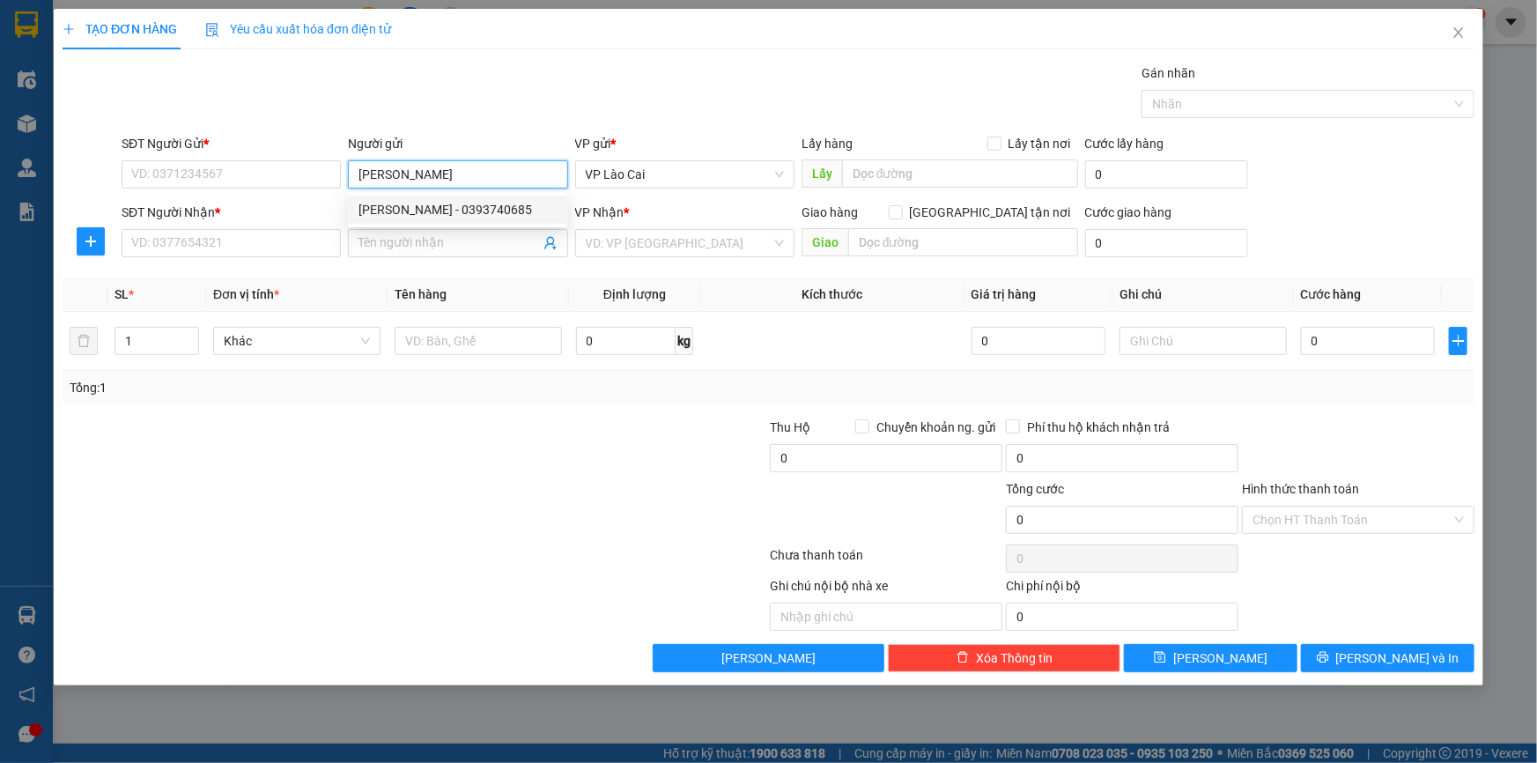
click at [417, 211] on div "[PERSON_NAME] - 0393740685" at bounding box center [457, 209] width 198 height 19
type input "0393740685"
type input "[PERSON_NAME]"
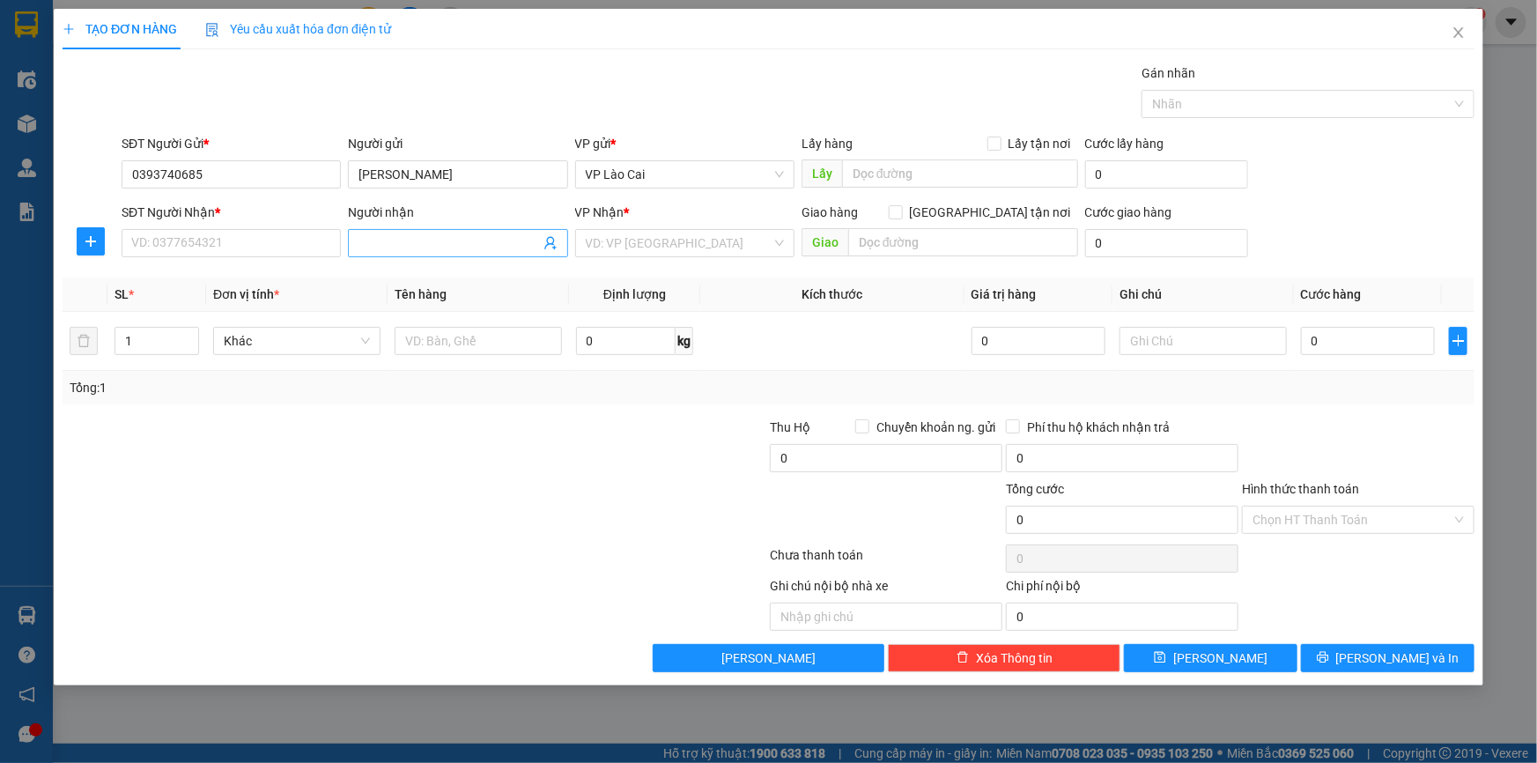
click at [550, 246] on icon "user-add" at bounding box center [550, 243] width 14 height 14
click at [583, 191] on span "Công Ga" at bounding box center [593, 198] width 48 height 14
type input "0919162731"
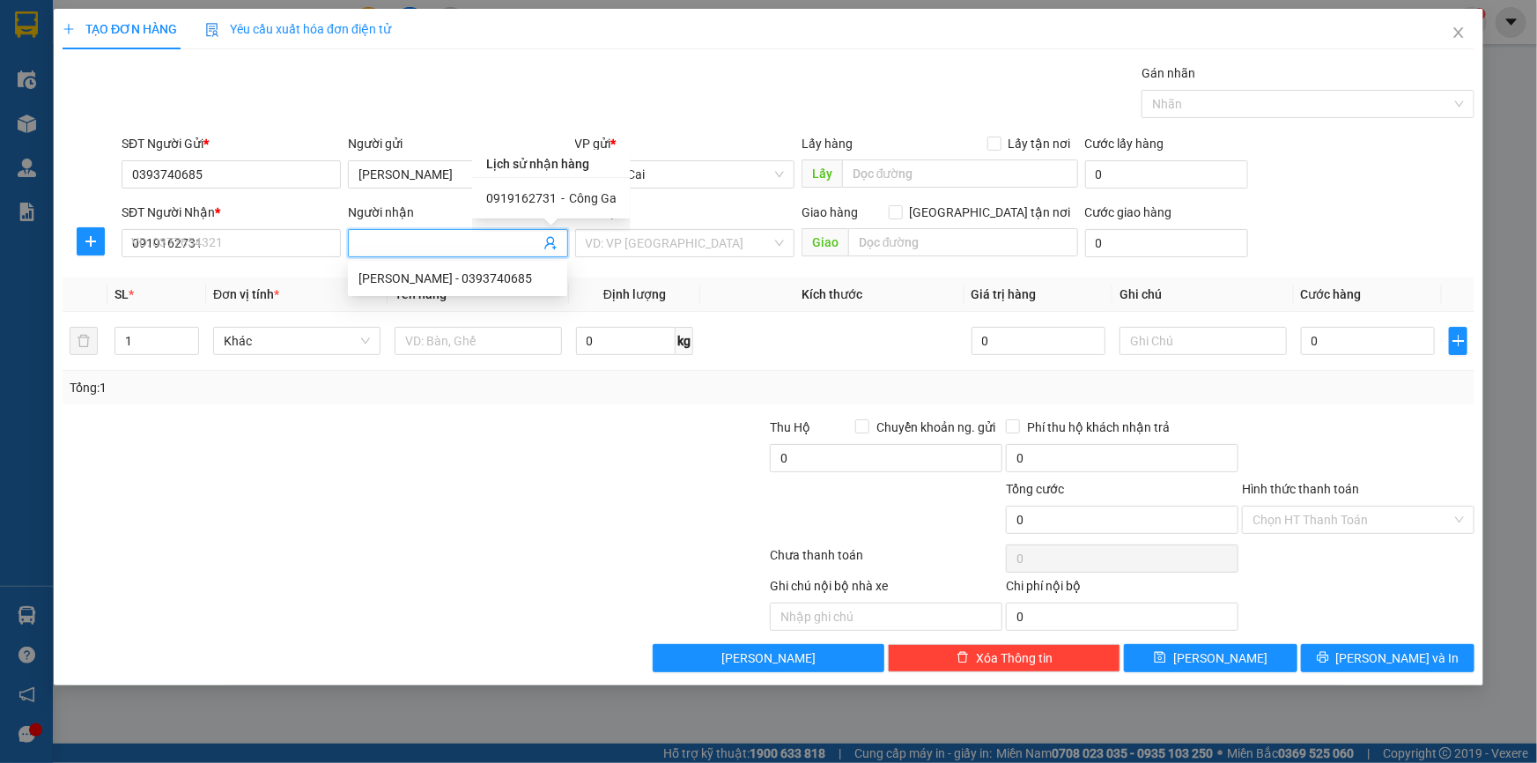
type input "Công Ga"
click at [538, 517] on div at bounding box center [651, 510] width 236 height 62
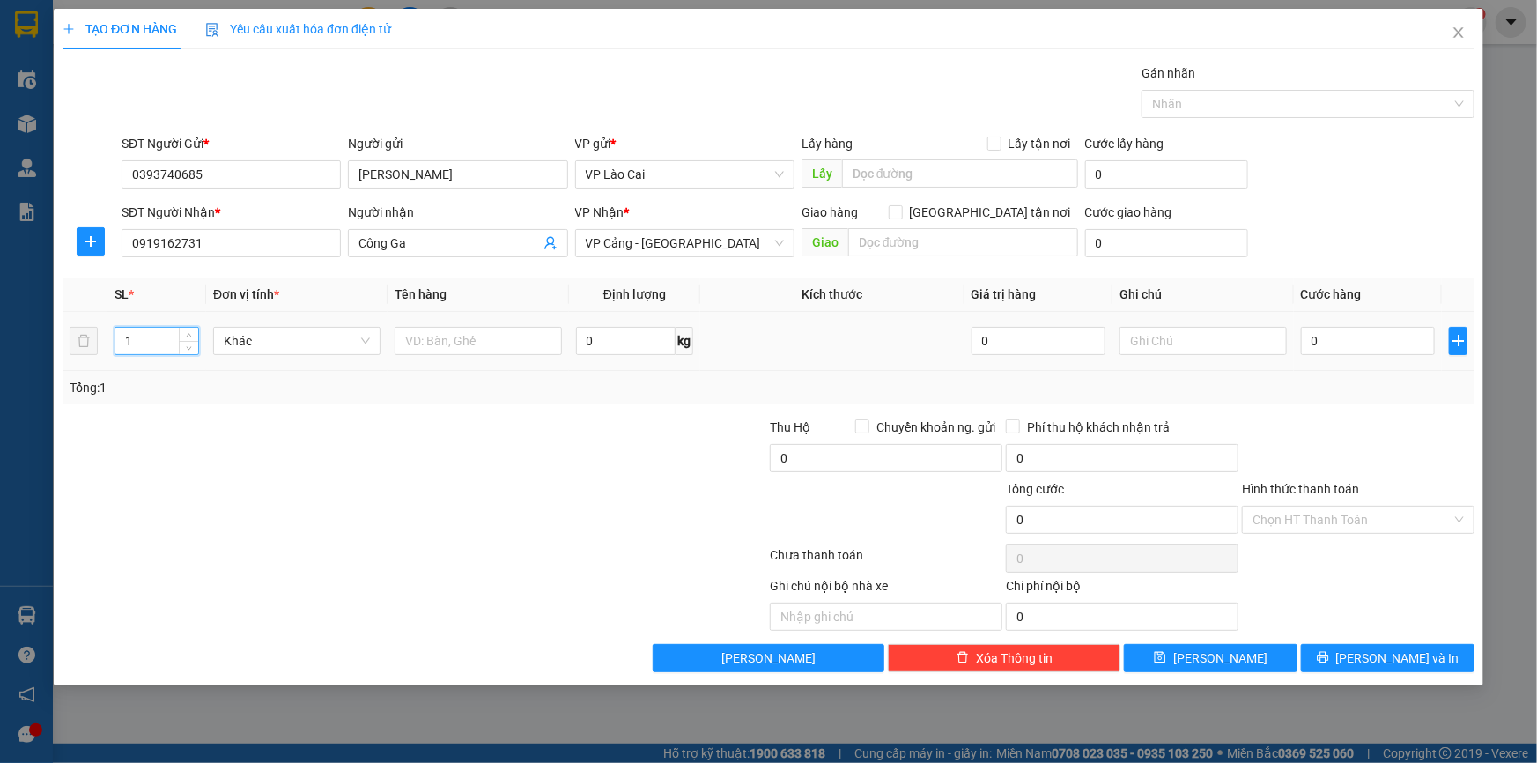
drag, startPoint x: 158, startPoint y: 342, endPoint x: 99, endPoint y: 342, distance: 59.0
click at [99, 342] on tr "1 Khác 0 kg 0 0" at bounding box center [769, 341] width 1412 height 59
type input "8"
click at [468, 340] on input "text" at bounding box center [478, 341] width 167 height 28
type input "Tải"
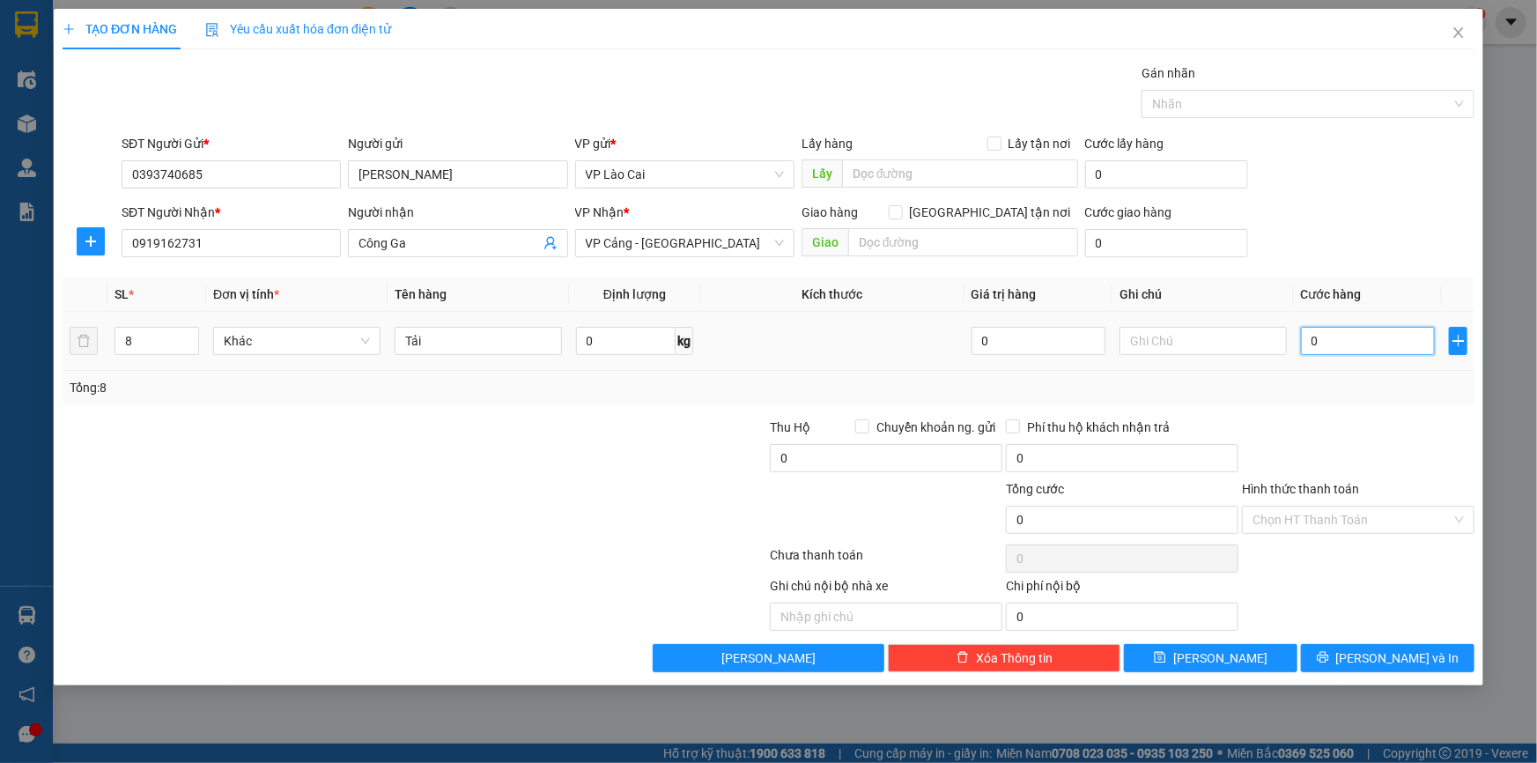
click at [1331, 348] on input "0" at bounding box center [1368, 341] width 134 height 28
type input "1"
type input "16"
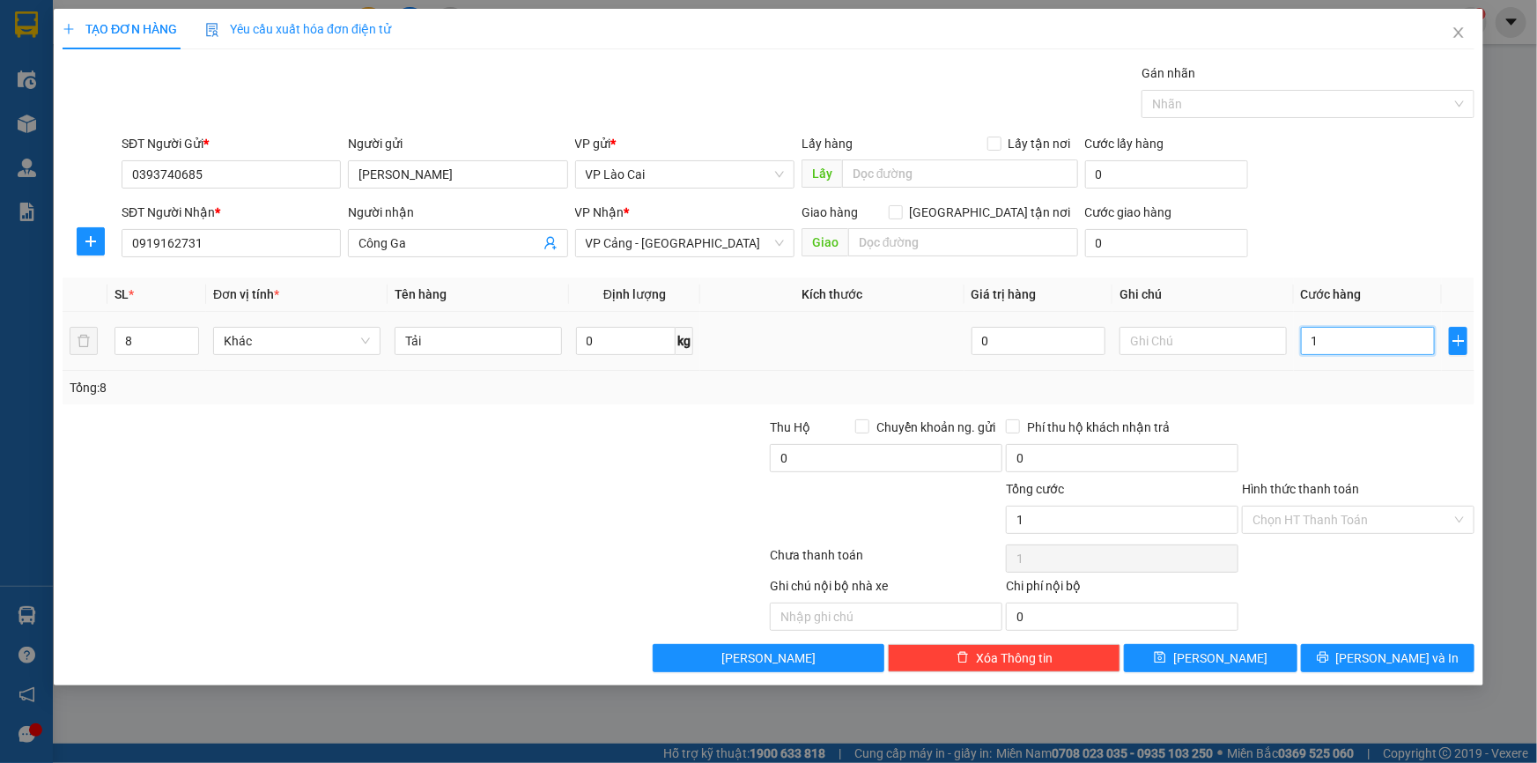
type input "16"
type input "160"
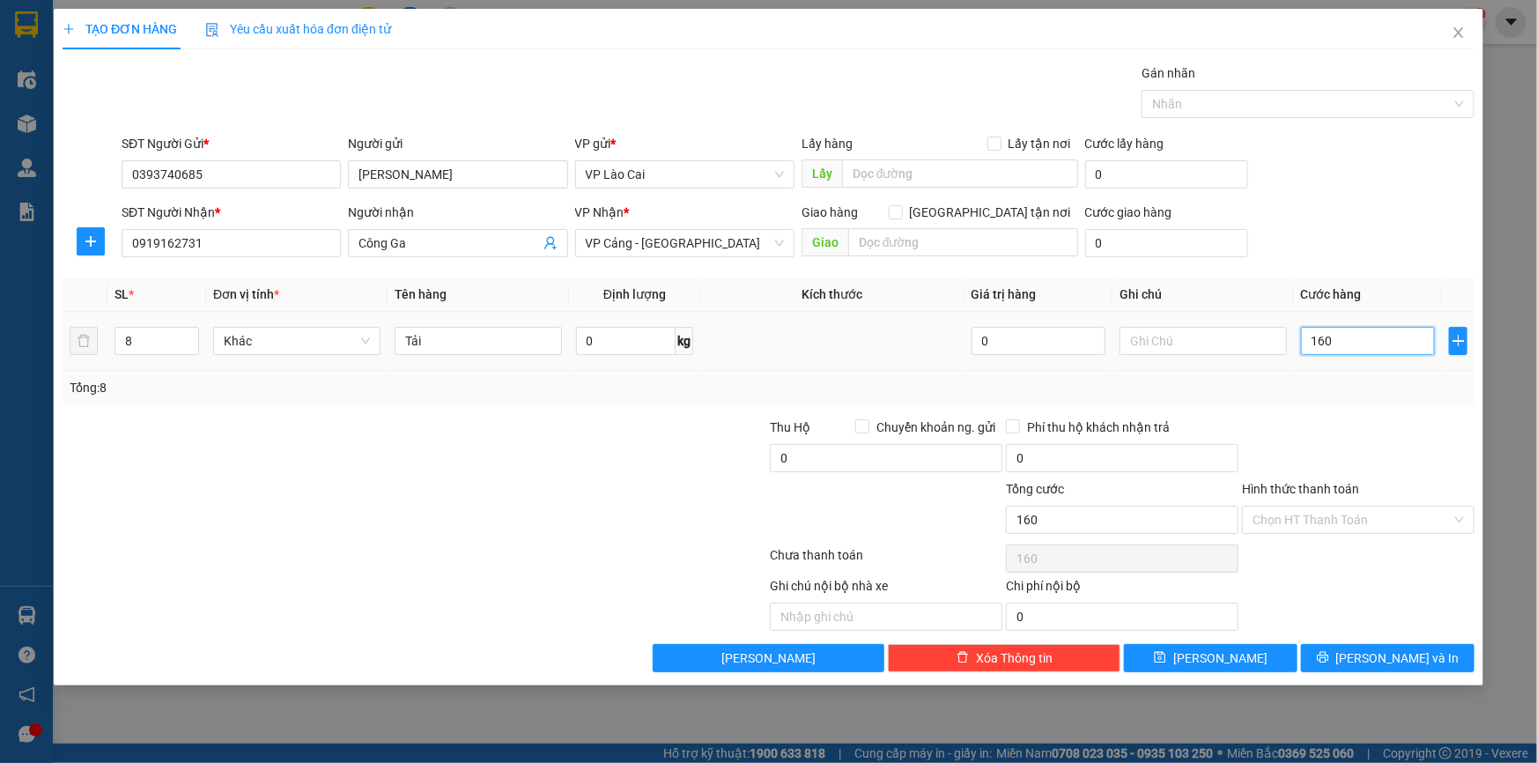
type input "1.600"
type input "16.000"
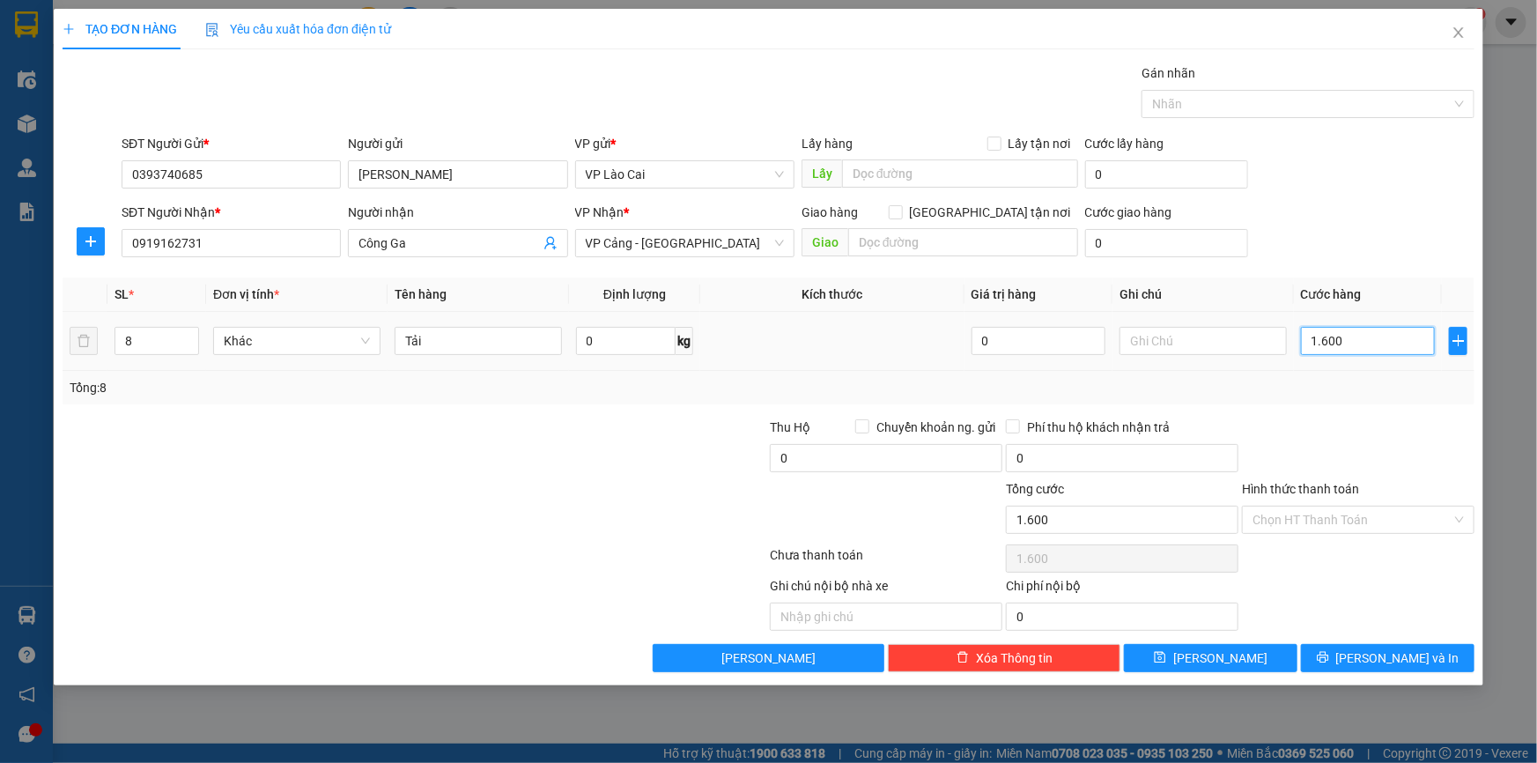
type input "16.000"
type input "160.000"
type input "1.600.000"
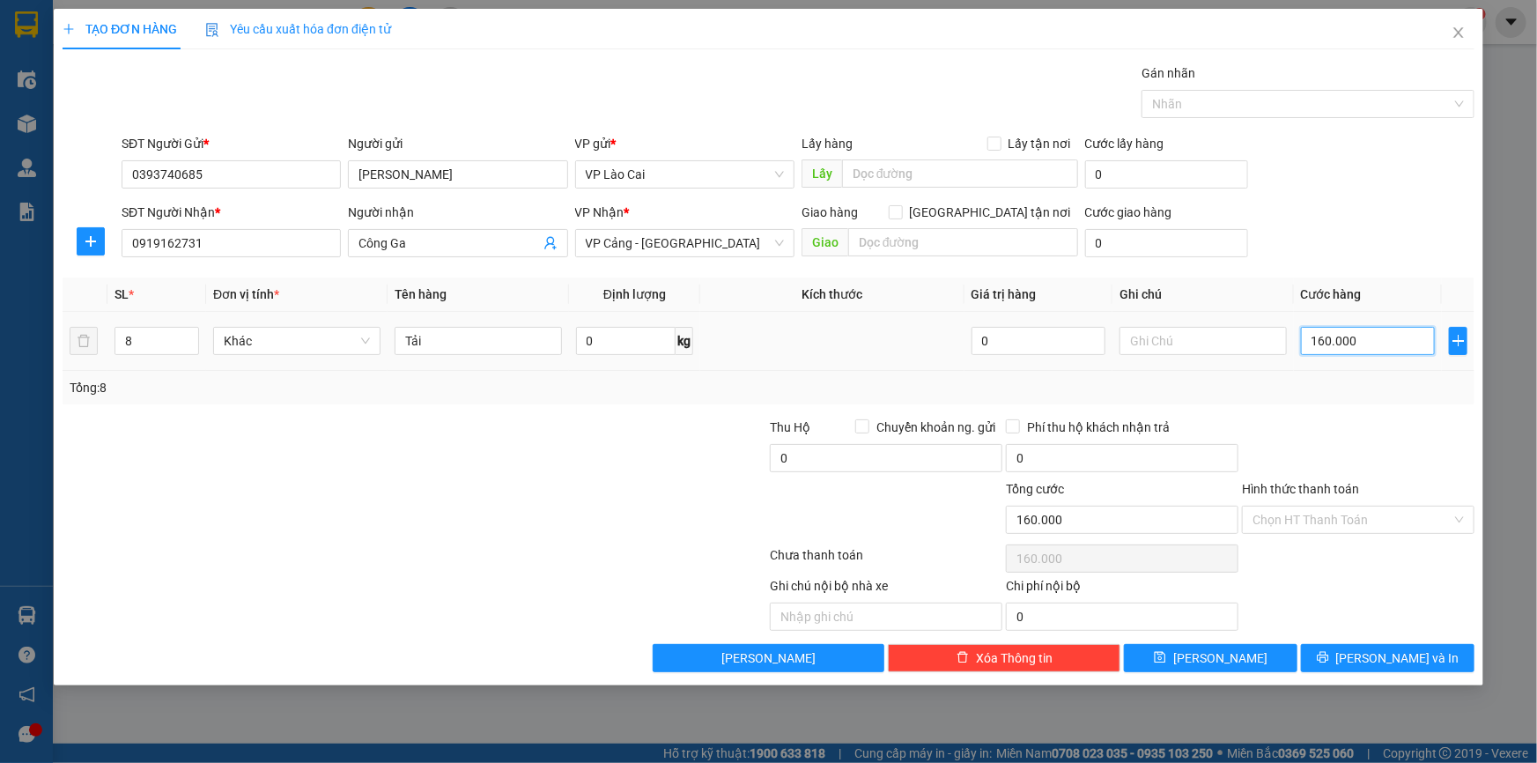
type input "1.600.000"
click at [940, 73] on div "Gán nhãn Nhãn" at bounding box center [798, 94] width 1360 height 62
click at [906, 91] on div "Gán nhãn Nhãn" at bounding box center [798, 94] width 1360 height 62
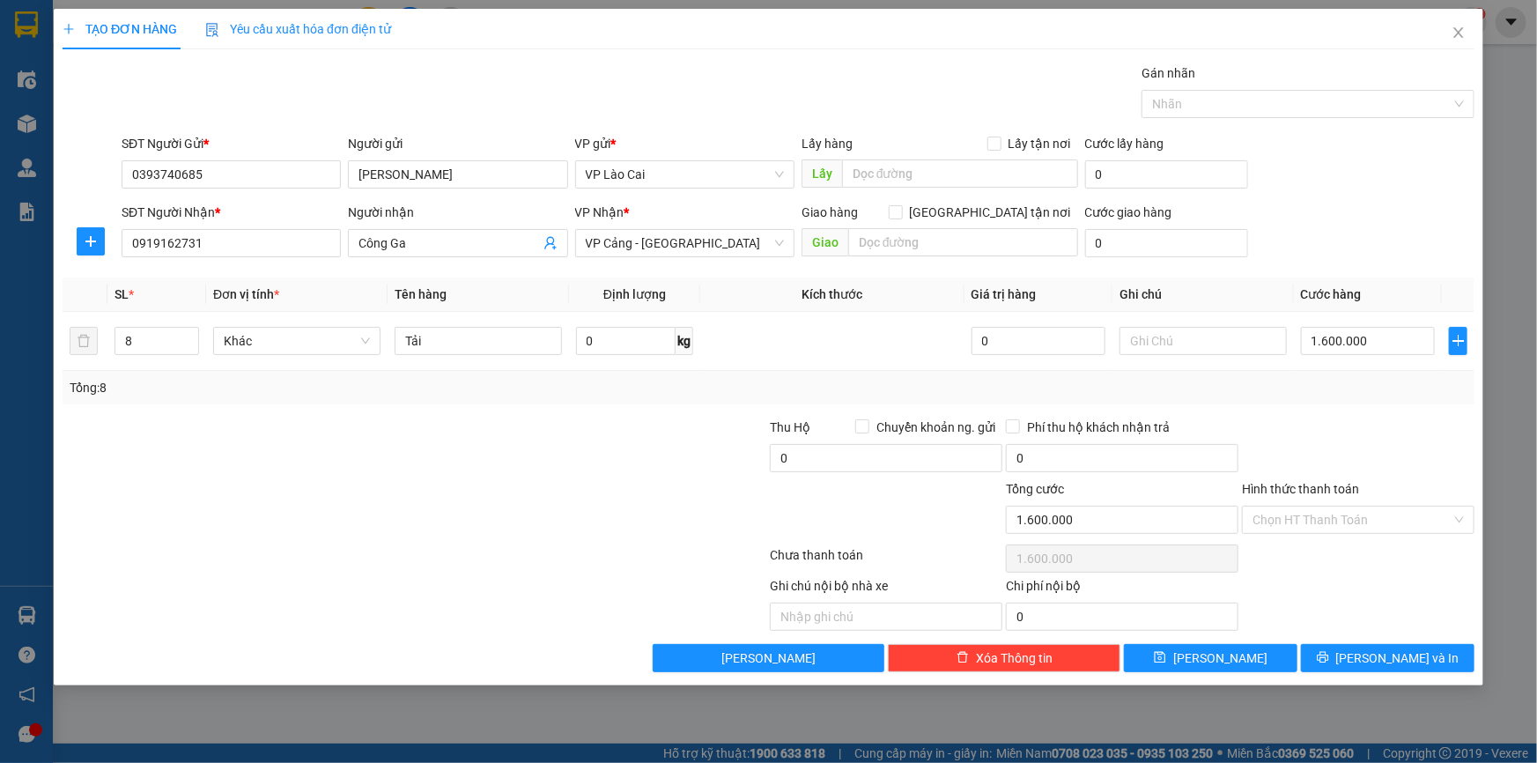
click at [997, 67] on div "Gán nhãn Nhãn" at bounding box center [798, 94] width 1360 height 62
click at [1343, 215] on div "SĐT Người Nhận * 0919162731 Người nhận Công Ga VP Nhận * VP Cảng - [GEOGRAPHIC_…" at bounding box center [798, 234] width 1360 height 62
click at [1435, 229] on div "SĐT Người Nhận * 0919162731 Người nhận Công Ga VP Nhận * VP Cảng - [GEOGRAPHIC_…" at bounding box center [798, 234] width 1360 height 62
click at [1353, 387] on div "Tổng: 8" at bounding box center [769, 387] width 1398 height 19
click at [361, 69] on div "Gán nhãn Nhãn" at bounding box center [798, 94] width 1360 height 62
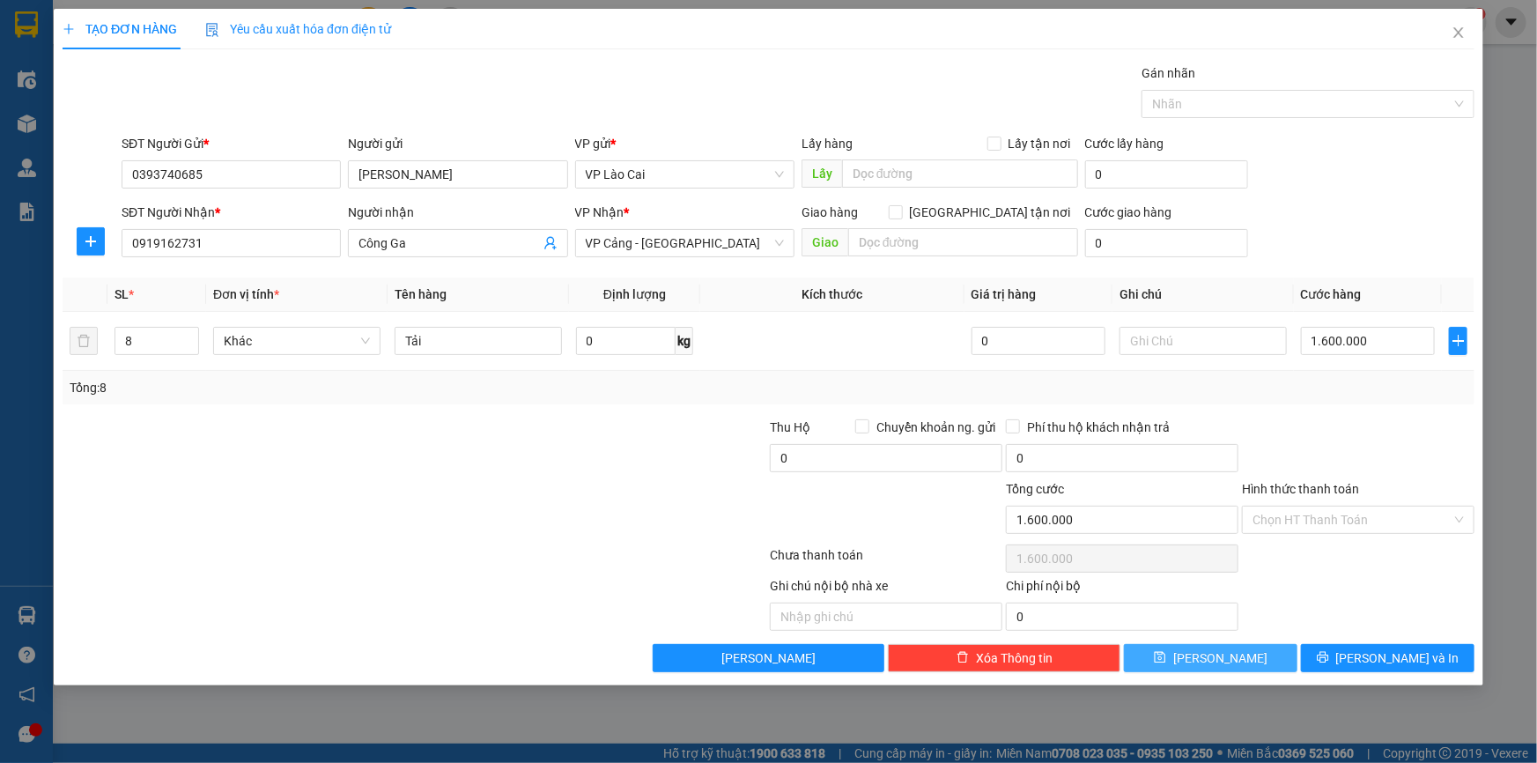
click at [1269, 653] on button "[PERSON_NAME]" at bounding box center [1210, 658] width 173 height 28
type input "1"
type input "0"
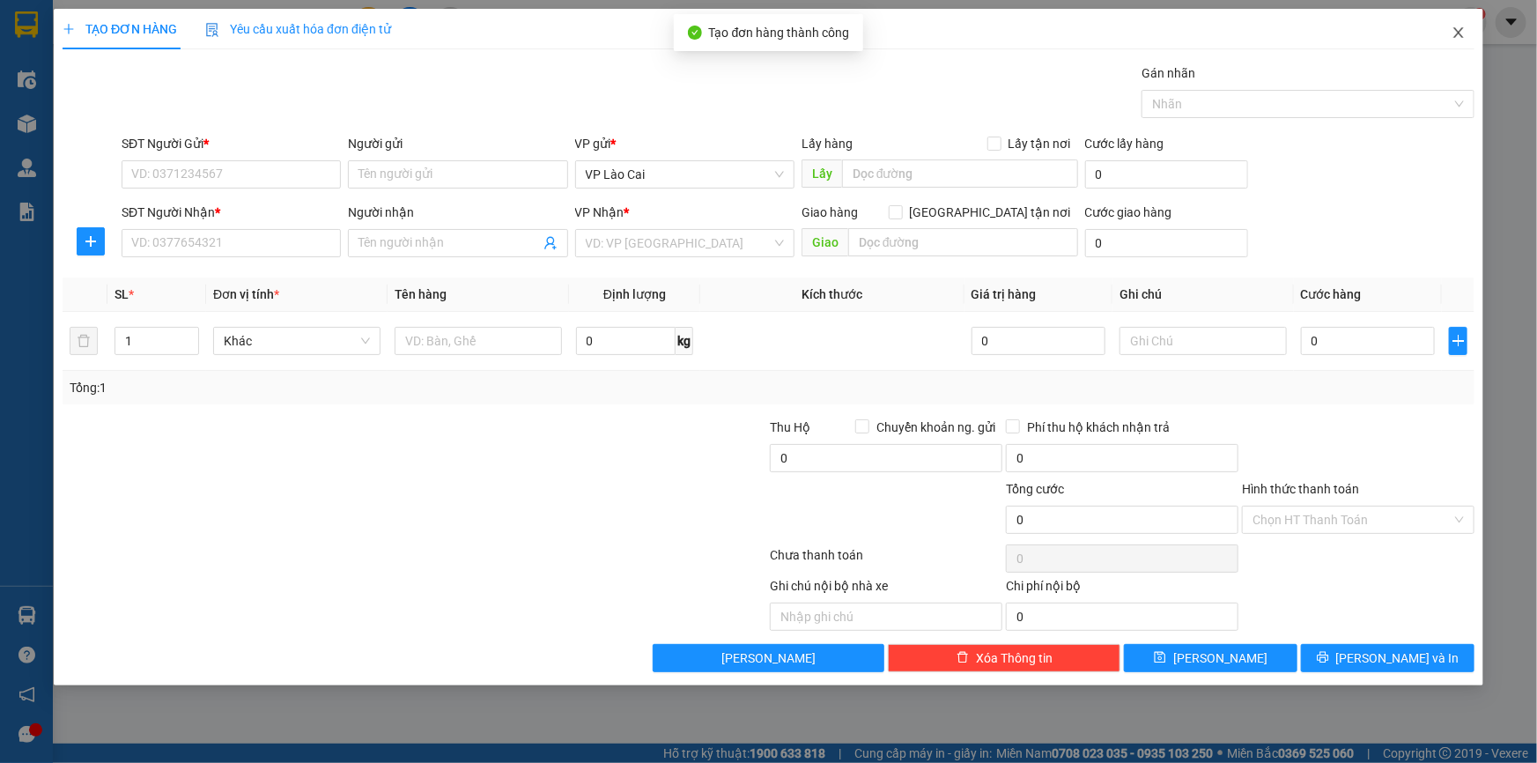
click at [1468, 35] on span "Close" at bounding box center [1458, 33] width 49 height 49
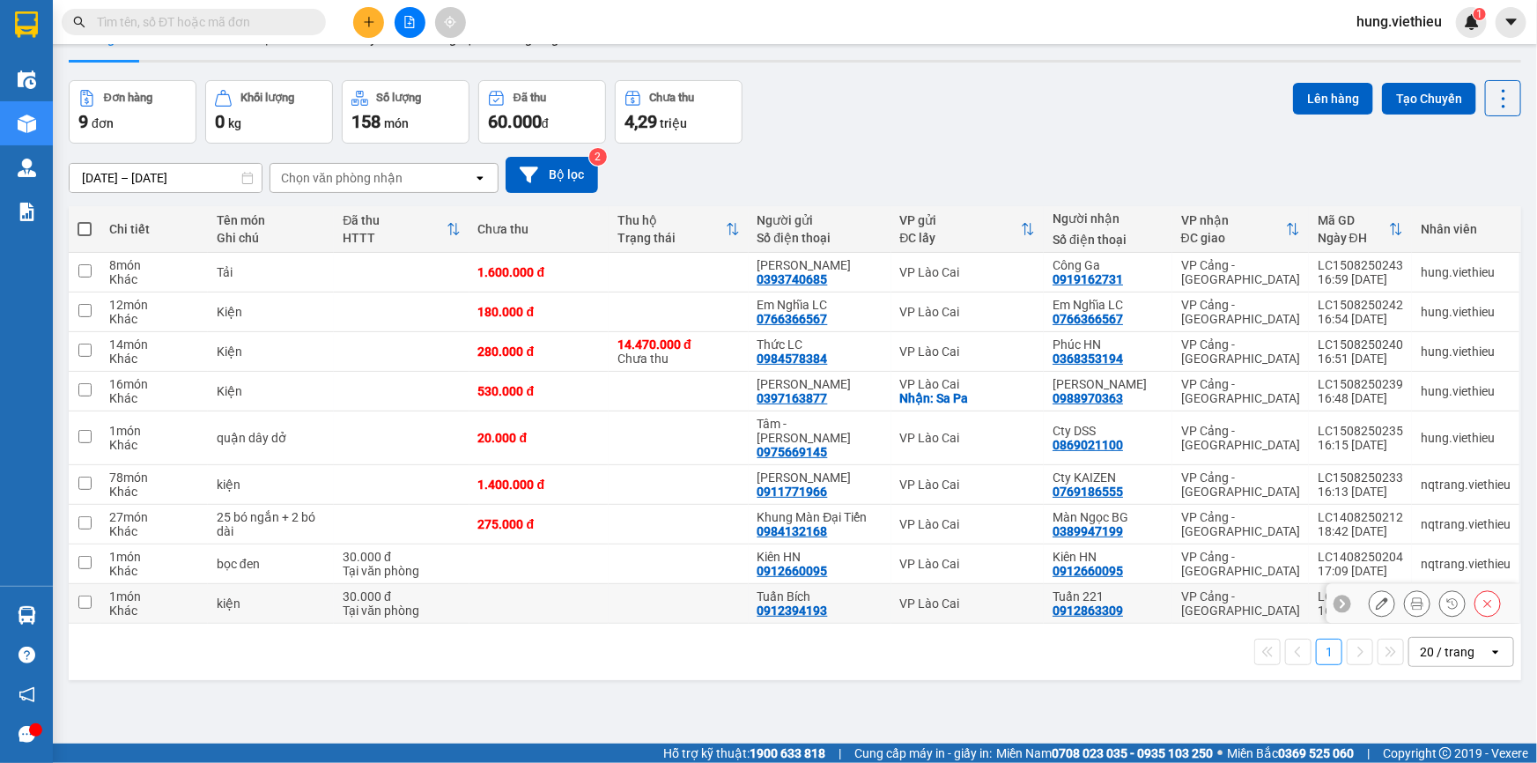
scroll to position [80, 0]
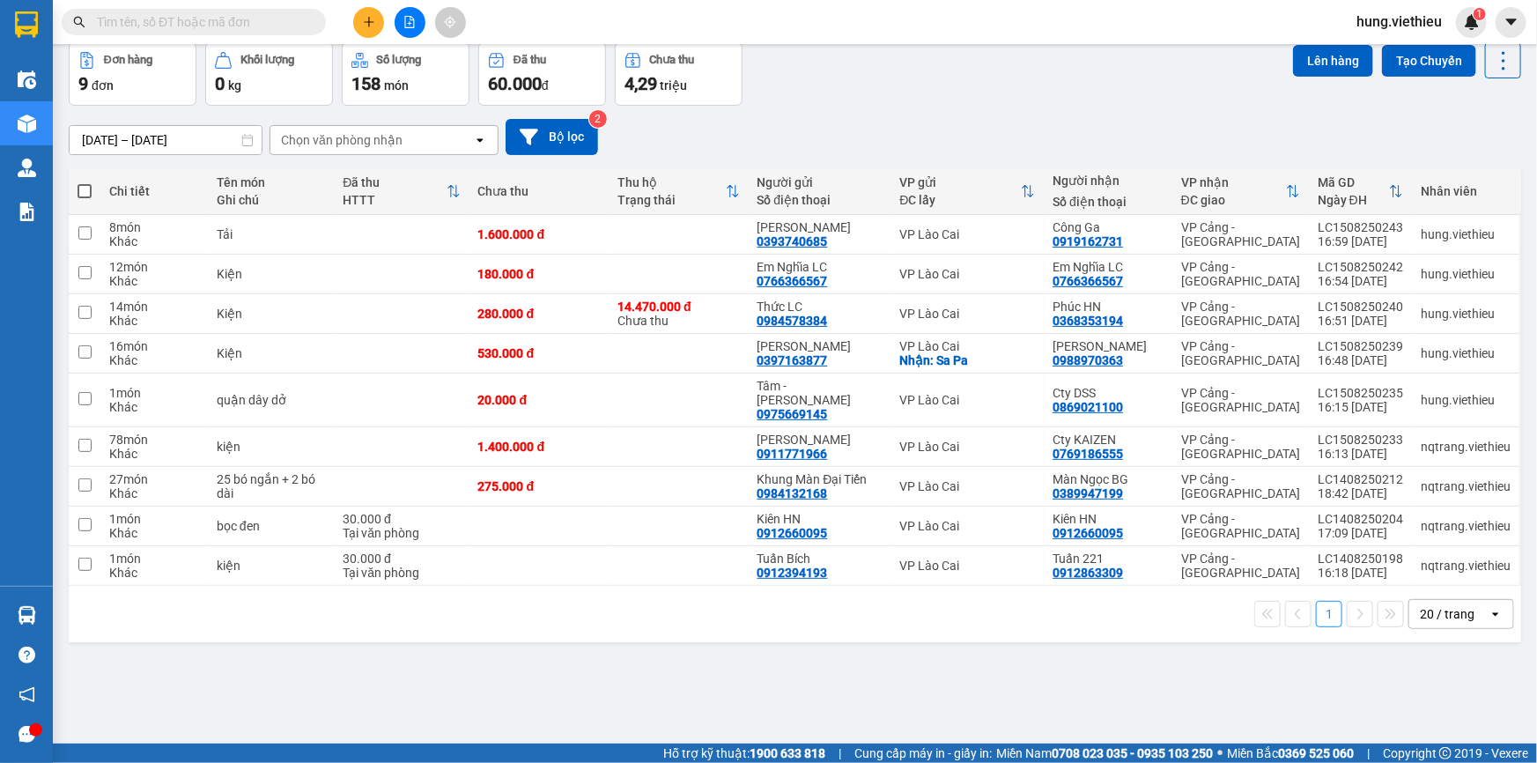
click at [316, 23] on span at bounding box center [313, 21] width 11 height 19
click at [289, 26] on input "text" at bounding box center [201, 21] width 208 height 19
click at [1457, 605] on div "20 / trang" at bounding box center [1447, 614] width 55 height 18
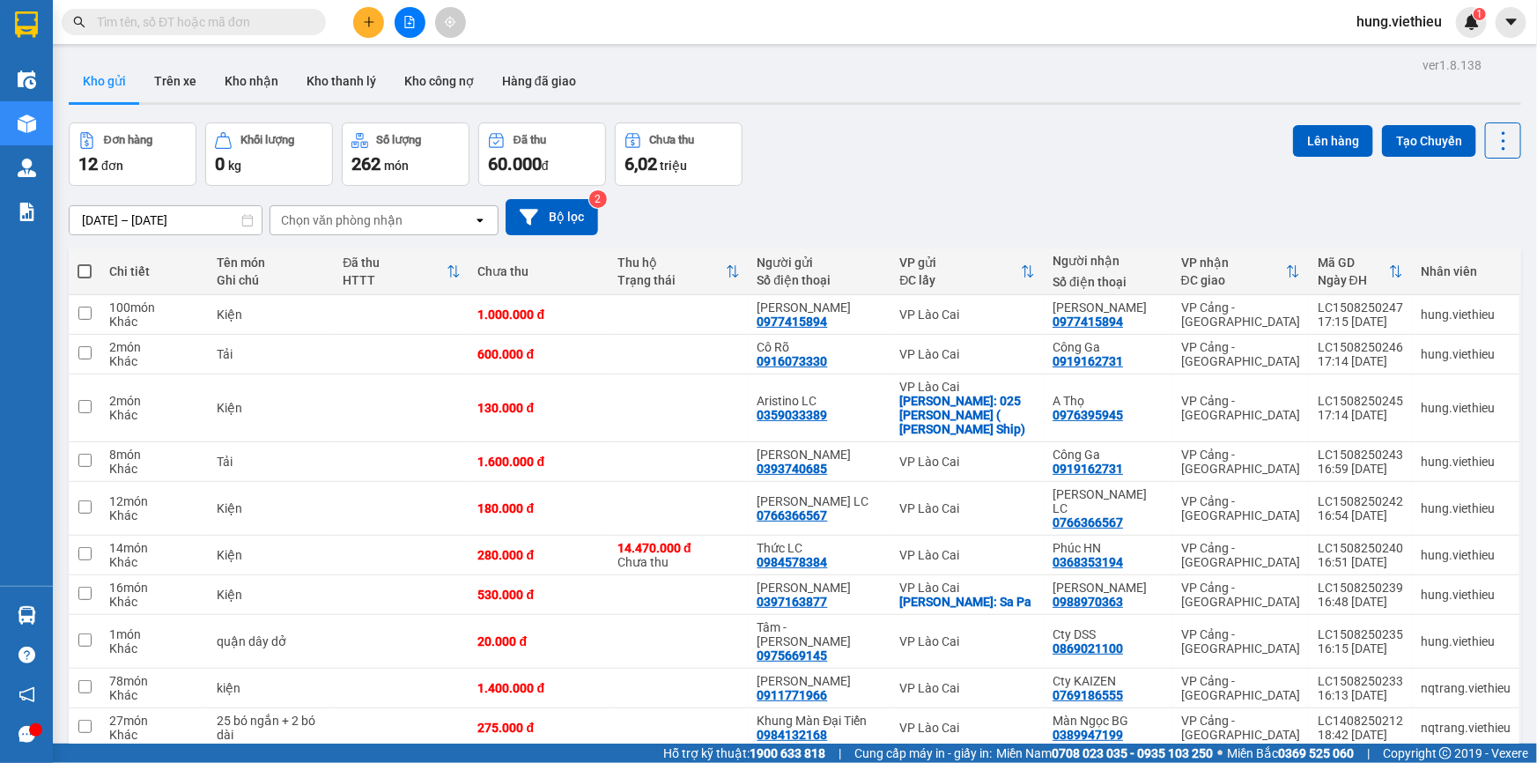
click at [286, 10] on span at bounding box center [194, 22] width 264 height 26
click at [282, 14] on input "text" at bounding box center [201, 21] width 208 height 19
type input "o"
type input "ô"
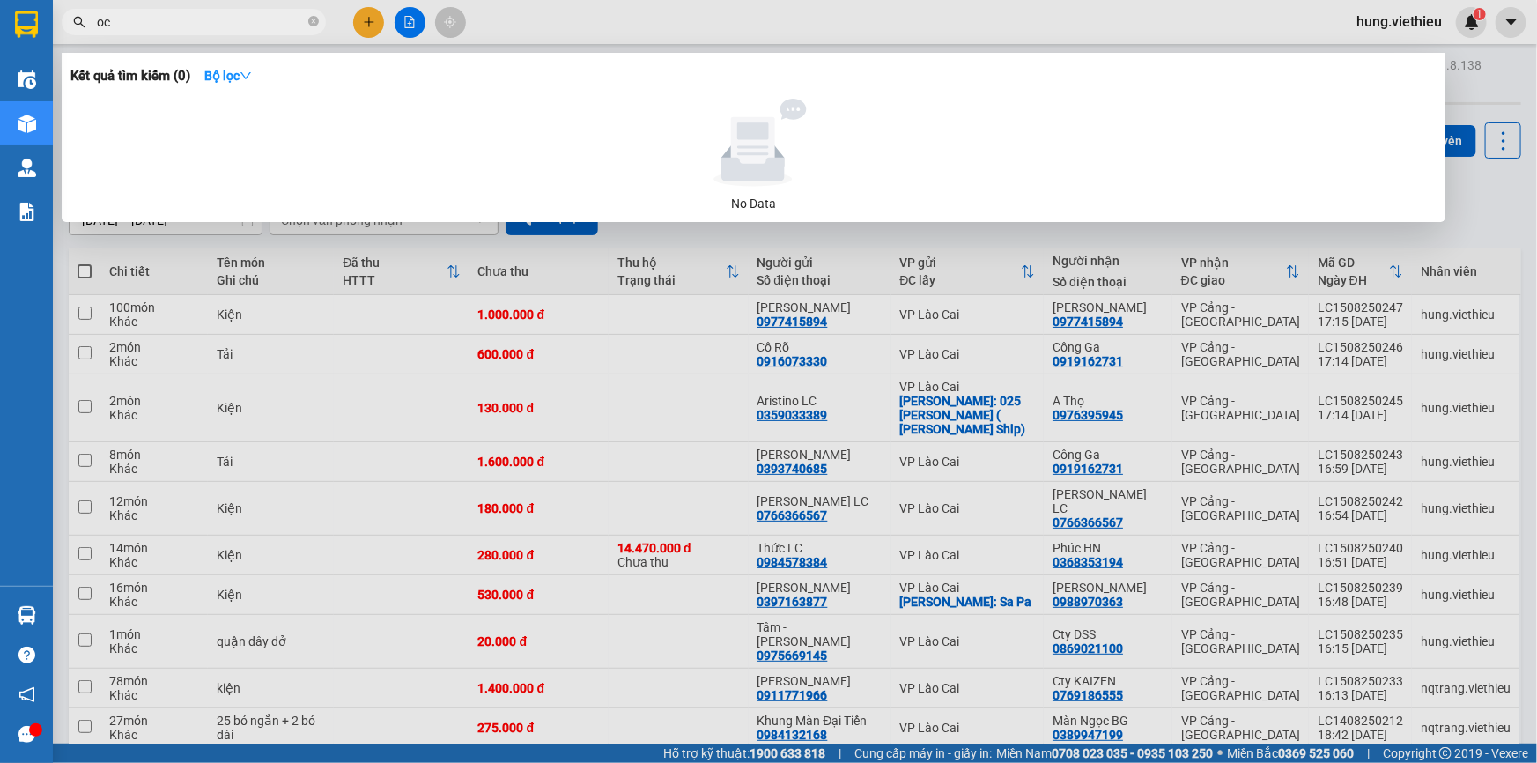
type input "o"
type input "h"
type input "o"
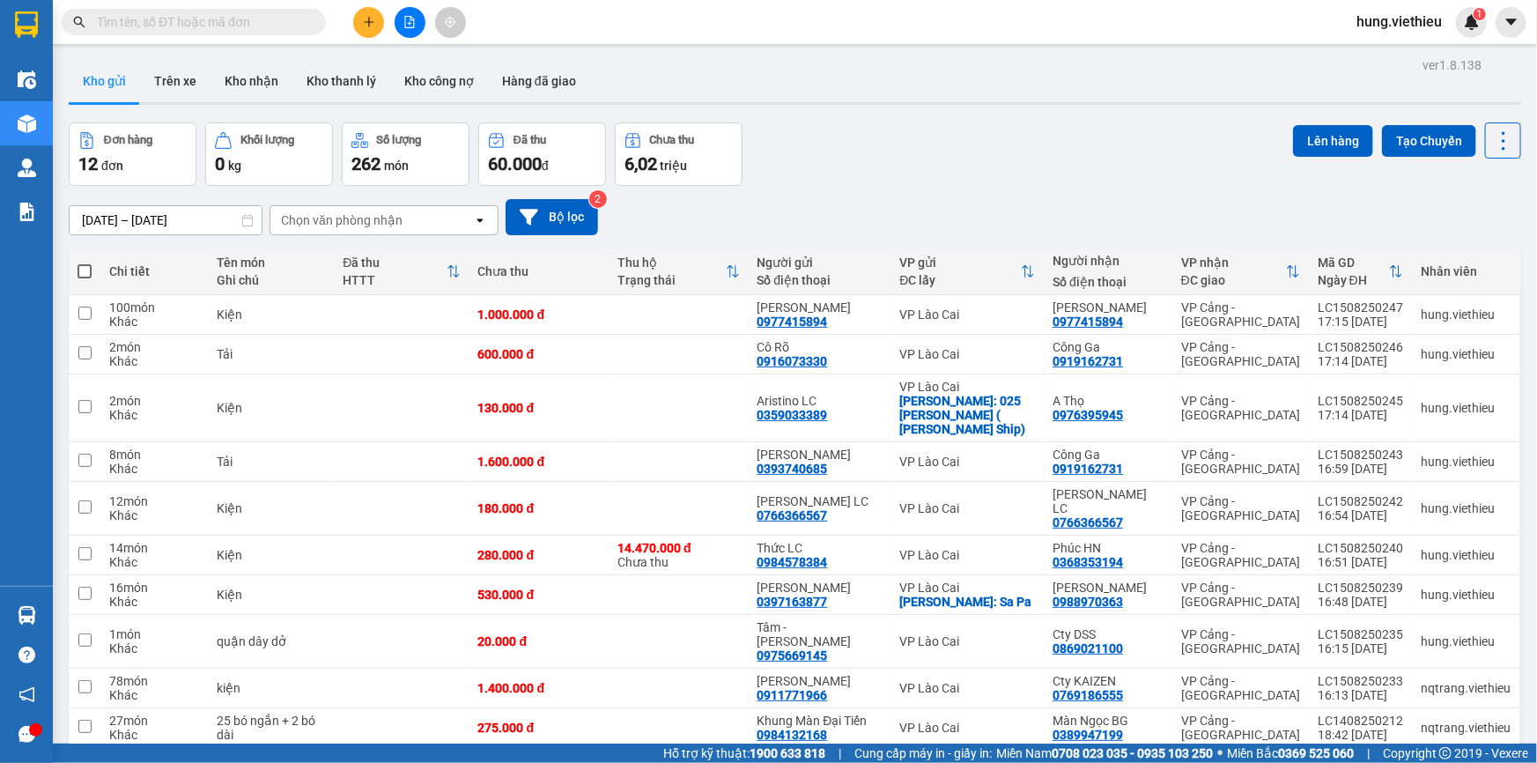
click at [277, 17] on input "text" at bounding box center [201, 21] width 208 height 19
drag, startPoint x: 918, startPoint y: 170, endPoint x: 539, endPoint y: 127, distance: 382.0
click at [916, 170] on div "Đơn hàng 12 đơn Khối lượng 0 kg Số lượng 262 món Đã thu 60.000 đ Chưa thu 6,02 …" at bounding box center [795, 153] width 1452 height 63
click at [223, 26] on input "text" at bounding box center [201, 21] width 208 height 19
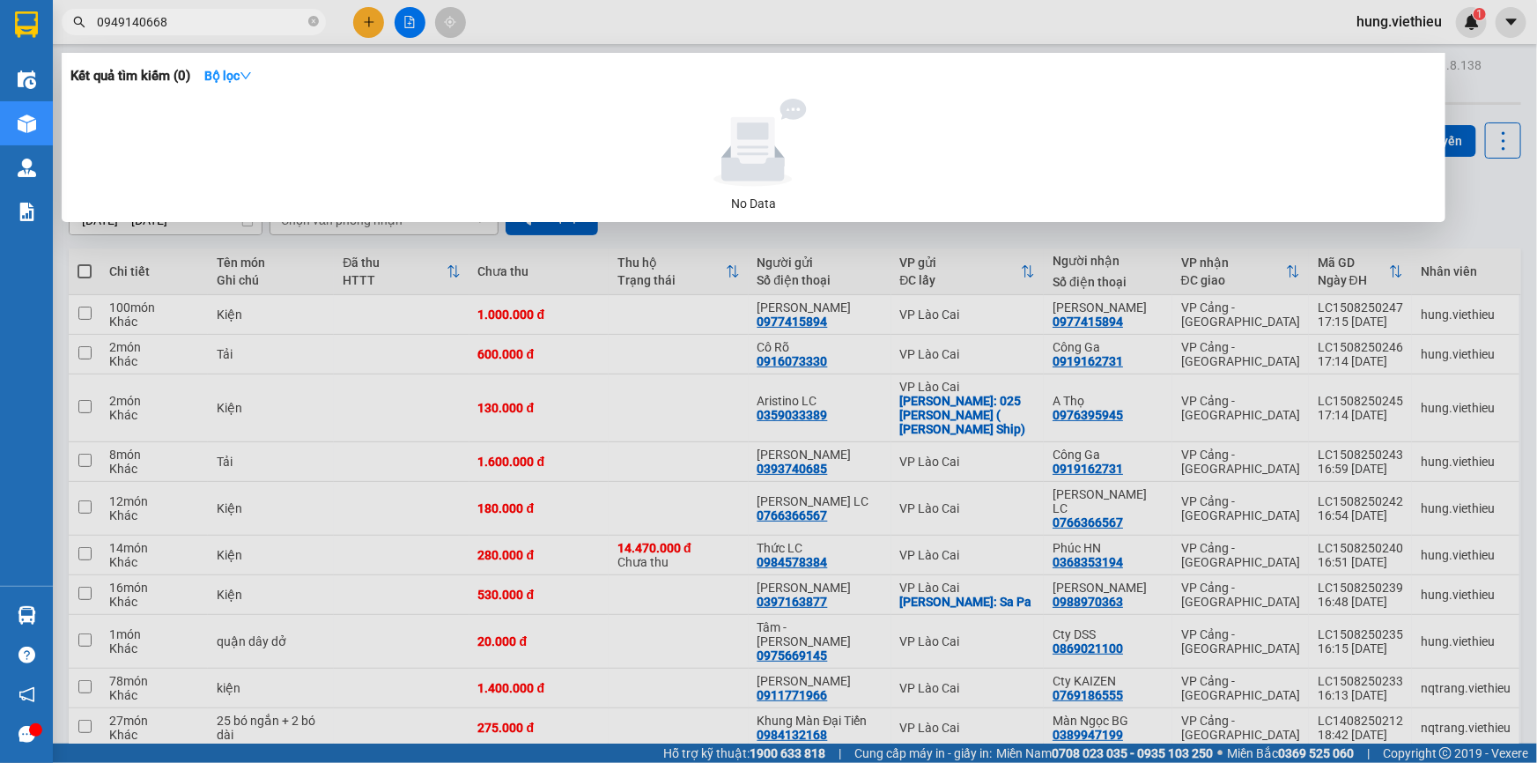
click at [391, 436] on div at bounding box center [768, 381] width 1537 height 763
drag, startPoint x: 209, startPoint y: 23, endPoint x: 76, endPoint y: 19, distance: 133.0
click at [76, 19] on div "0949140668" at bounding box center [171, 22] width 343 height 26
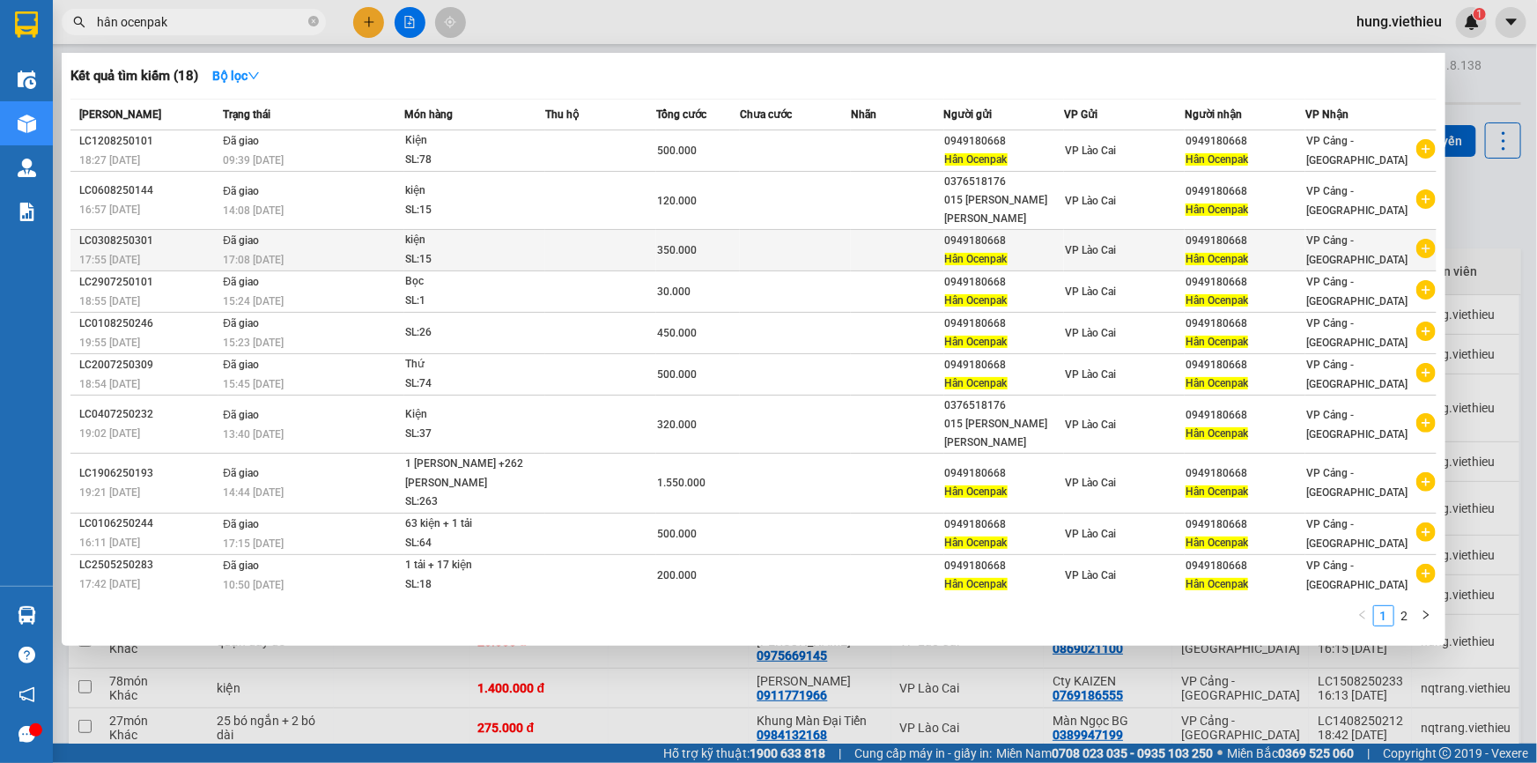
type input "hân ocenpak"
click at [508, 250] on div "SL: 15" at bounding box center [471, 259] width 132 height 19
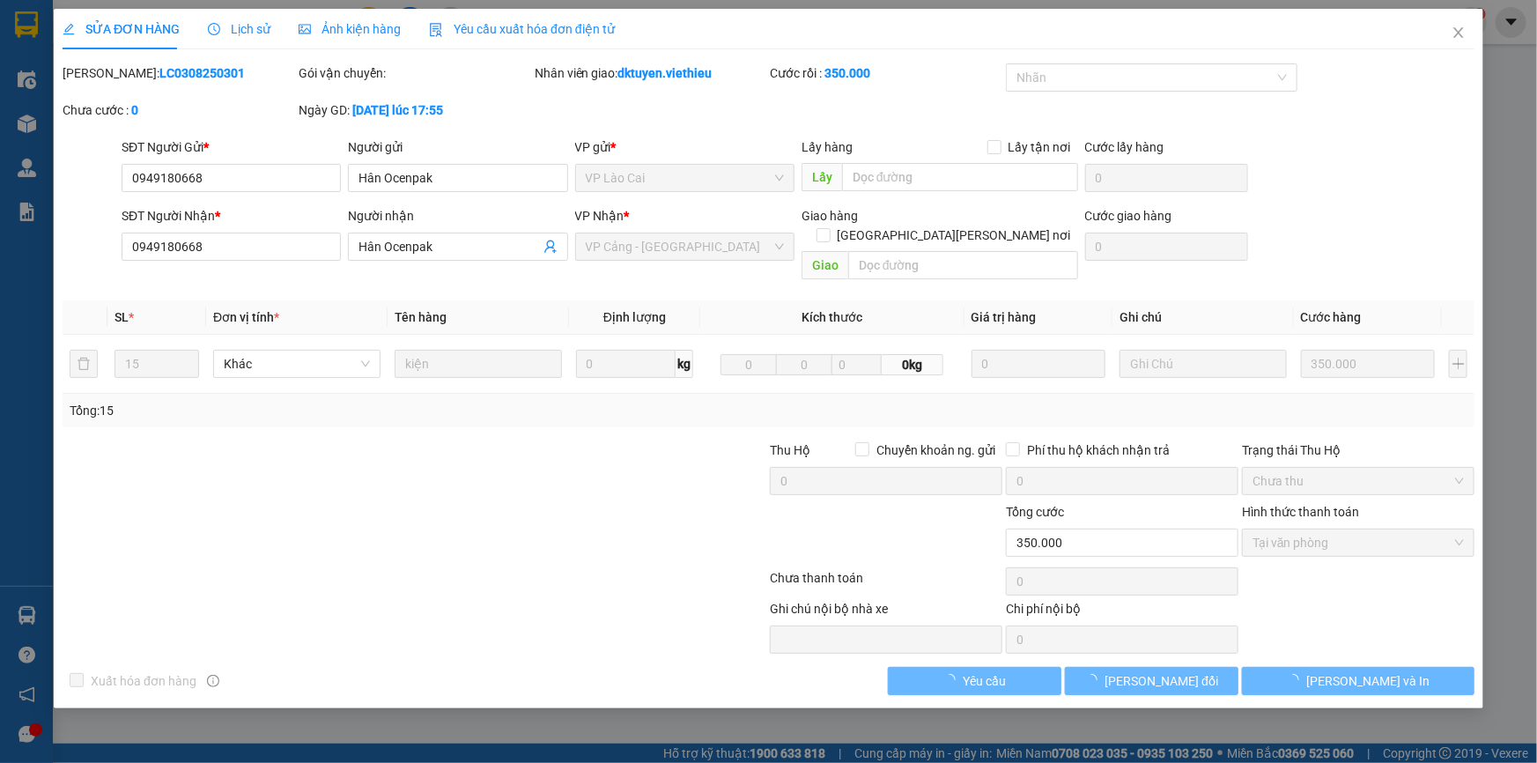
type input "0949180668"
type input "Hân Ocenpak"
type input "0949180668"
type input "Hân Ocenpak"
type input "350.000"
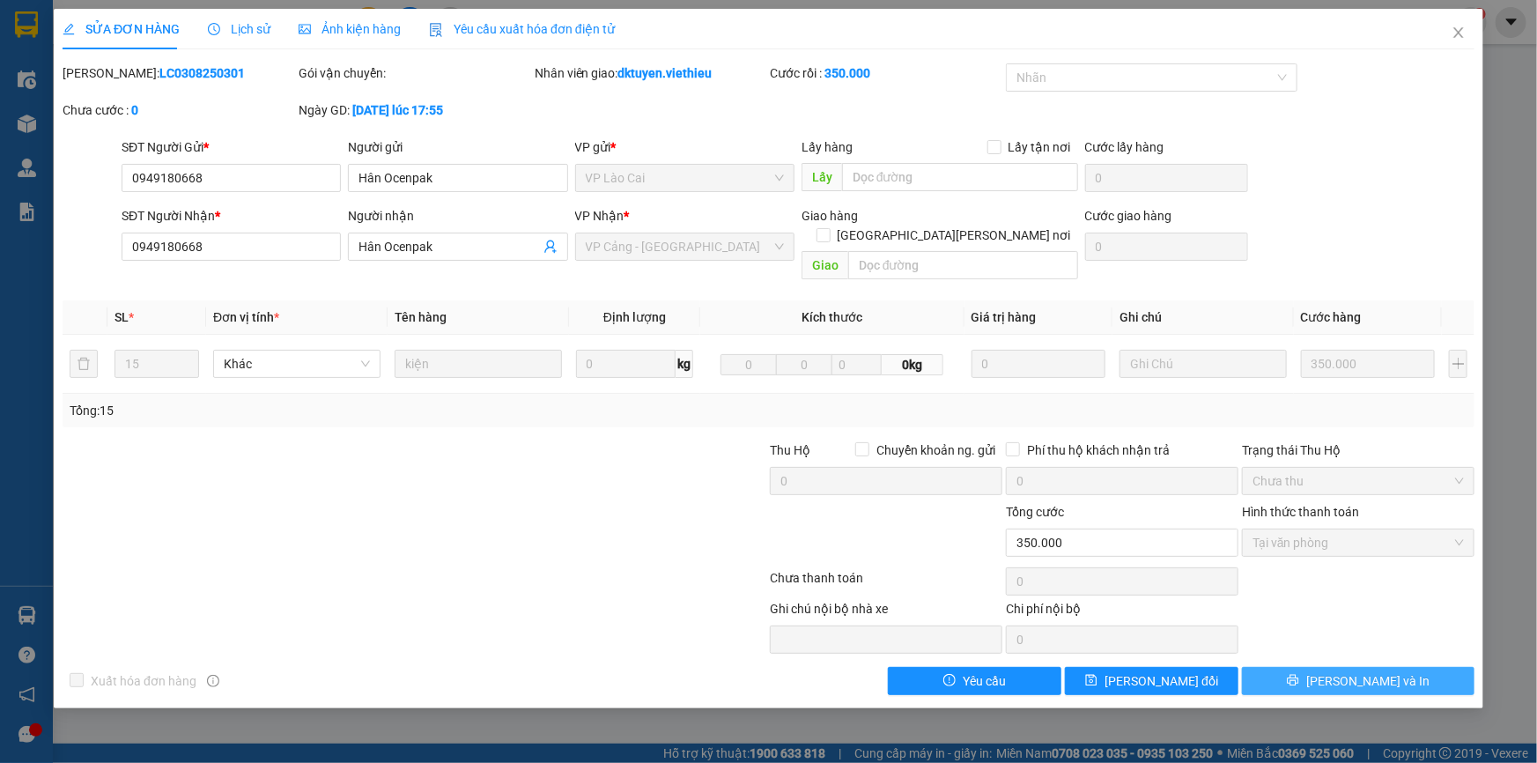
drag, startPoint x: 1339, startPoint y: 668, endPoint x: 1285, endPoint y: 660, distance: 54.3
click at [1339, 668] on button "[PERSON_NAME] và In" at bounding box center [1358, 681] width 232 height 28
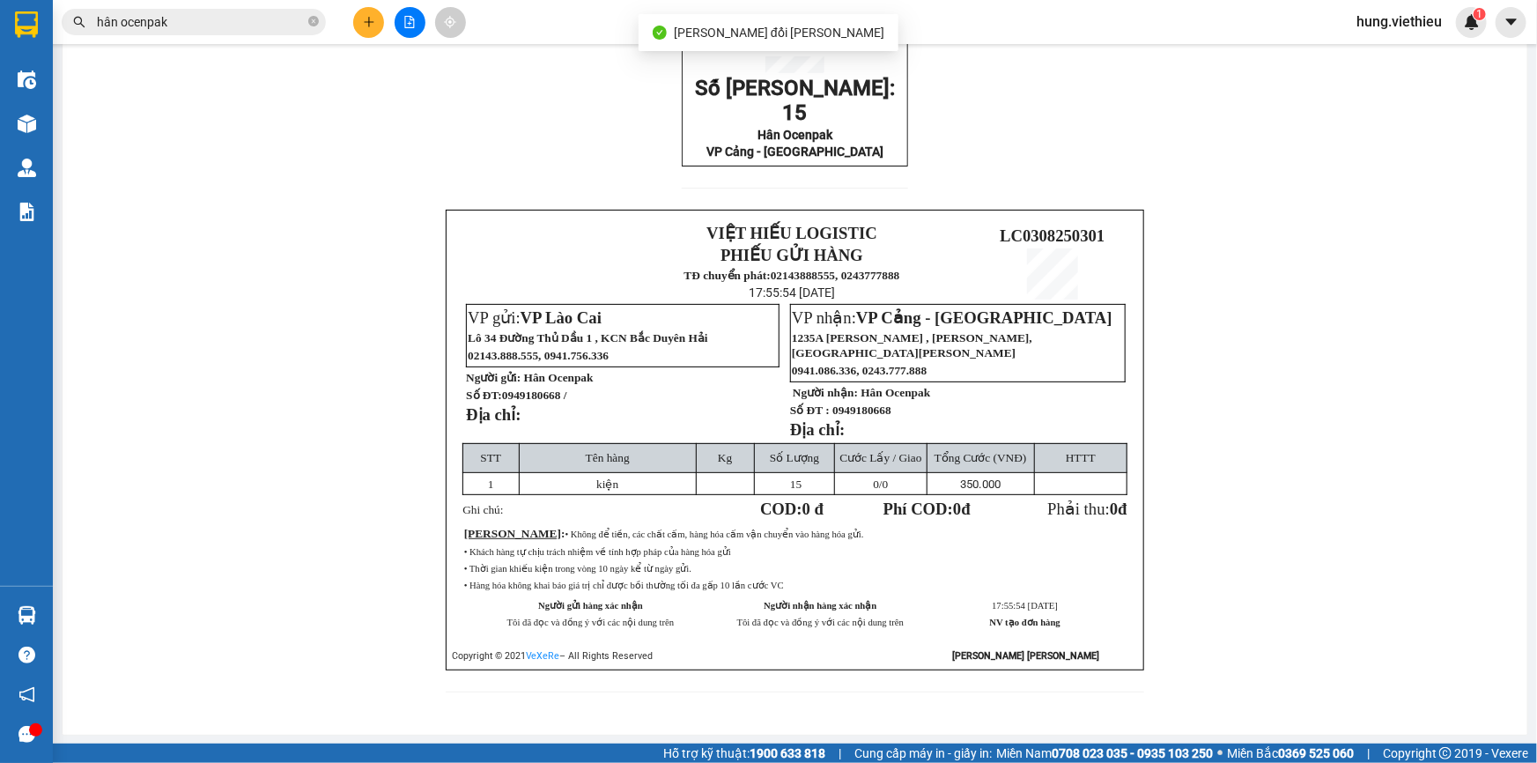
scroll to position [145, 0]
